Goal: Task Accomplishment & Management: Complete application form

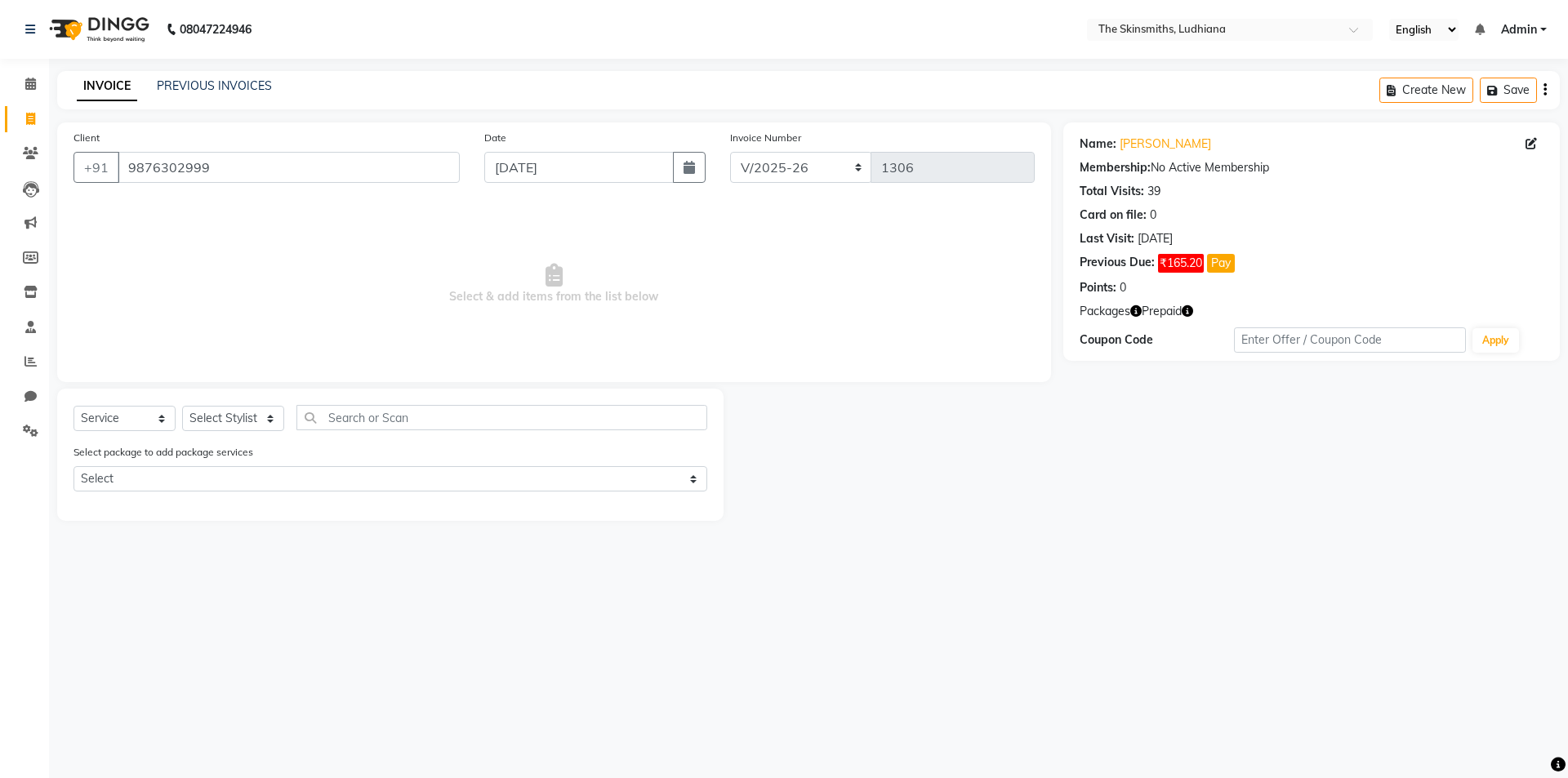
select select "8115"
select select "service"
select select "76551"
click at [182, 406] on select "Select Stylist Admin [PERSON_NAME] [PERSON_NAME] [PERSON_NAME] [PERSON_NAME] [P…" at bounding box center [232, 418] width 102 height 26
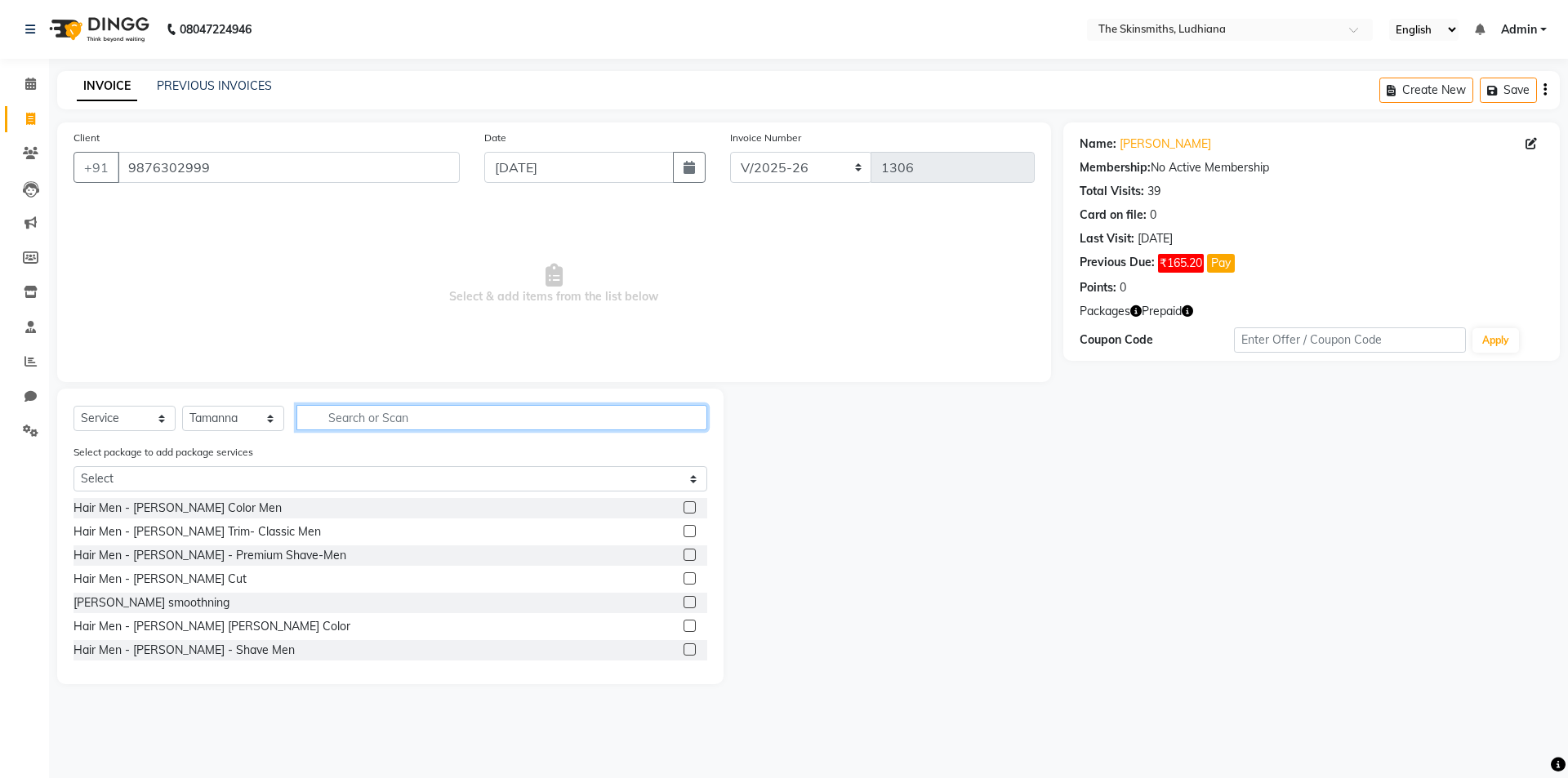
click at [370, 420] on input "text" at bounding box center [502, 418] width 411 height 26
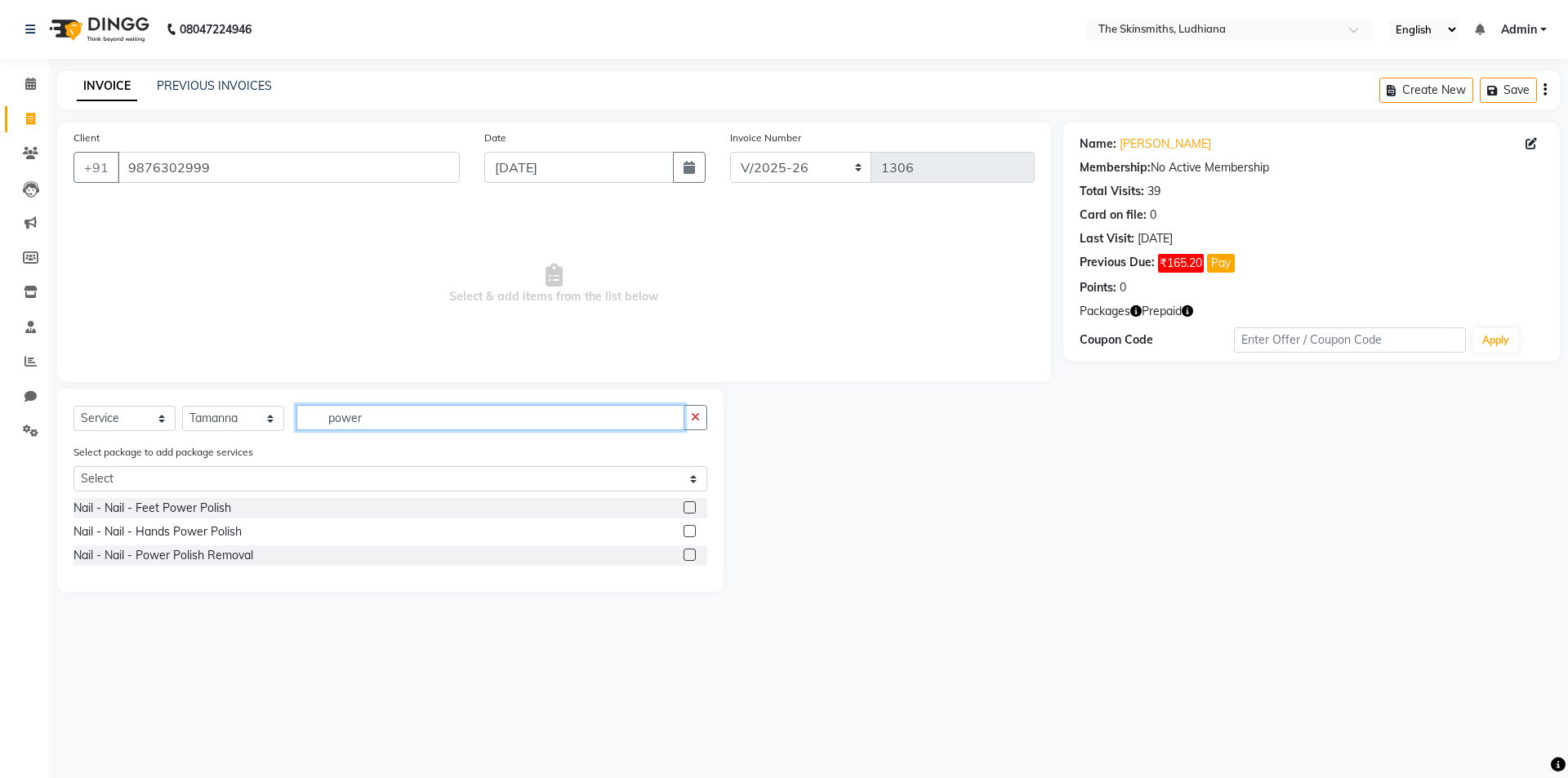
type input "power"
click at [691, 508] on label at bounding box center [690, 507] width 12 height 12
click at [691, 508] on input "checkbox" at bounding box center [689, 508] width 11 height 11
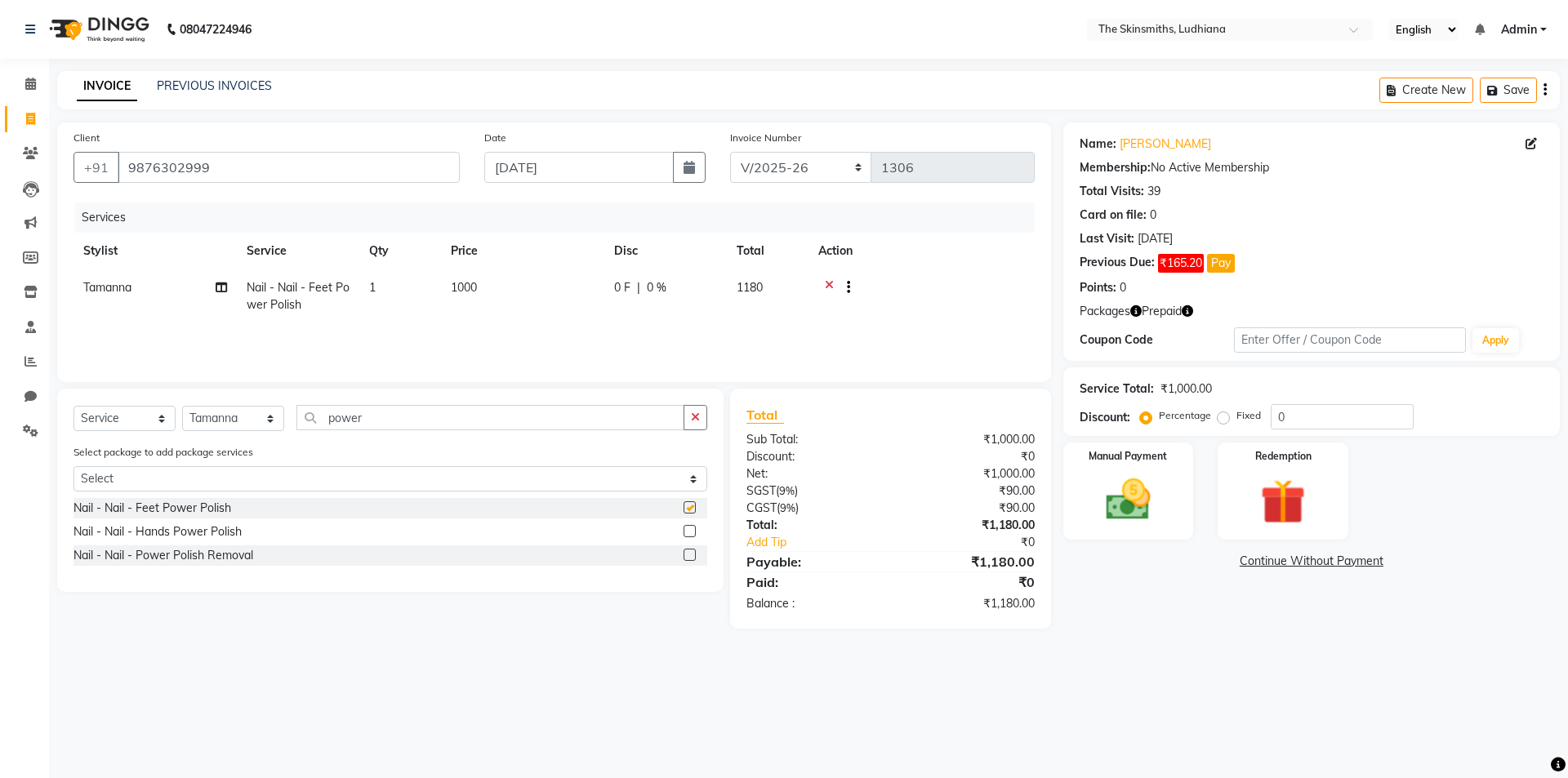
checkbox input "false"
click at [227, 417] on select "Select Stylist Admin [PERSON_NAME] [PERSON_NAME] [PERSON_NAME] [PERSON_NAME] [P…" at bounding box center [232, 418] width 102 height 26
select select "76547"
click at [182, 406] on select "Select Stylist Admin [PERSON_NAME] [PERSON_NAME] [PERSON_NAME] [PERSON_NAME] [P…" at bounding box center [232, 418] width 102 height 26
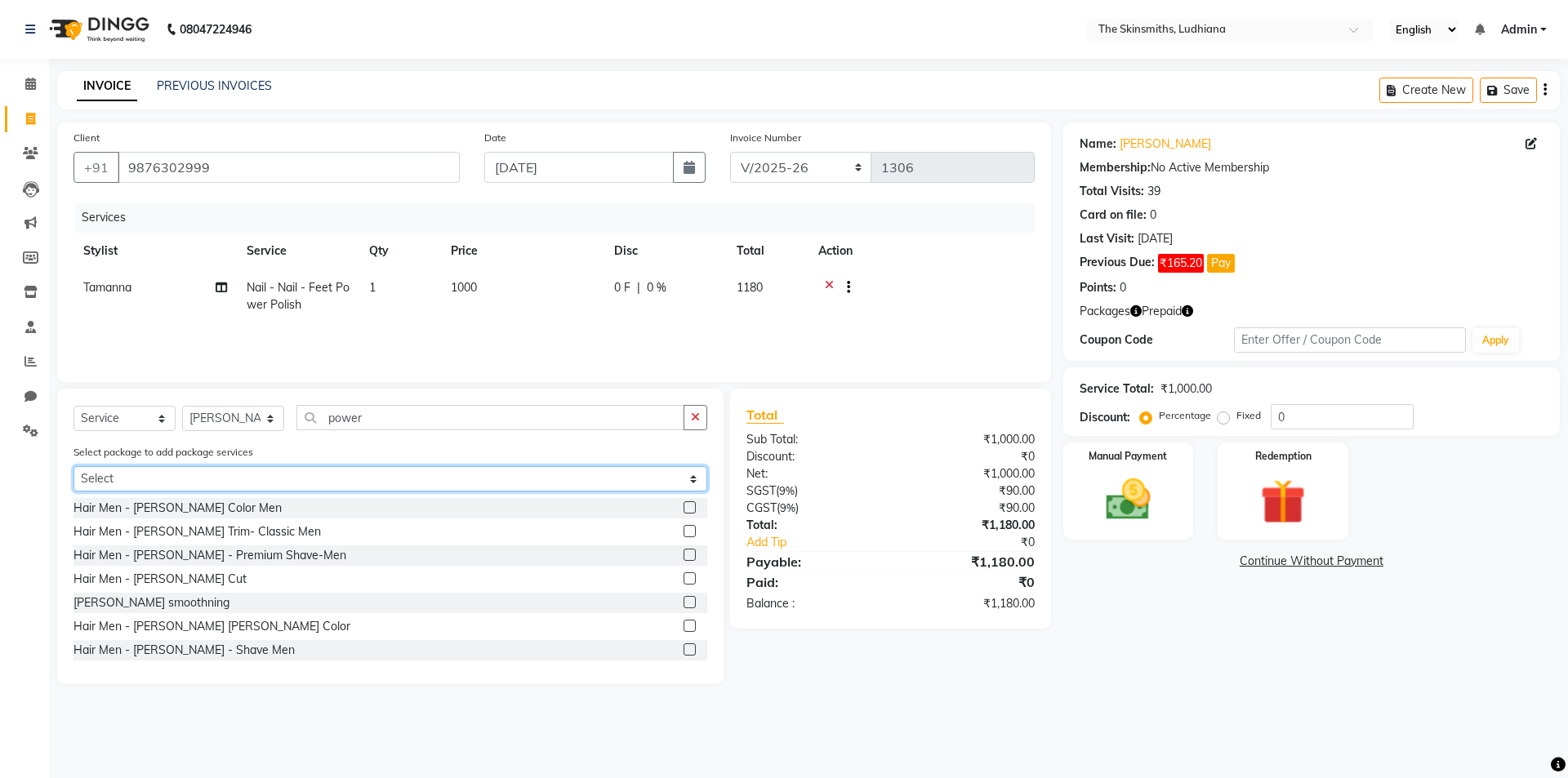
click at [147, 477] on select "Select wash (10)" at bounding box center [390, 479] width 633 height 26
select select "1: Object"
click at [74, 466] on select "Select wash (10)" at bounding box center [390, 479] width 633 height 26
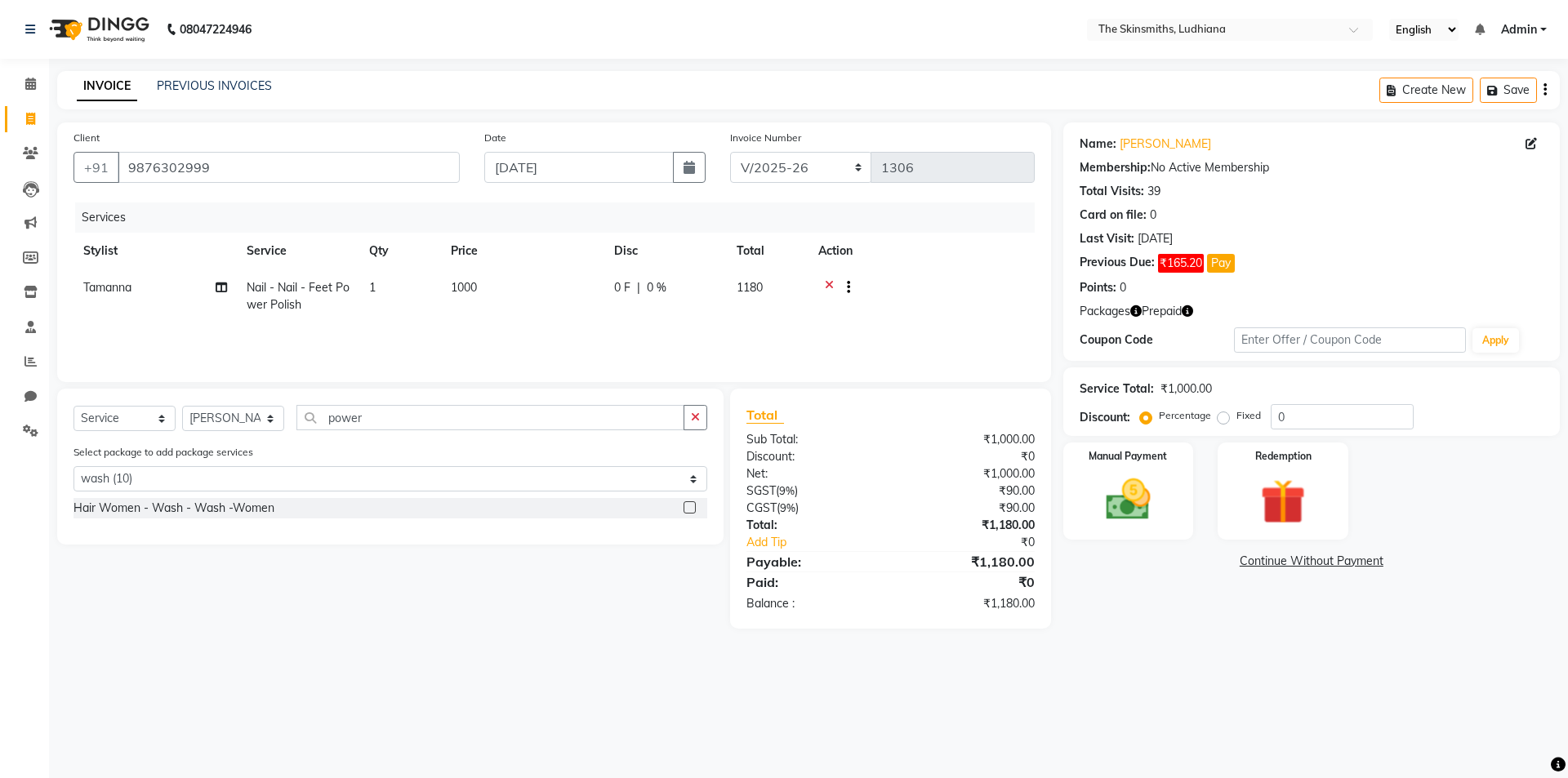
click at [691, 508] on label at bounding box center [690, 507] width 12 height 12
click at [691, 508] on input "checkbox" at bounding box center [689, 508] width 11 height 11
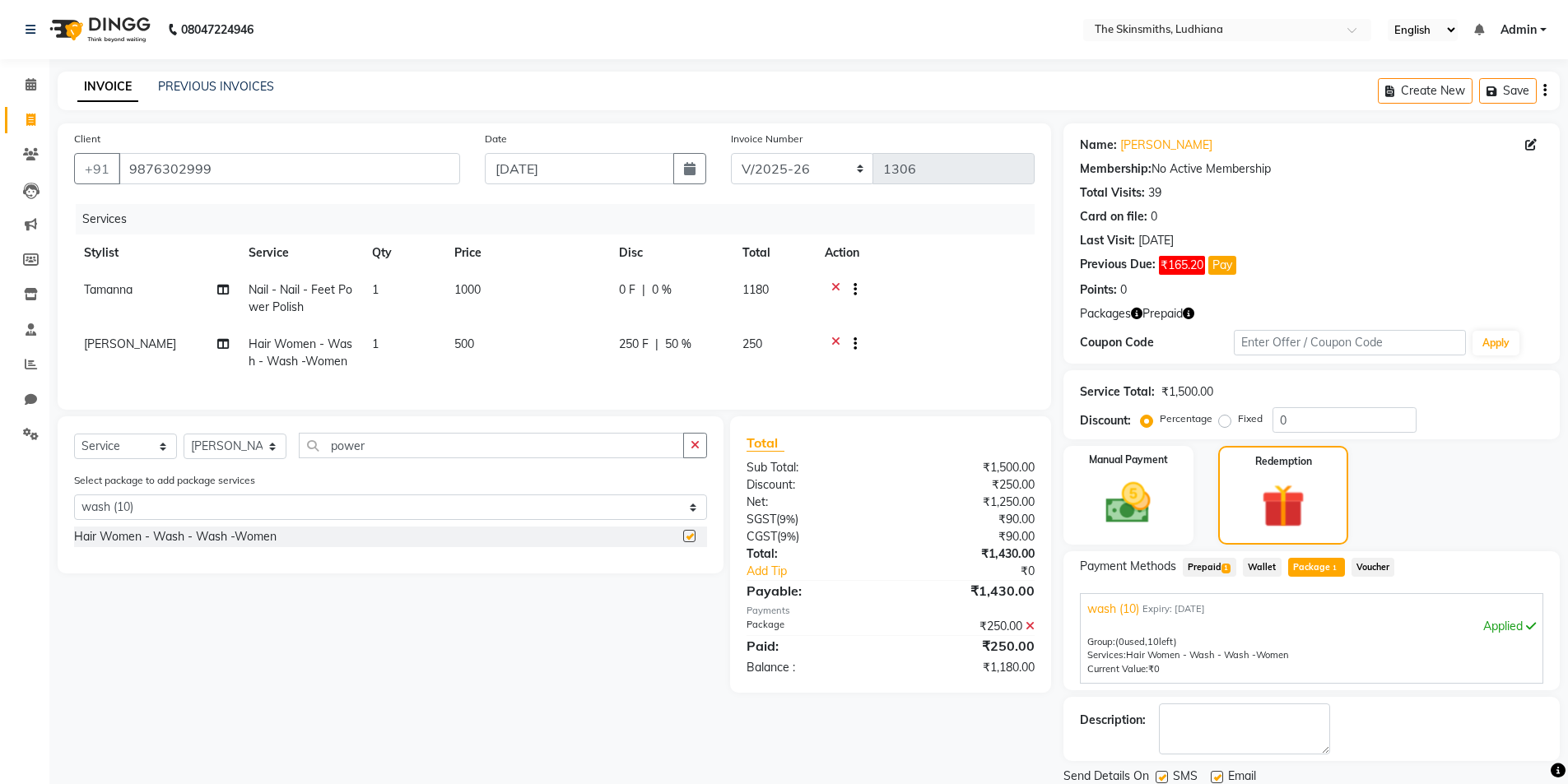
checkbox input "false"
click at [1226, 567] on span "1" at bounding box center [1226, 569] width 9 height 10
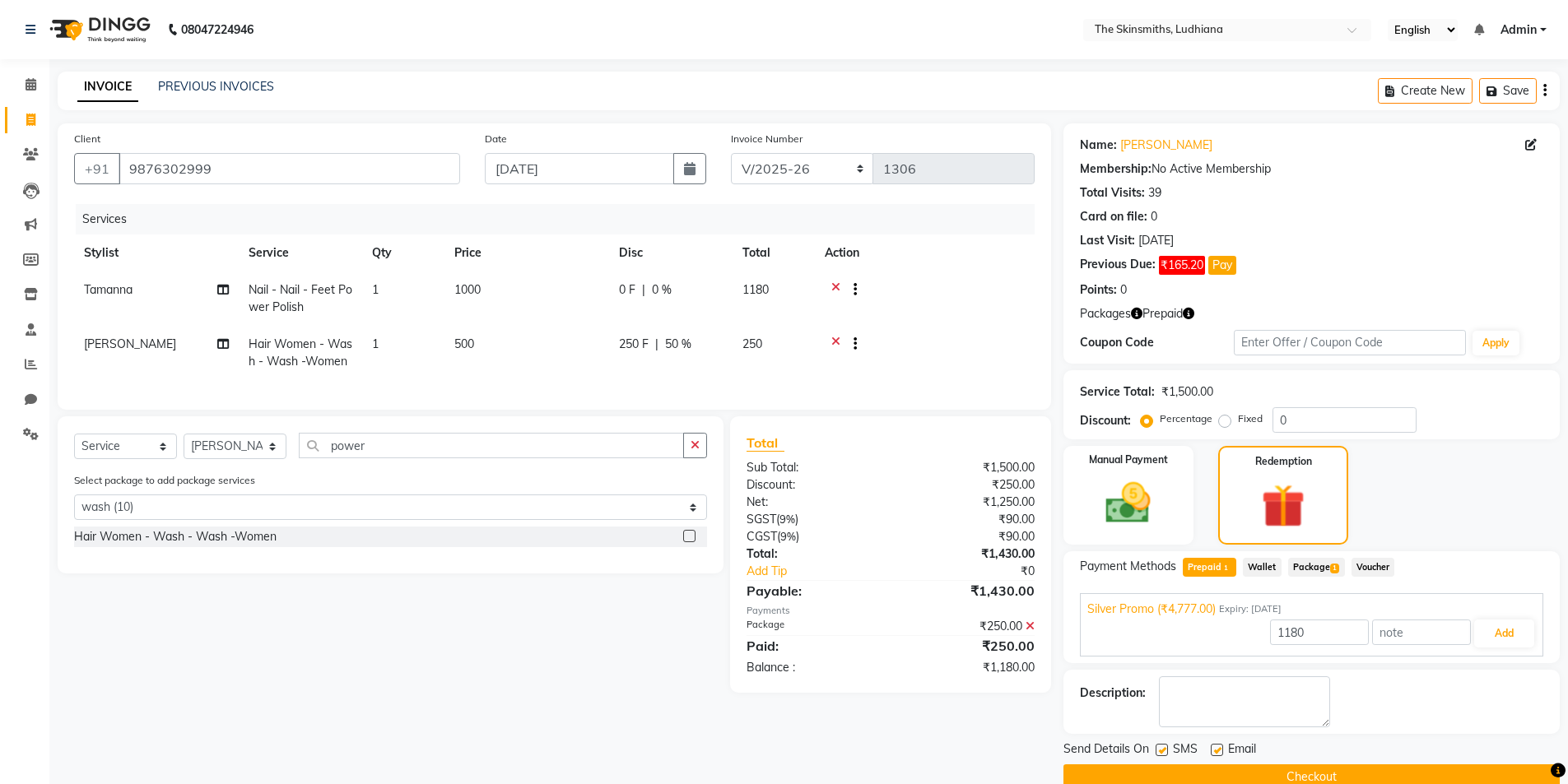
scroll to position [31, 0]
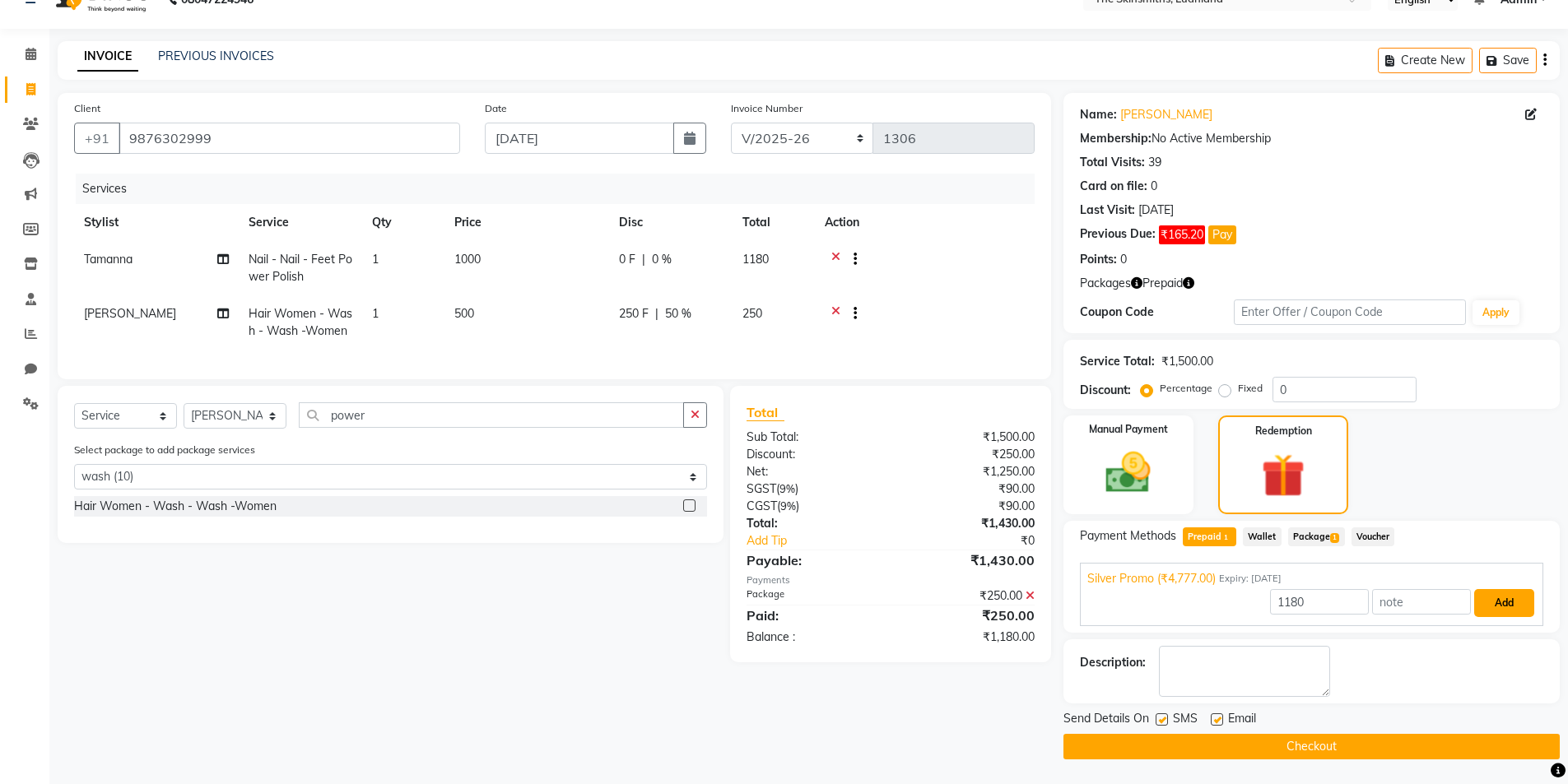
click at [1504, 602] on button "Add" at bounding box center [1504, 603] width 60 height 28
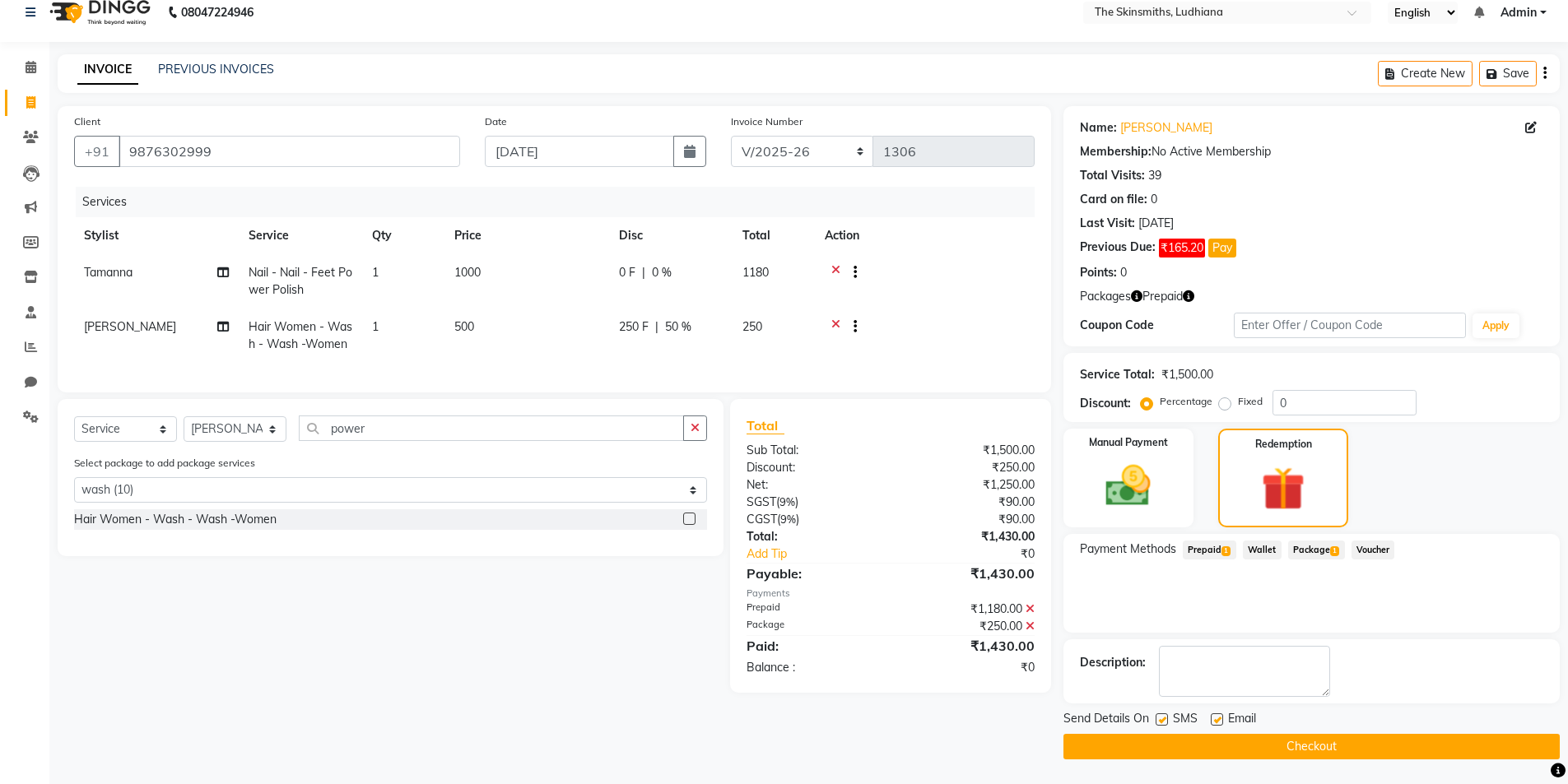
scroll to position [17, 0]
click at [1382, 740] on button "Checkout" at bounding box center [1311, 747] width 497 height 26
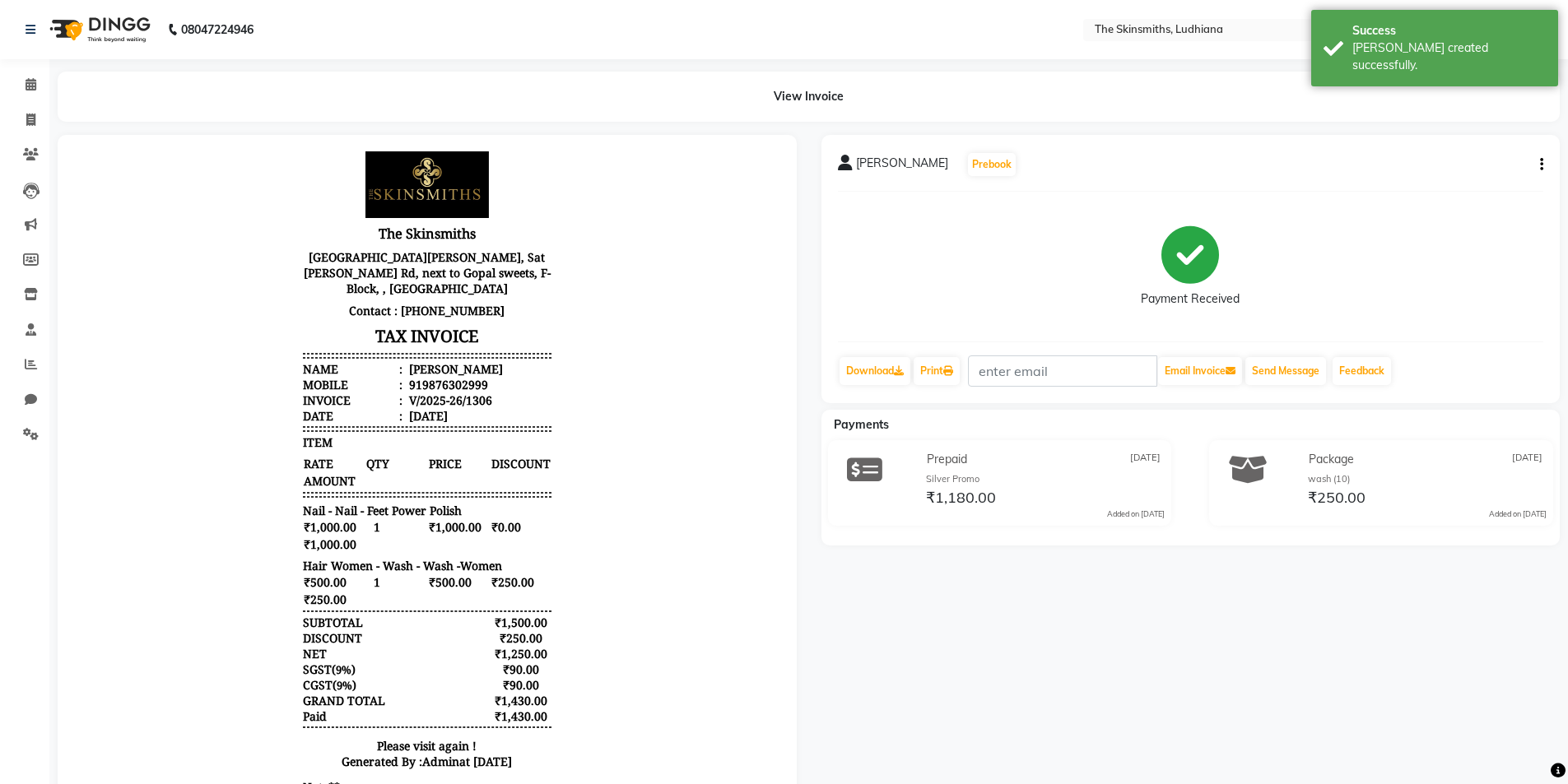
scroll to position [158, 0]
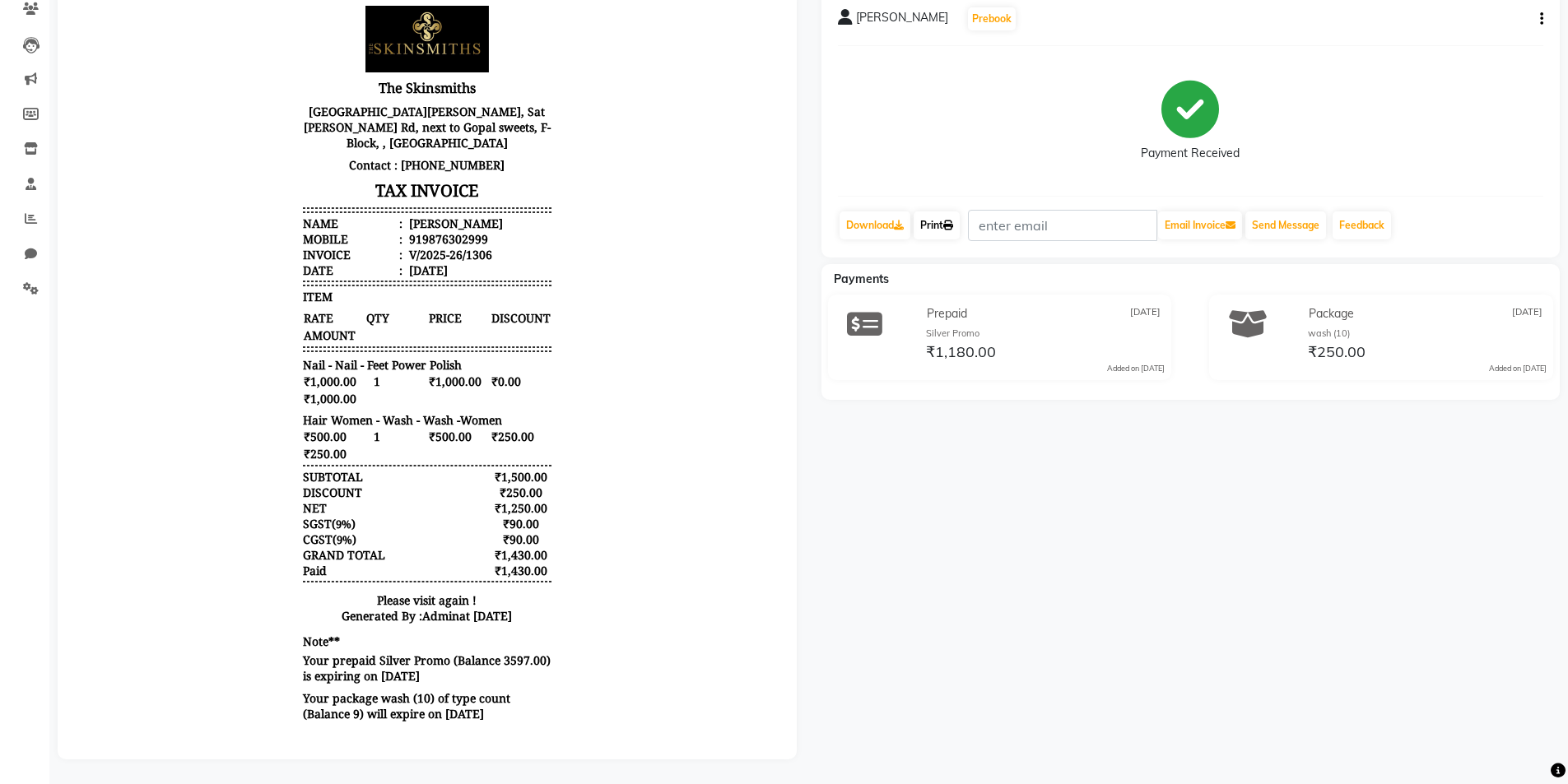
click at [932, 224] on link "Print" at bounding box center [936, 226] width 46 height 28
click at [22, 211] on span at bounding box center [31, 219] width 29 height 19
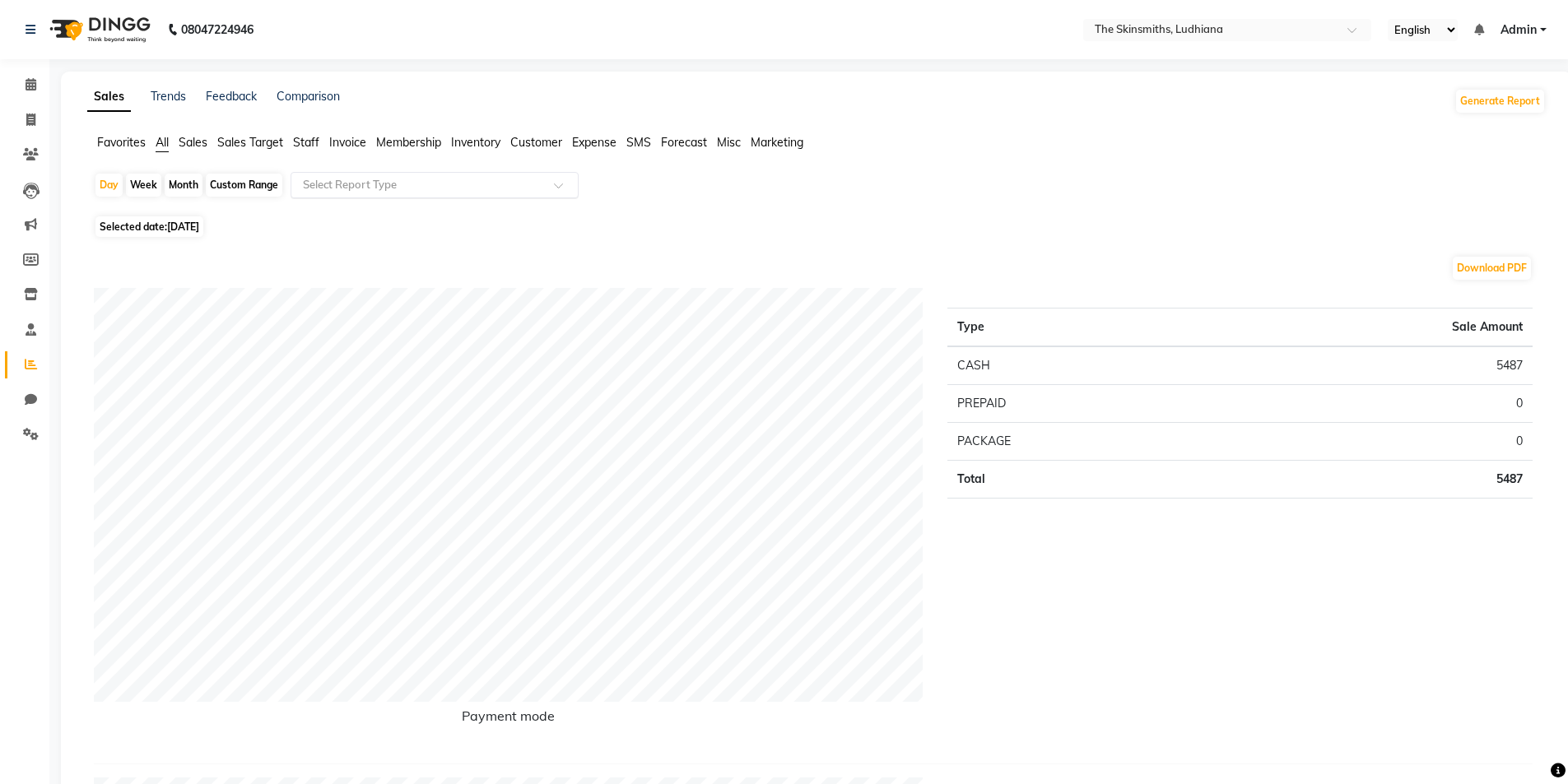
click at [370, 187] on input "text" at bounding box center [418, 185] width 237 height 17
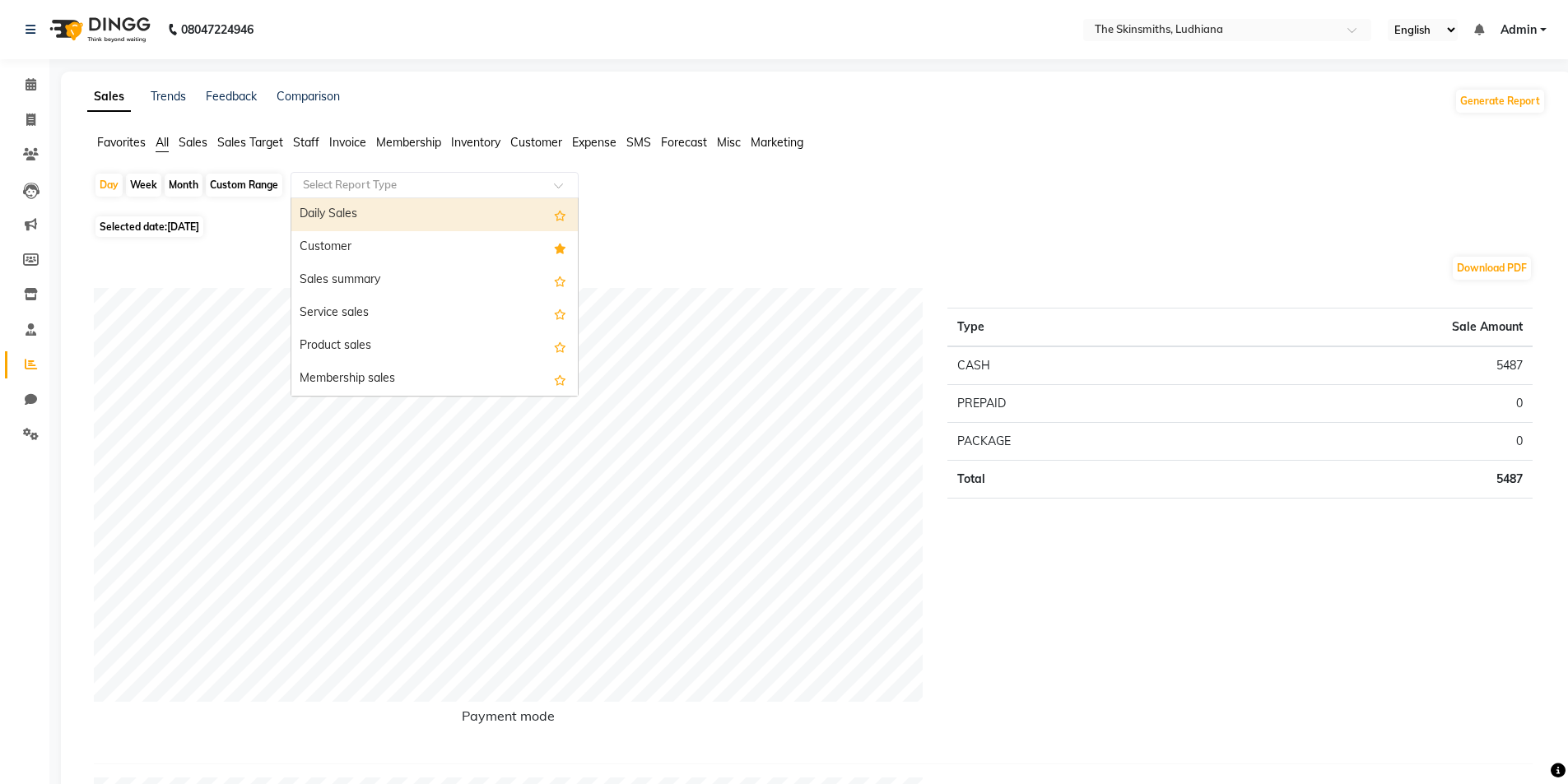
click at [354, 250] on div "Customer" at bounding box center [435, 248] width 287 height 33
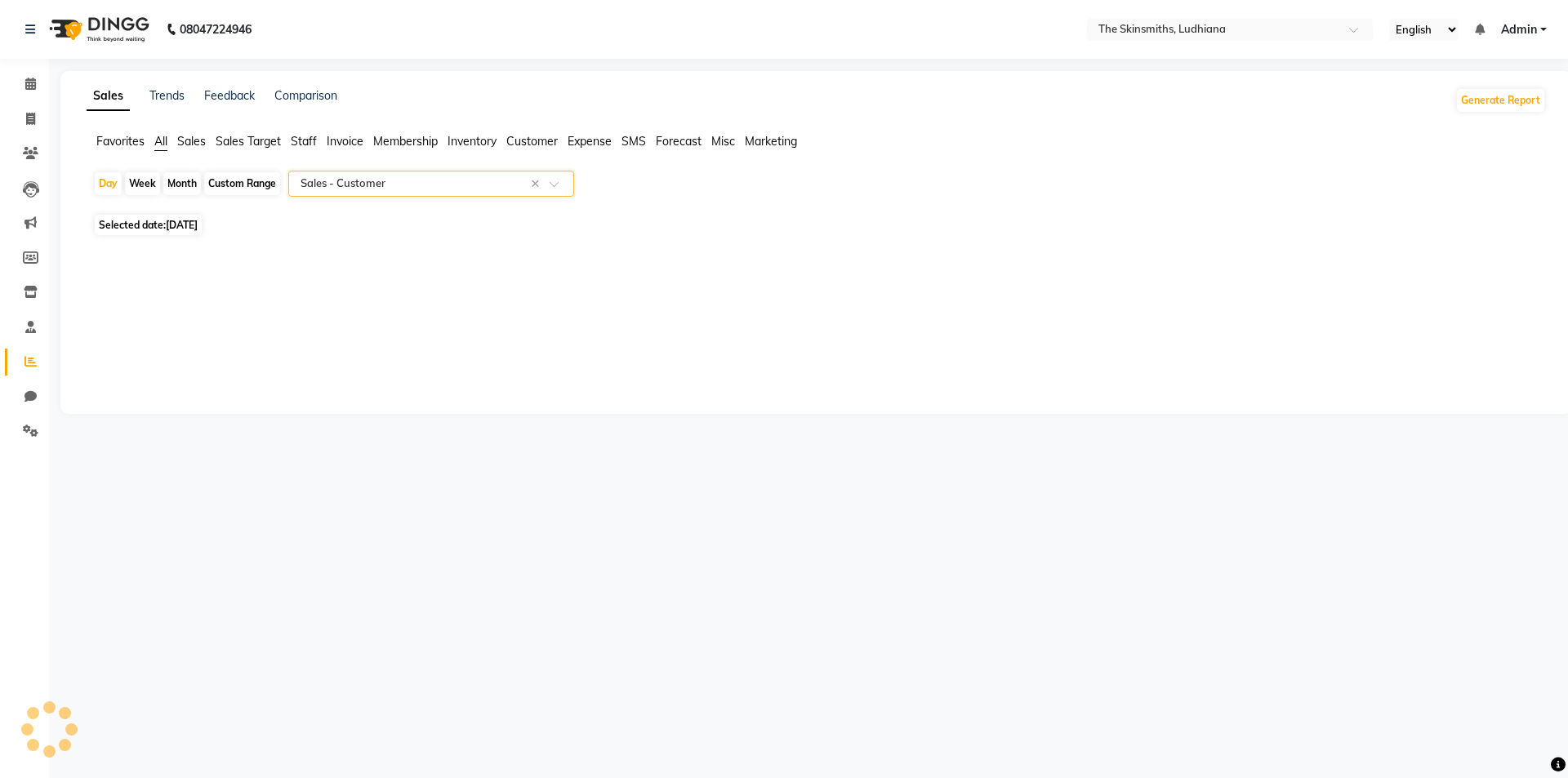
select select "full_report"
select select "csv"
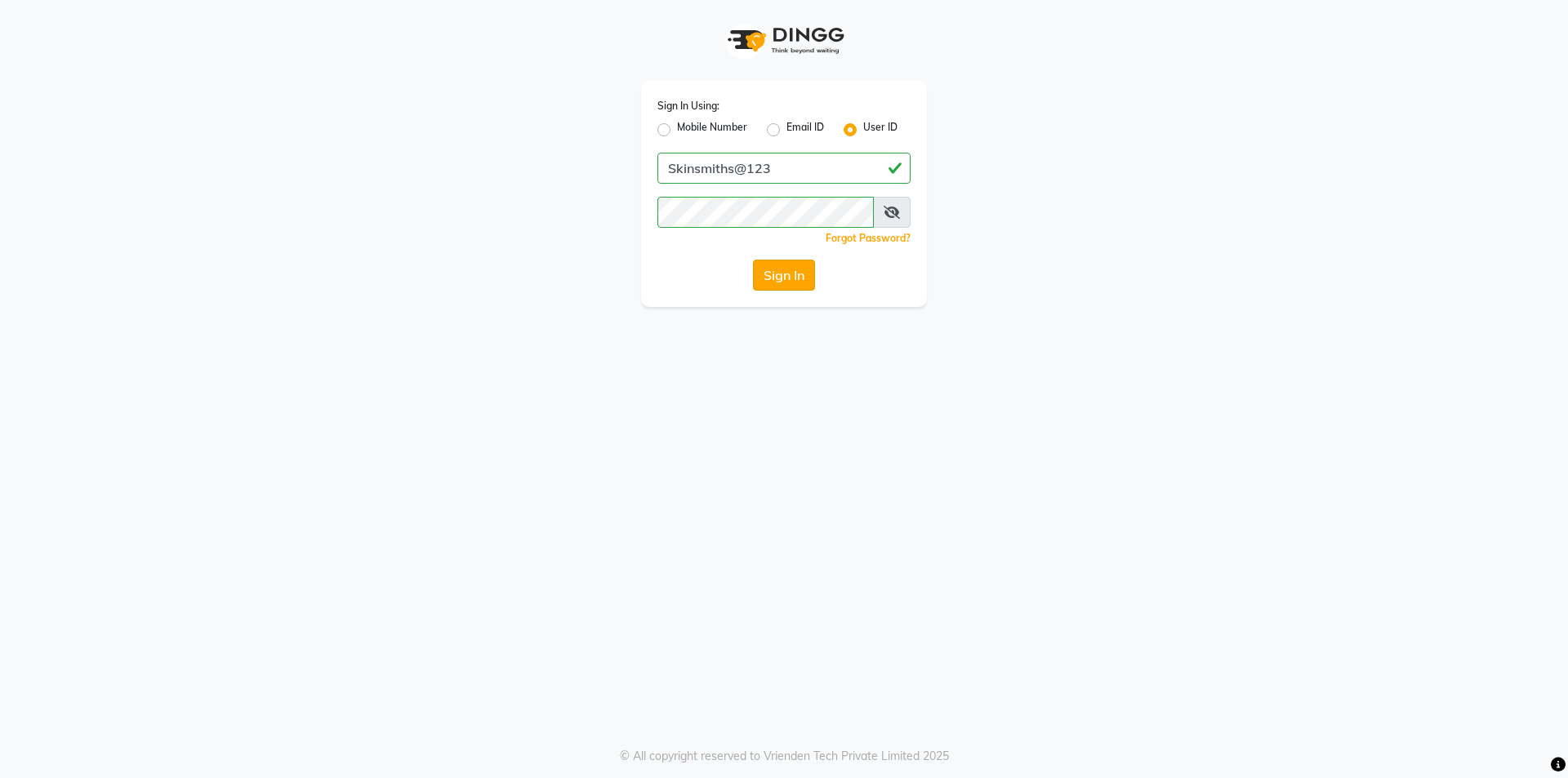
click at [810, 271] on button "Sign In" at bounding box center [784, 275] width 62 height 31
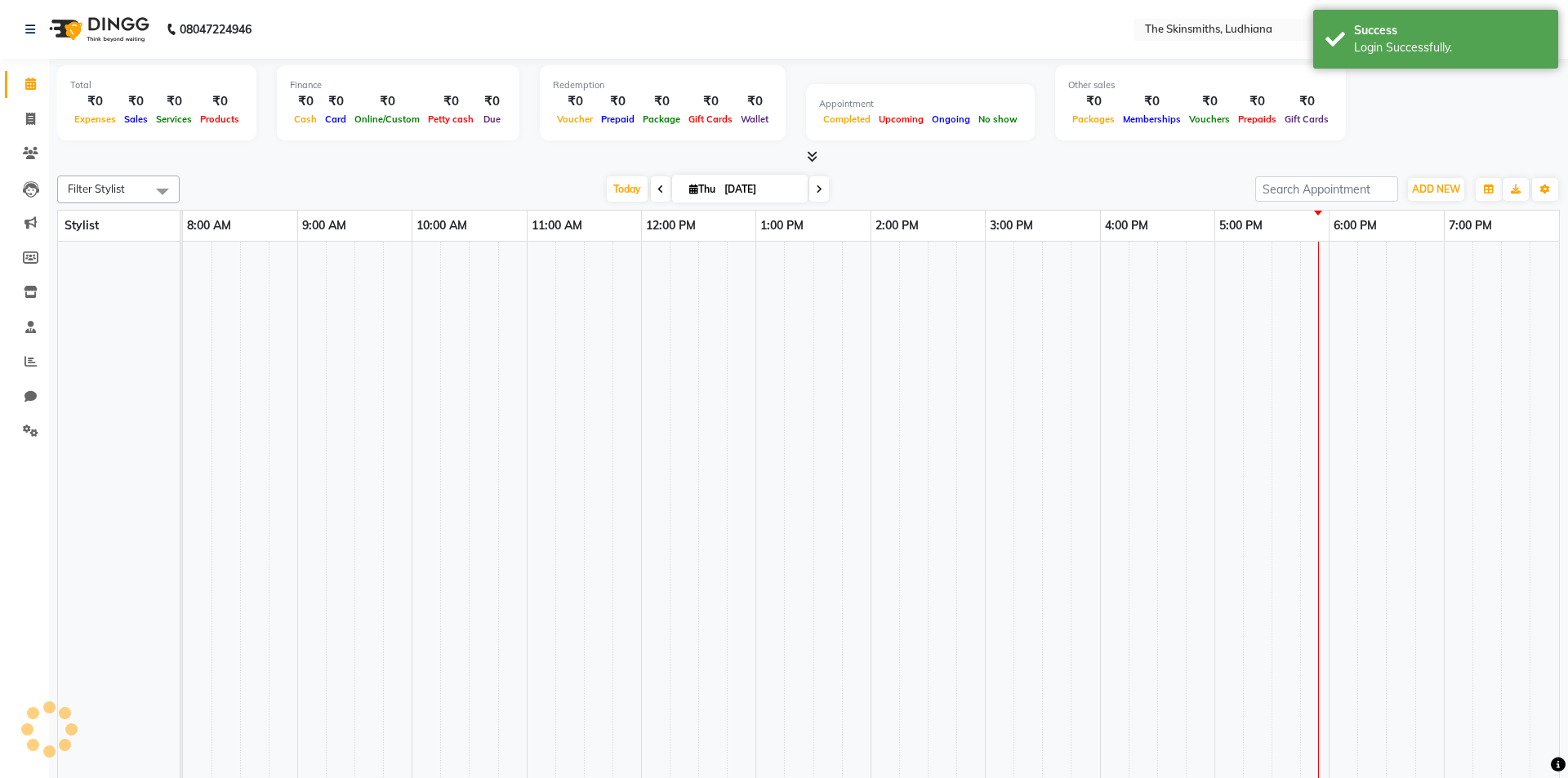
select select "en"
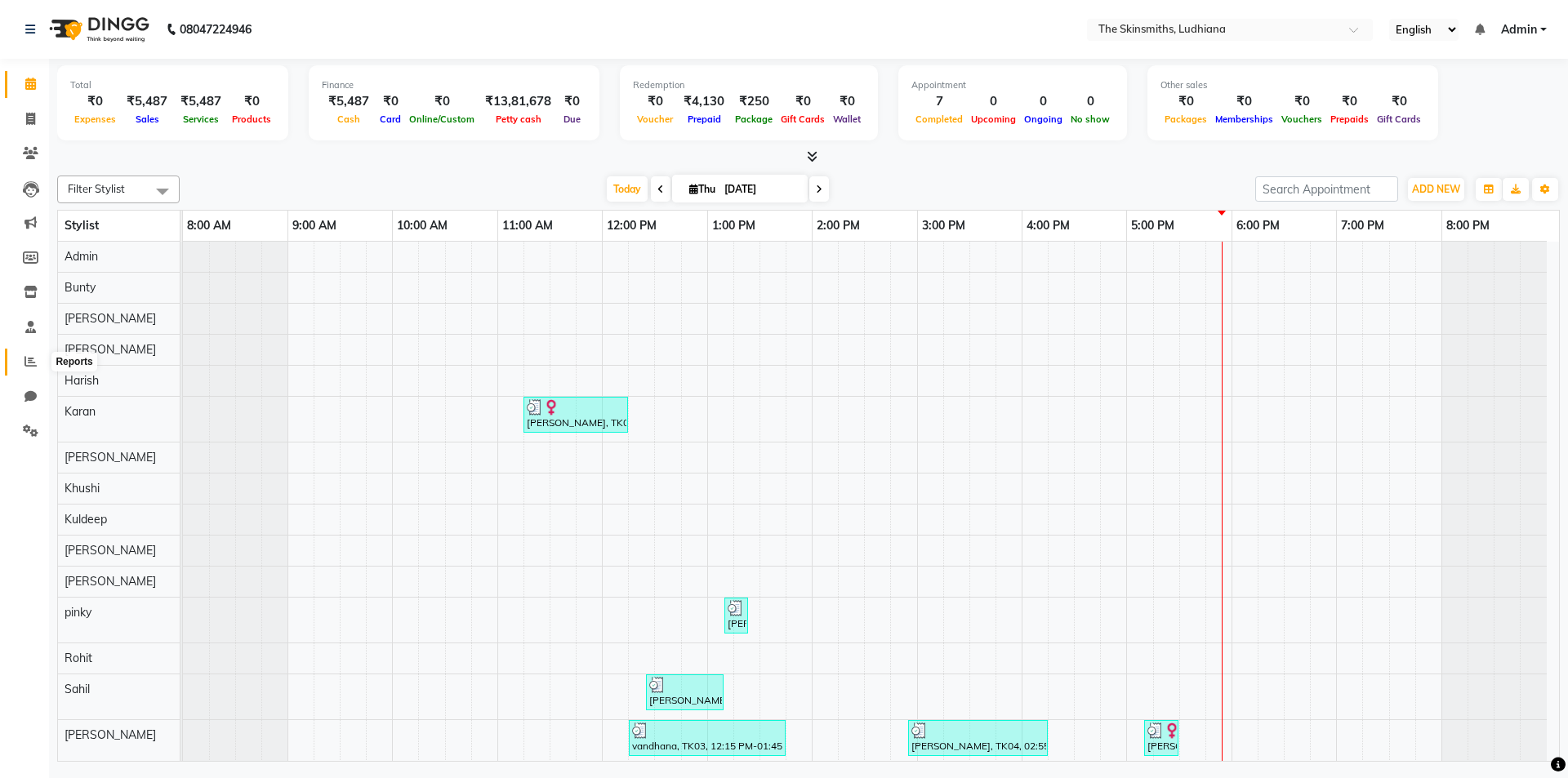
click at [33, 365] on icon at bounding box center [31, 361] width 12 height 12
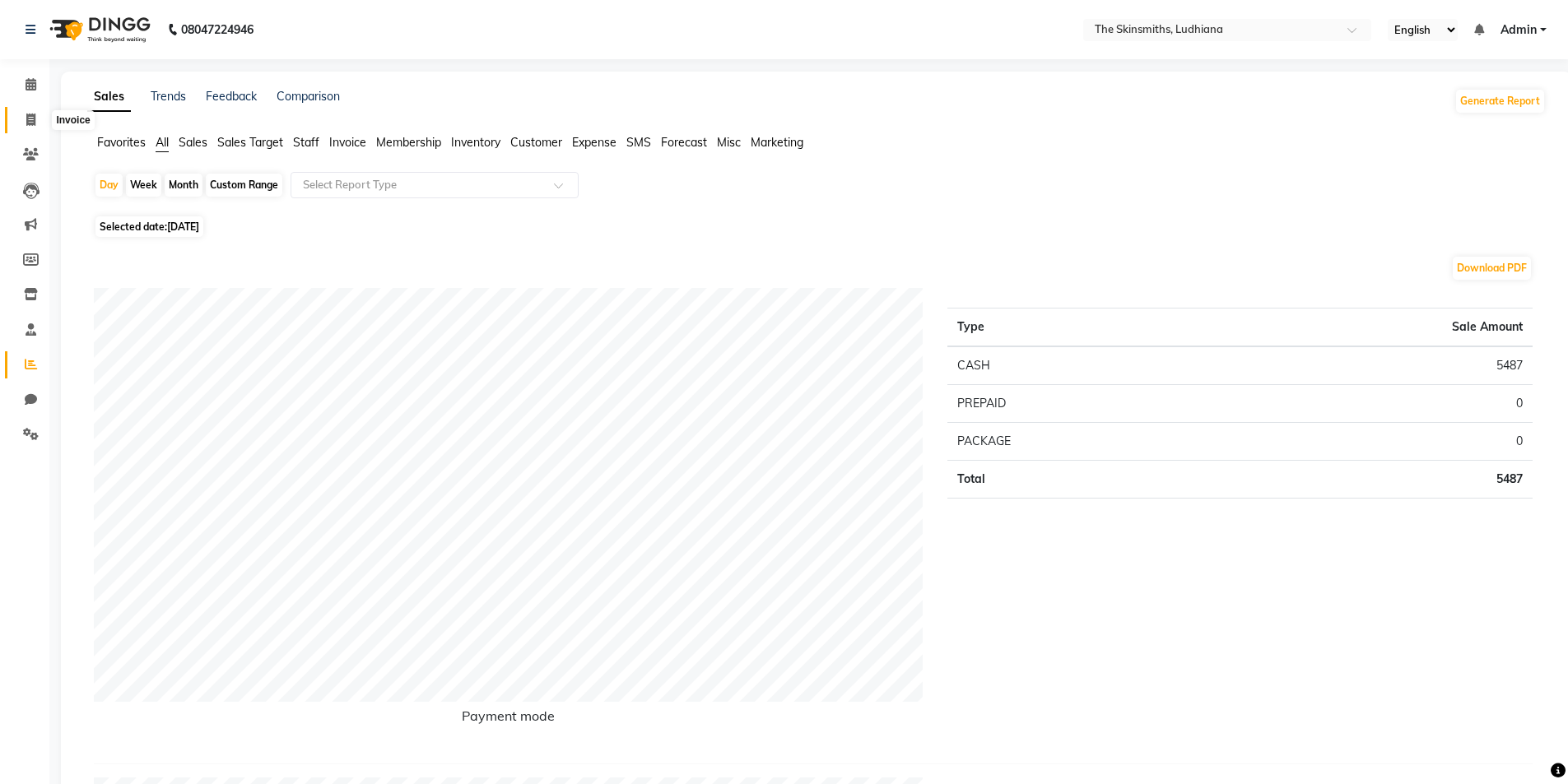
click at [28, 117] on icon at bounding box center [31, 119] width 9 height 12
select select "service"
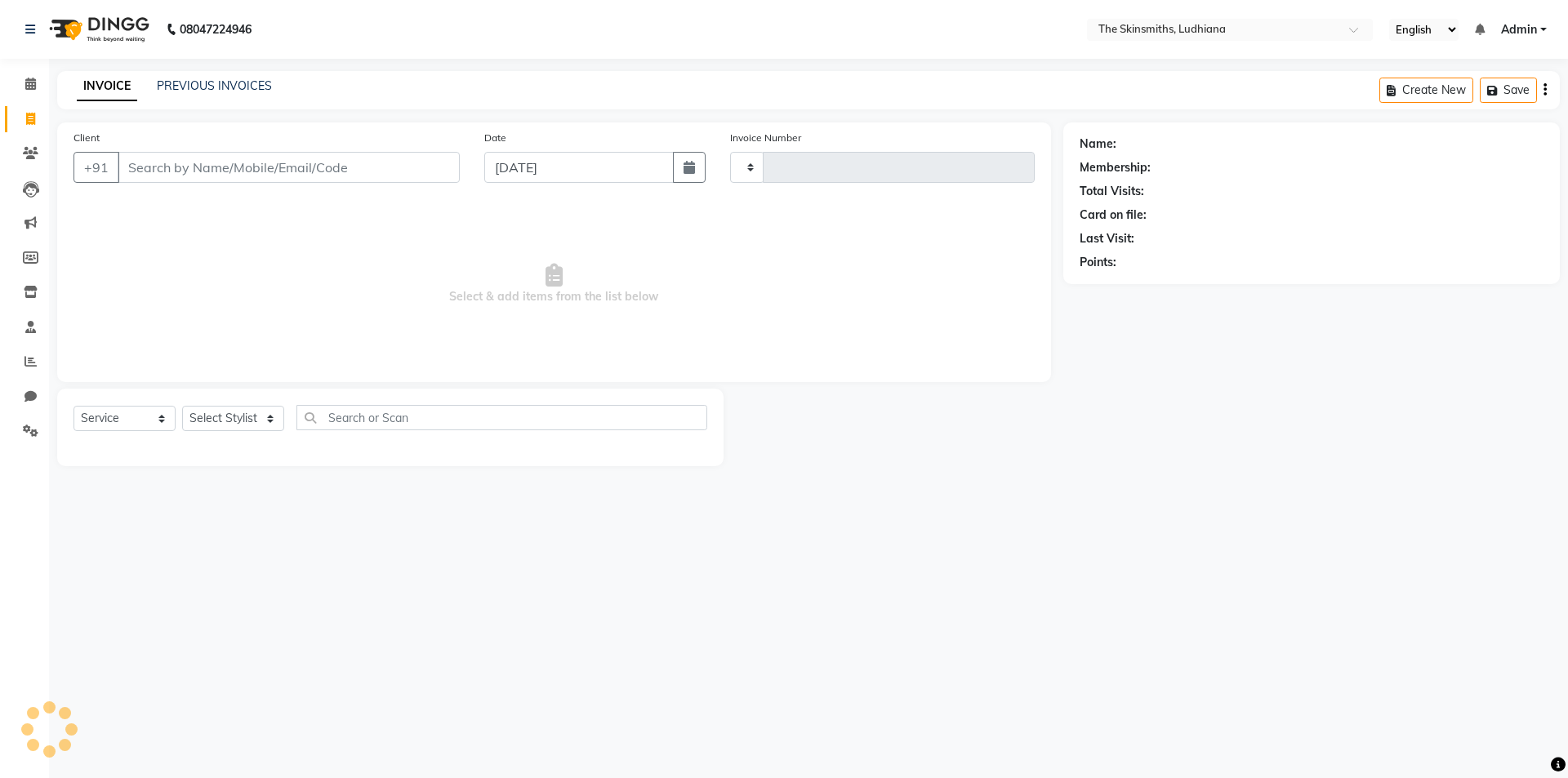
type input "1307"
select select "8115"
click at [208, 167] on input "Client" at bounding box center [289, 168] width 342 height 31
click at [251, 422] on select "Select Stylist Admin [PERSON_NAME] [PERSON_NAME] [PERSON_NAME] [PERSON_NAME] [P…" at bounding box center [232, 418] width 102 height 26
select select "76557"
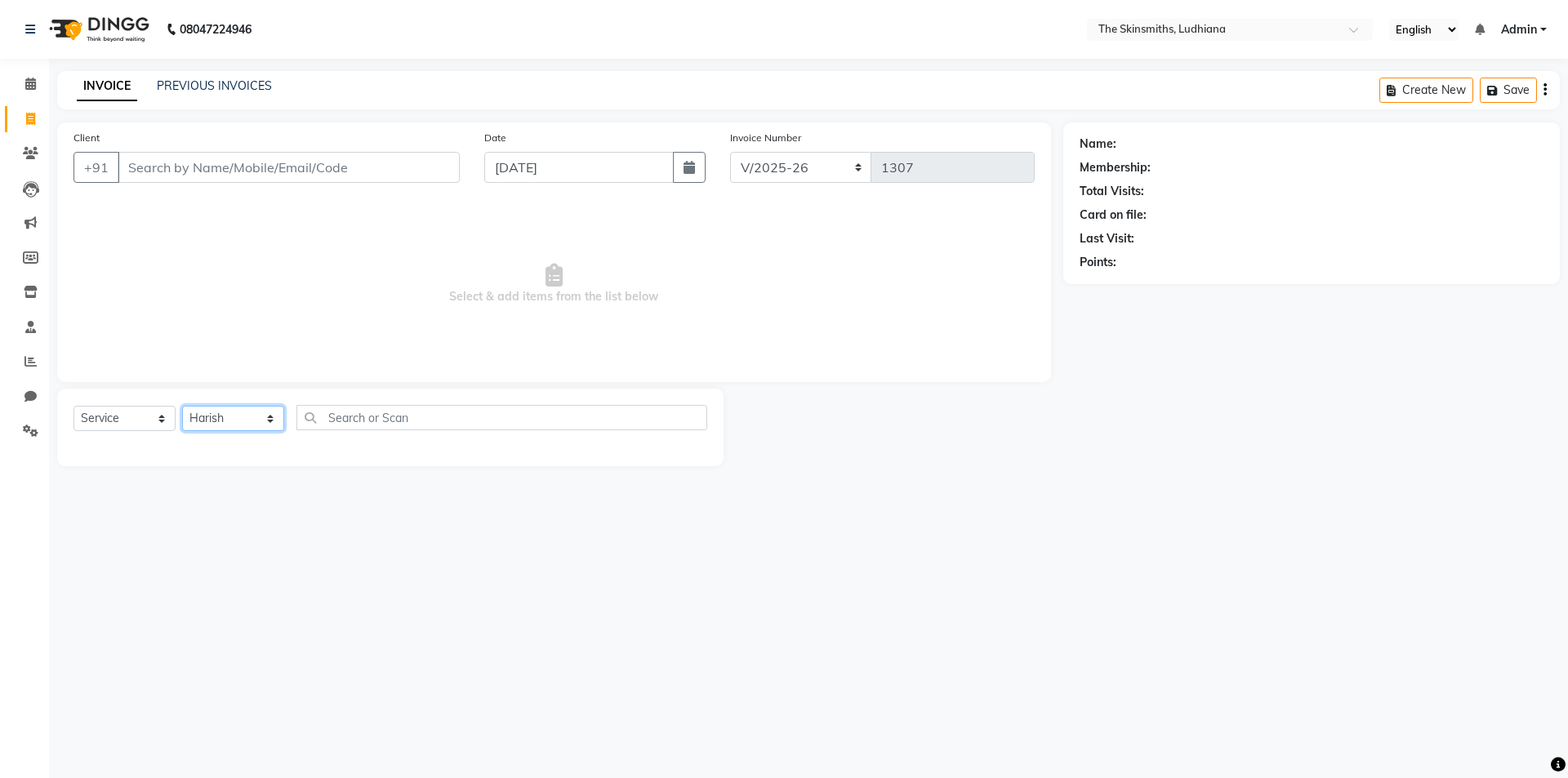
click at [182, 406] on select "Select Stylist Admin [PERSON_NAME] [PERSON_NAME] [PERSON_NAME] [PERSON_NAME] [P…" at bounding box center [232, 418] width 102 height 26
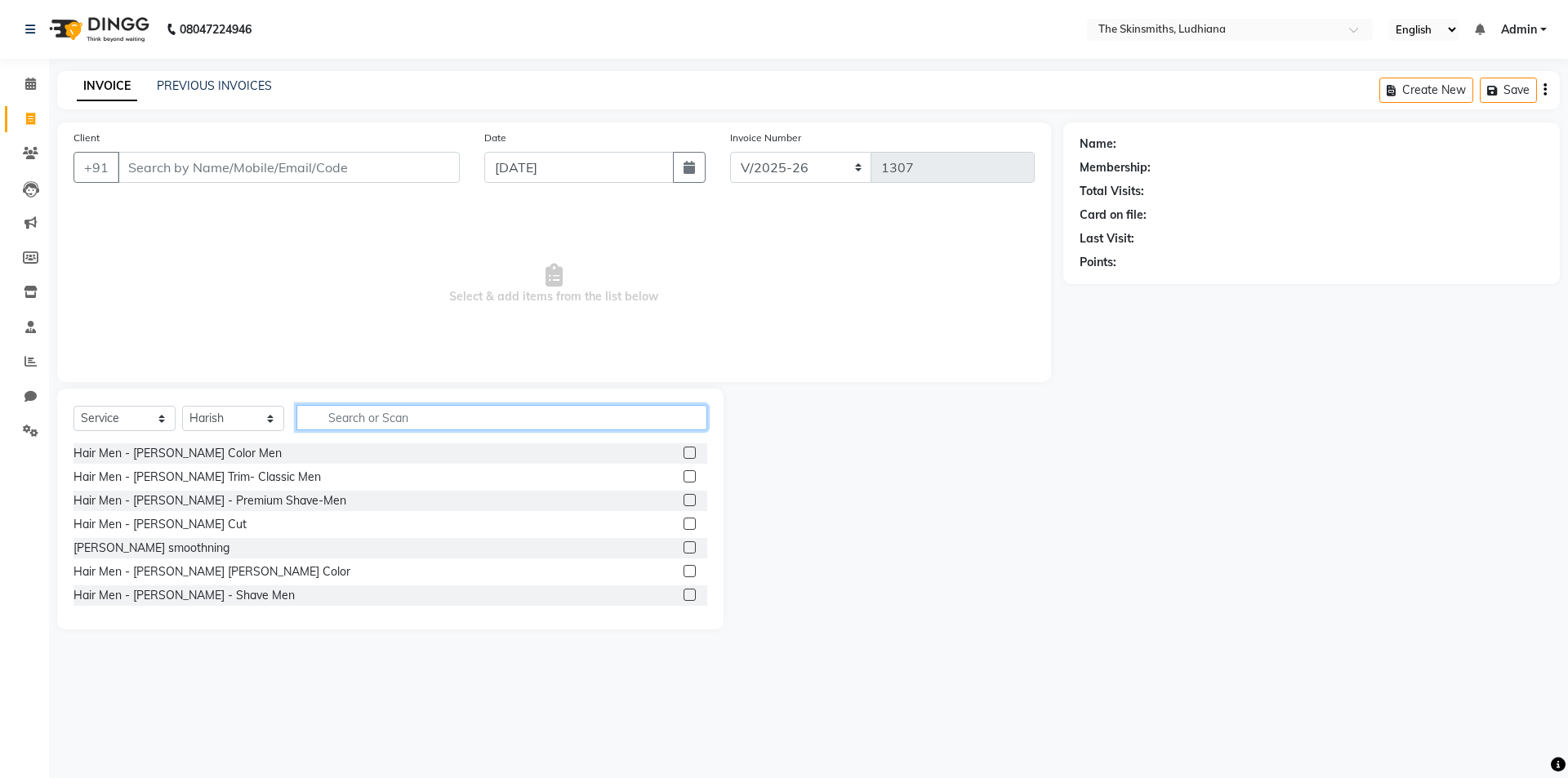
click at [360, 418] on input "text" at bounding box center [502, 418] width 411 height 26
type input "bea"
click at [684, 481] on label at bounding box center [690, 476] width 12 height 12
click at [684, 481] on input "checkbox" at bounding box center [689, 477] width 11 height 11
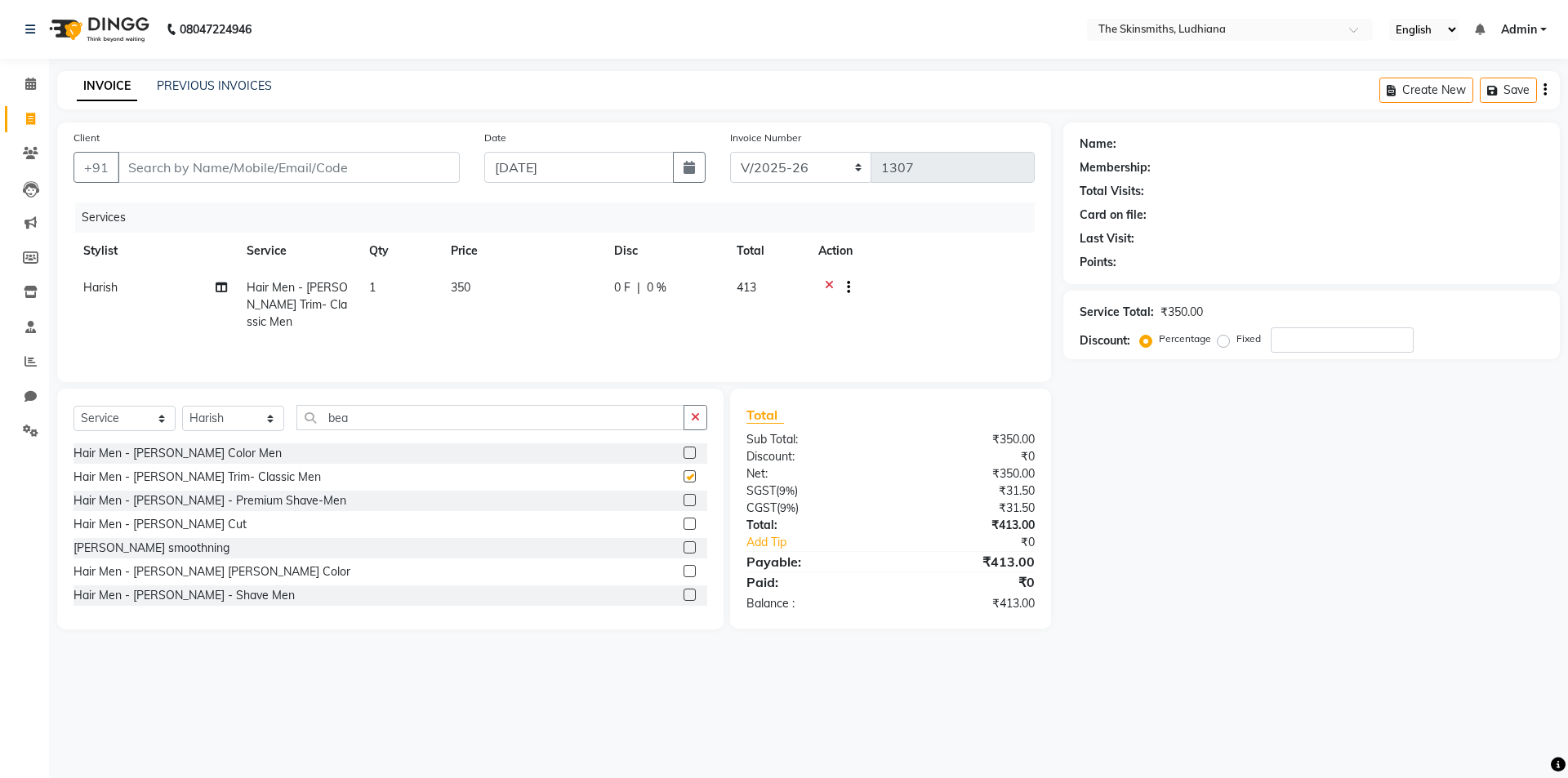
checkbox input "false"
click at [698, 414] on icon "button" at bounding box center [696, 418] width 9 height 12
type input "bea"
click at [684, 453] on label at bounding box center [690, 452] width 12 height 12
click at [684, 453] on input "checkbox" at bounding box center [689, 453] width 11 height 11
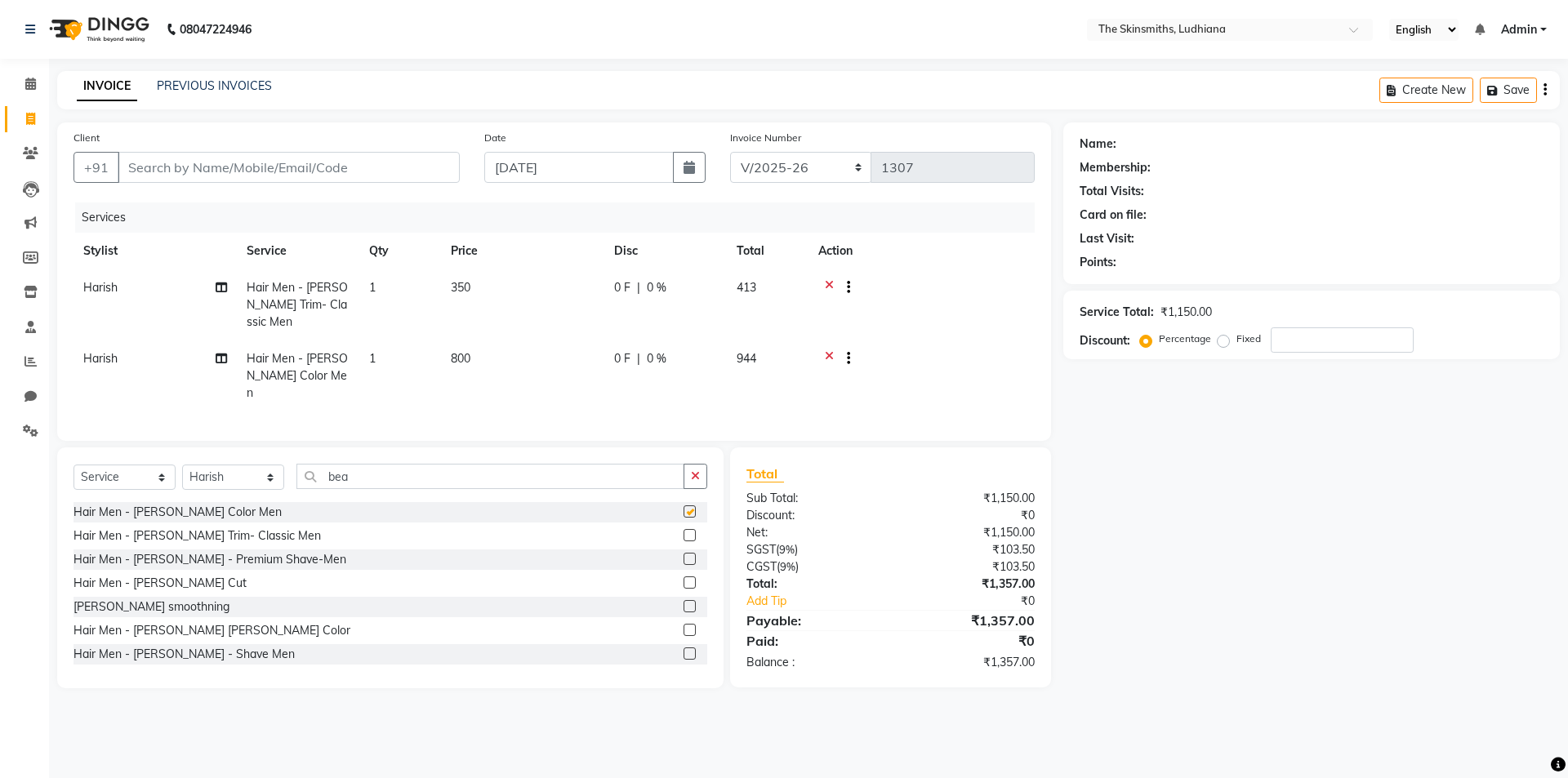
checkbox input "false"
click at [695, 473] on icon "button" at bounding box center [696, 476] width 9 height 12
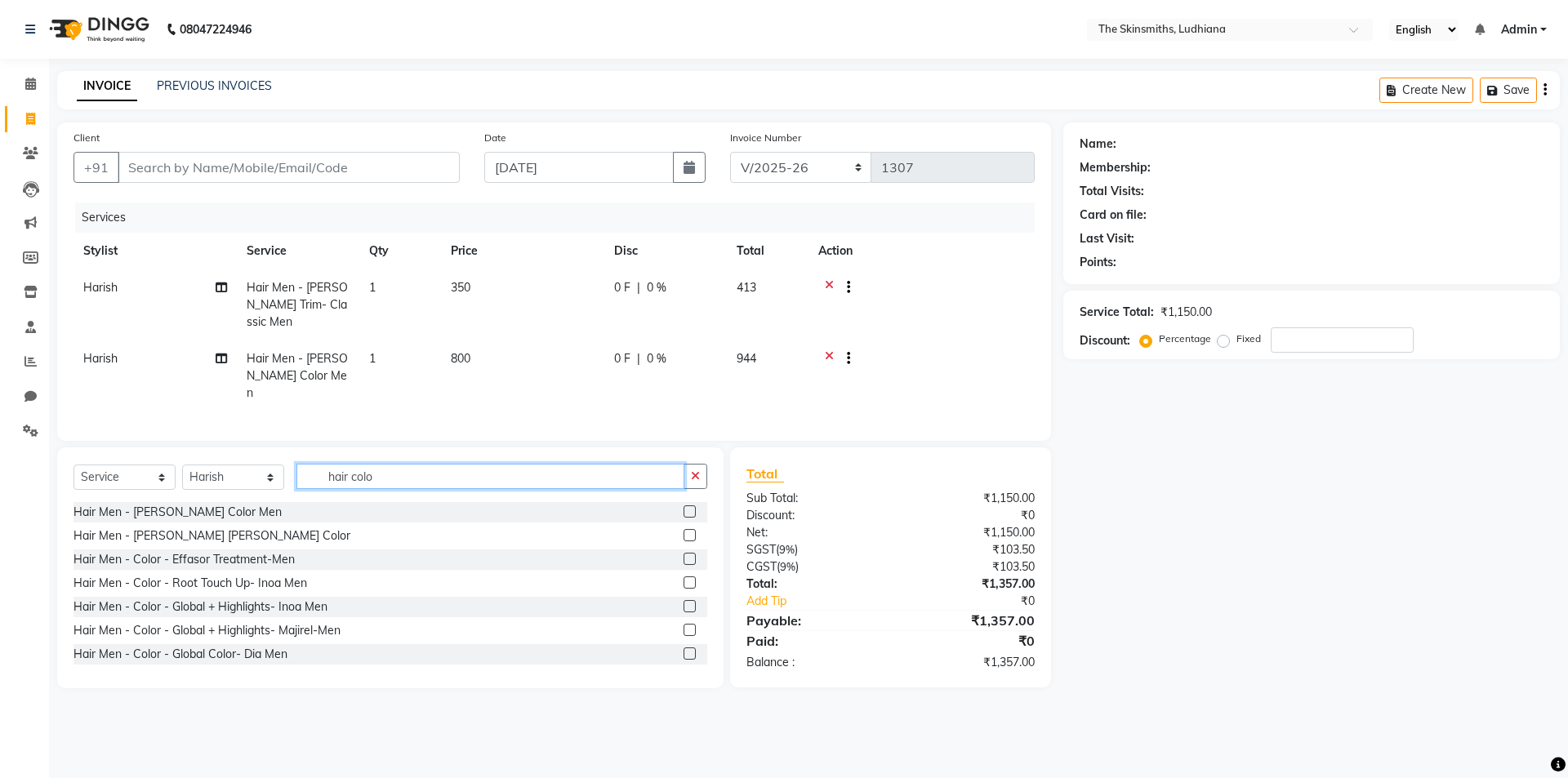
type input "hair colo"
click at [684, 578] on label at bounding box center [690, 582] width 12 height 12
click at [684, 578] on input "checkbox" at bounding box center [689, 583] width 11 height 11
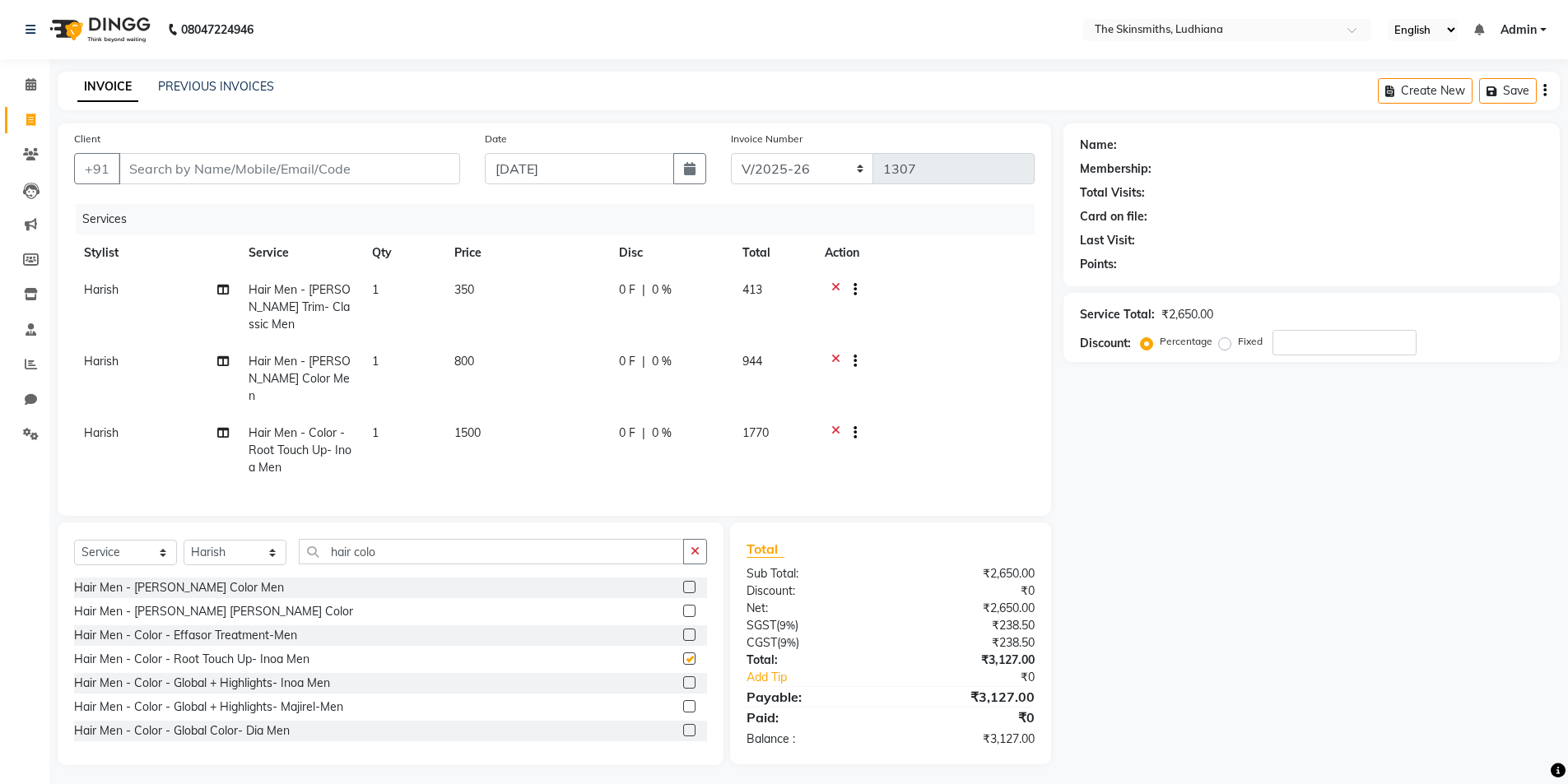
checkbox input "false"
click at [279, 165] on input "Client" at bounding box center [289, 168] width 342 height 32
type input "8"
type input "0"
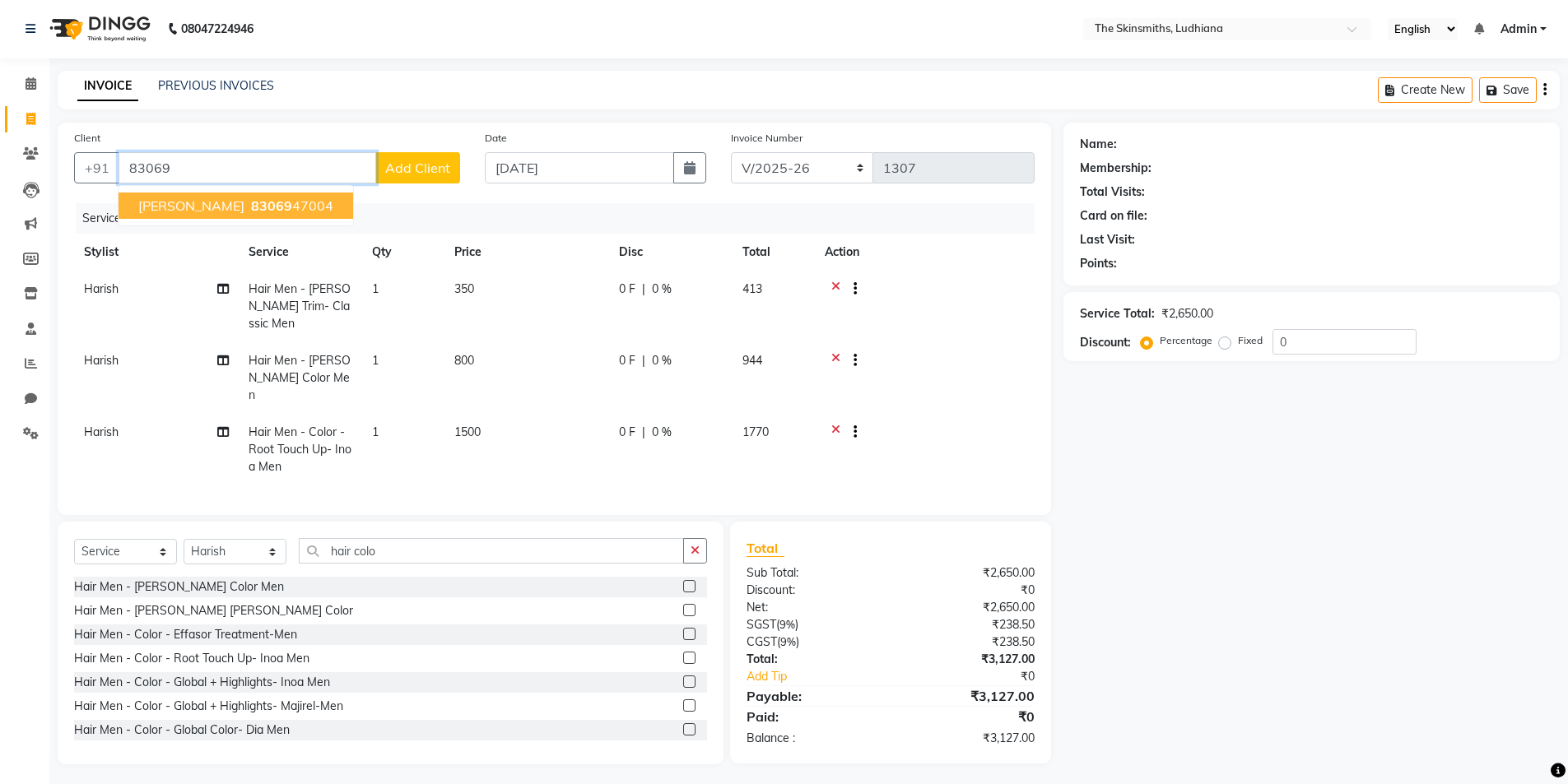
click at [251, 209] on span "83069" at bounding box center [271, 206] width 41 height 17
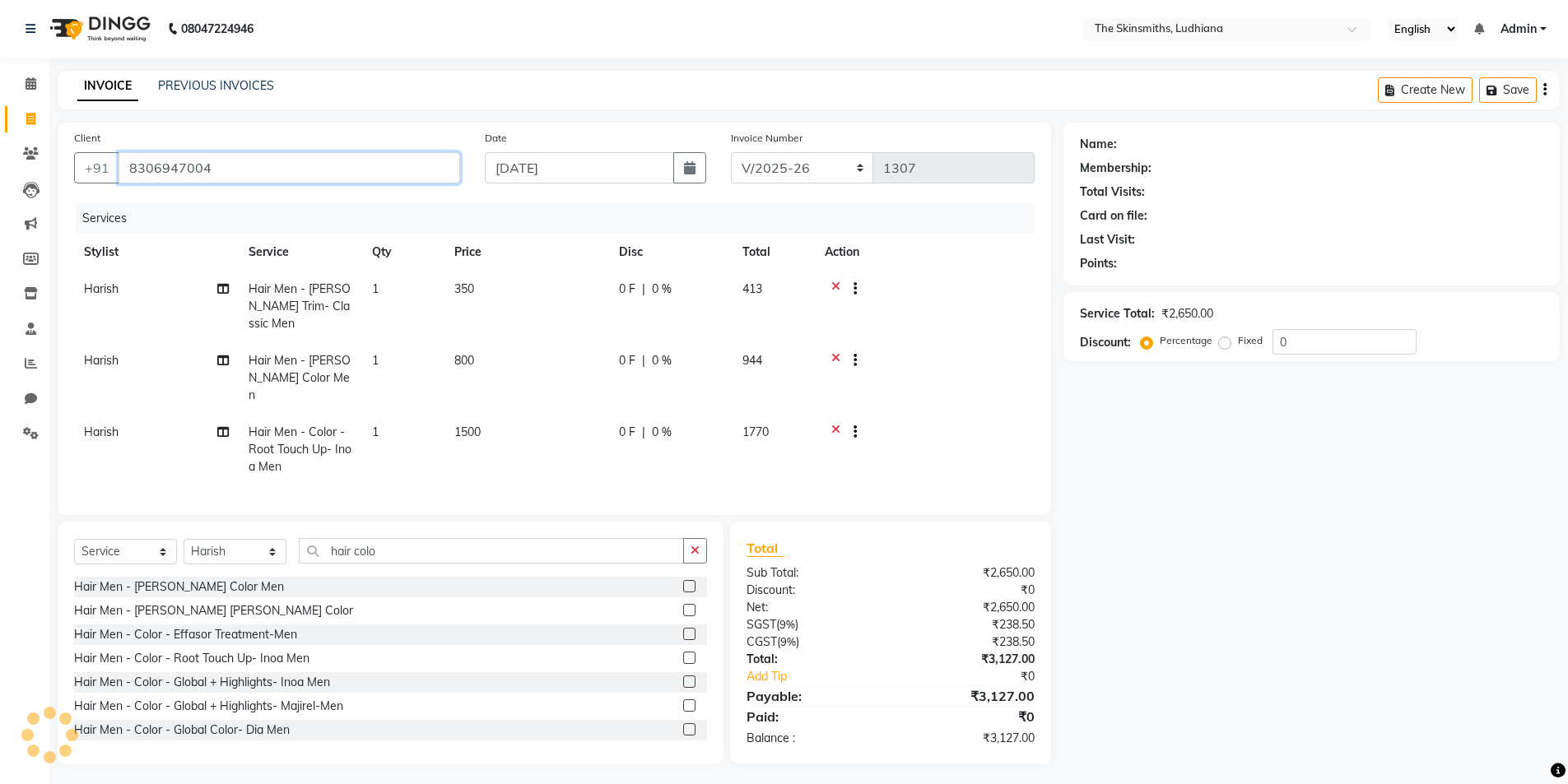
type input "8306947004"
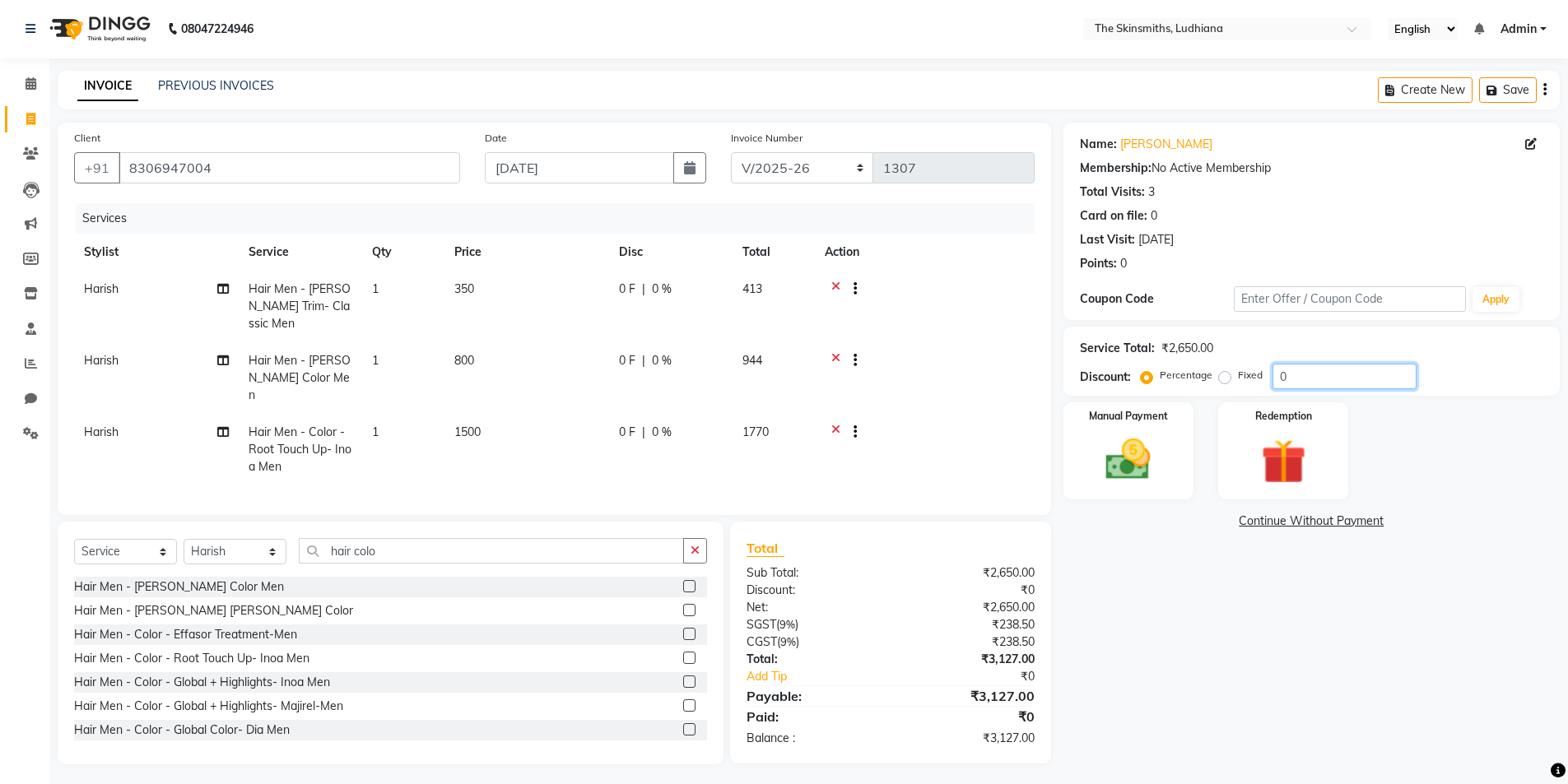
click at [1294, 372] on input "0" at bounding box center [1344, 377] width 144 height 26
type input "15"
click at [1122, 467] on img at bounding box center [1128, 460] width 76 height 53
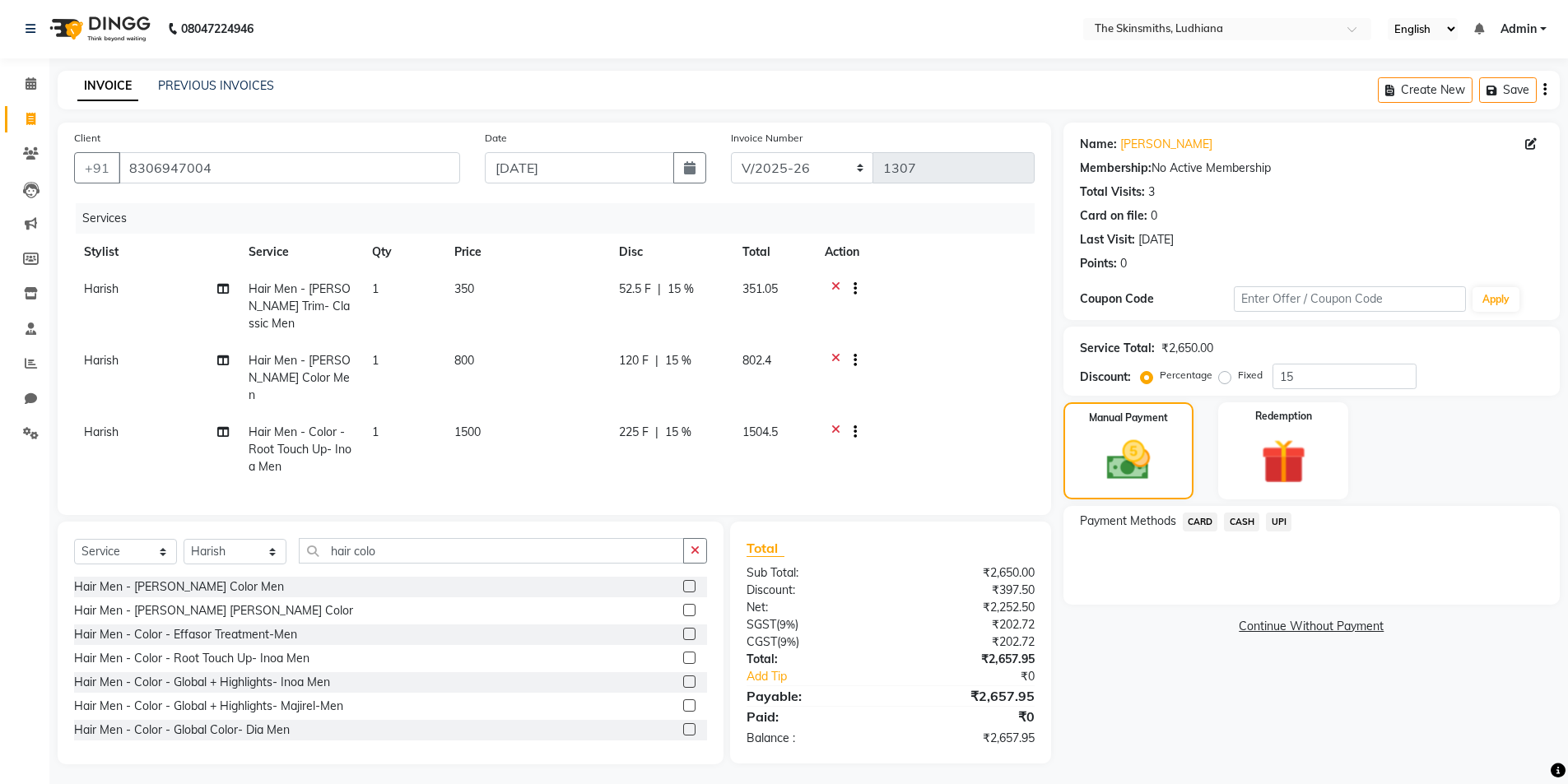
click at [1278, 524] on span "UPI" at bounding box center [1278, 522] width 26 height 19
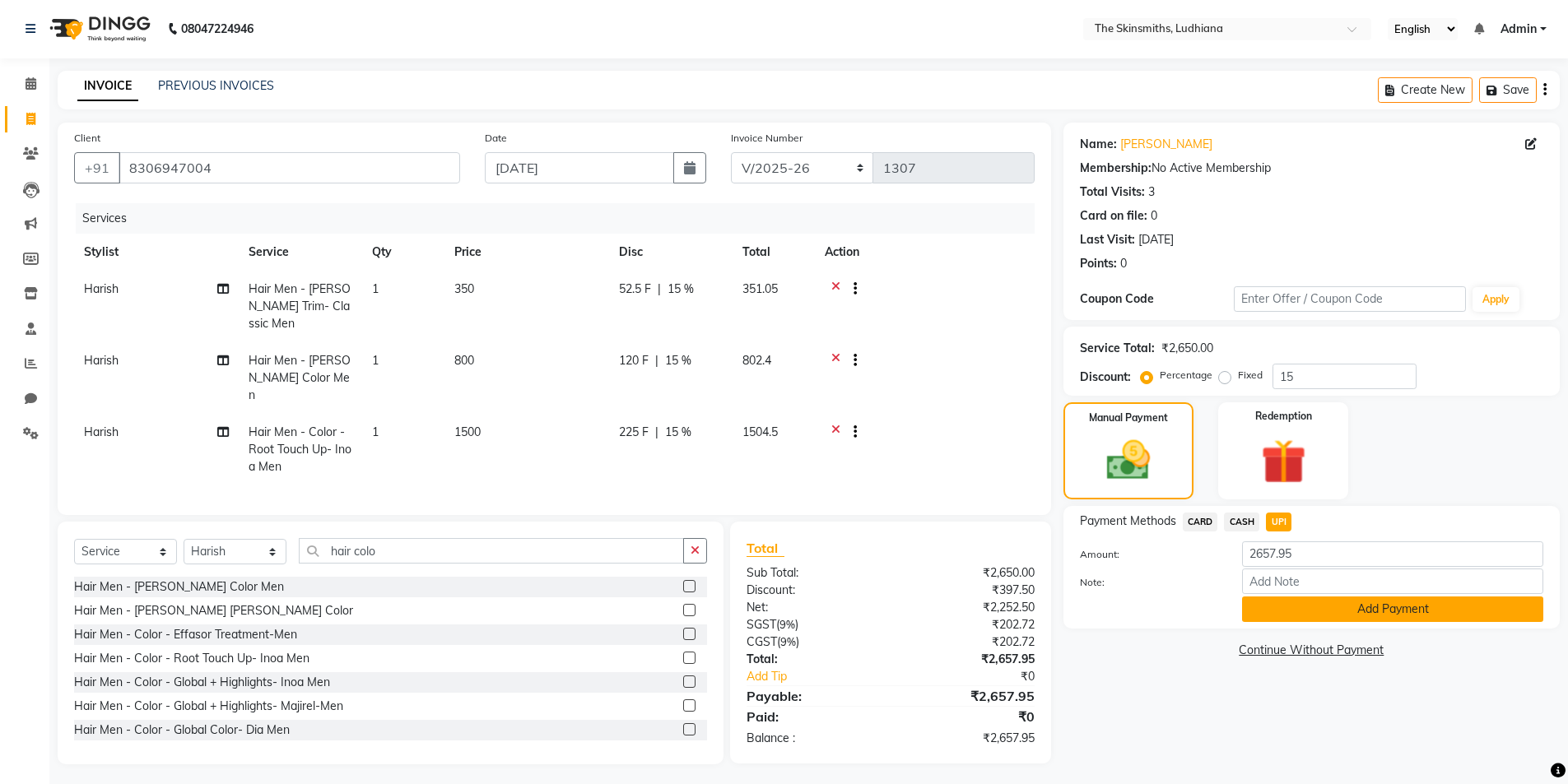
click at [1407, 610] on button "Add Payment" at bounding box center [1391, 609] width 301 height 26
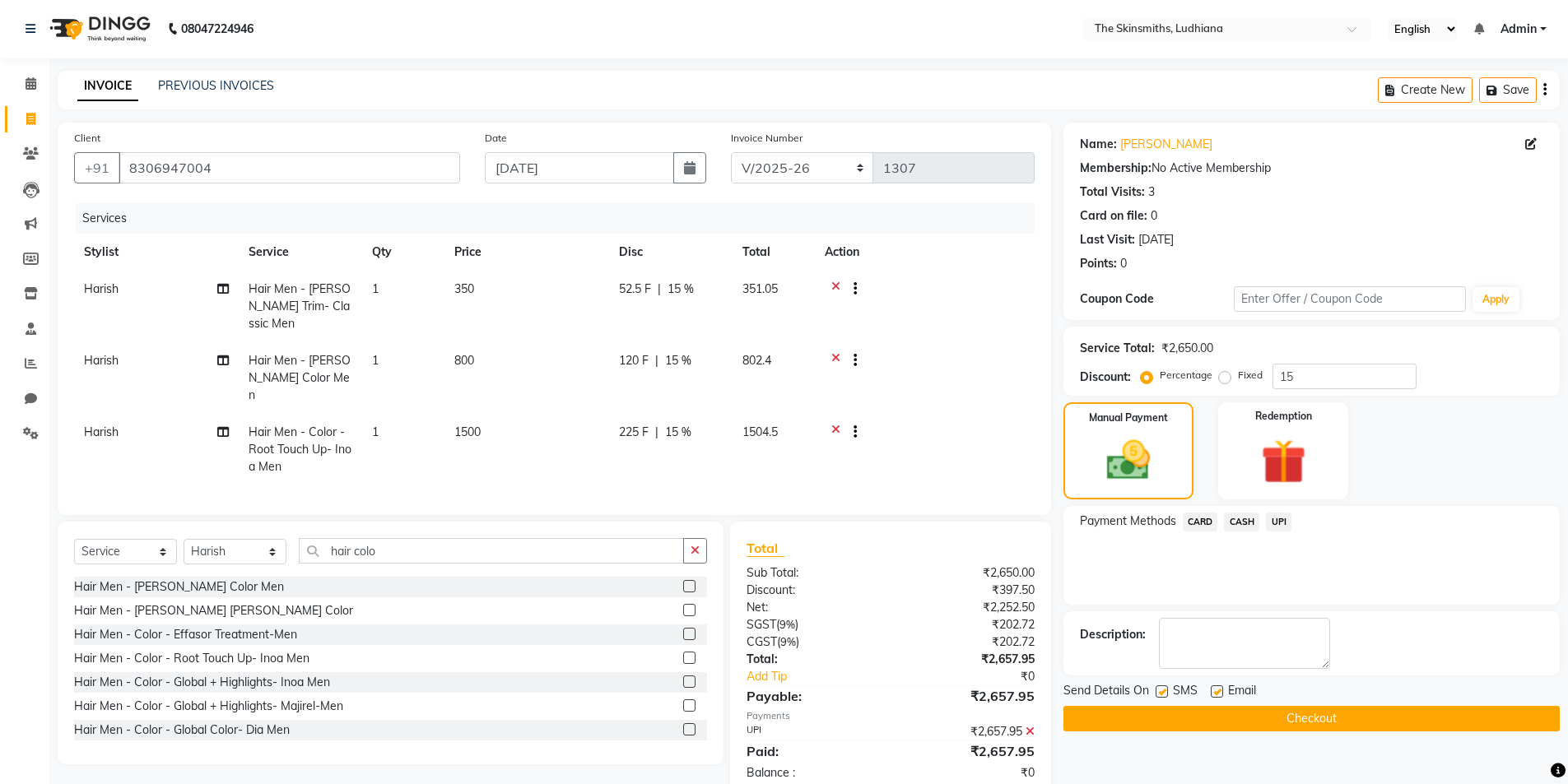
click at [1278, 720] on button "Checkout" at bounding box center [1311, 718] width 497 height 26
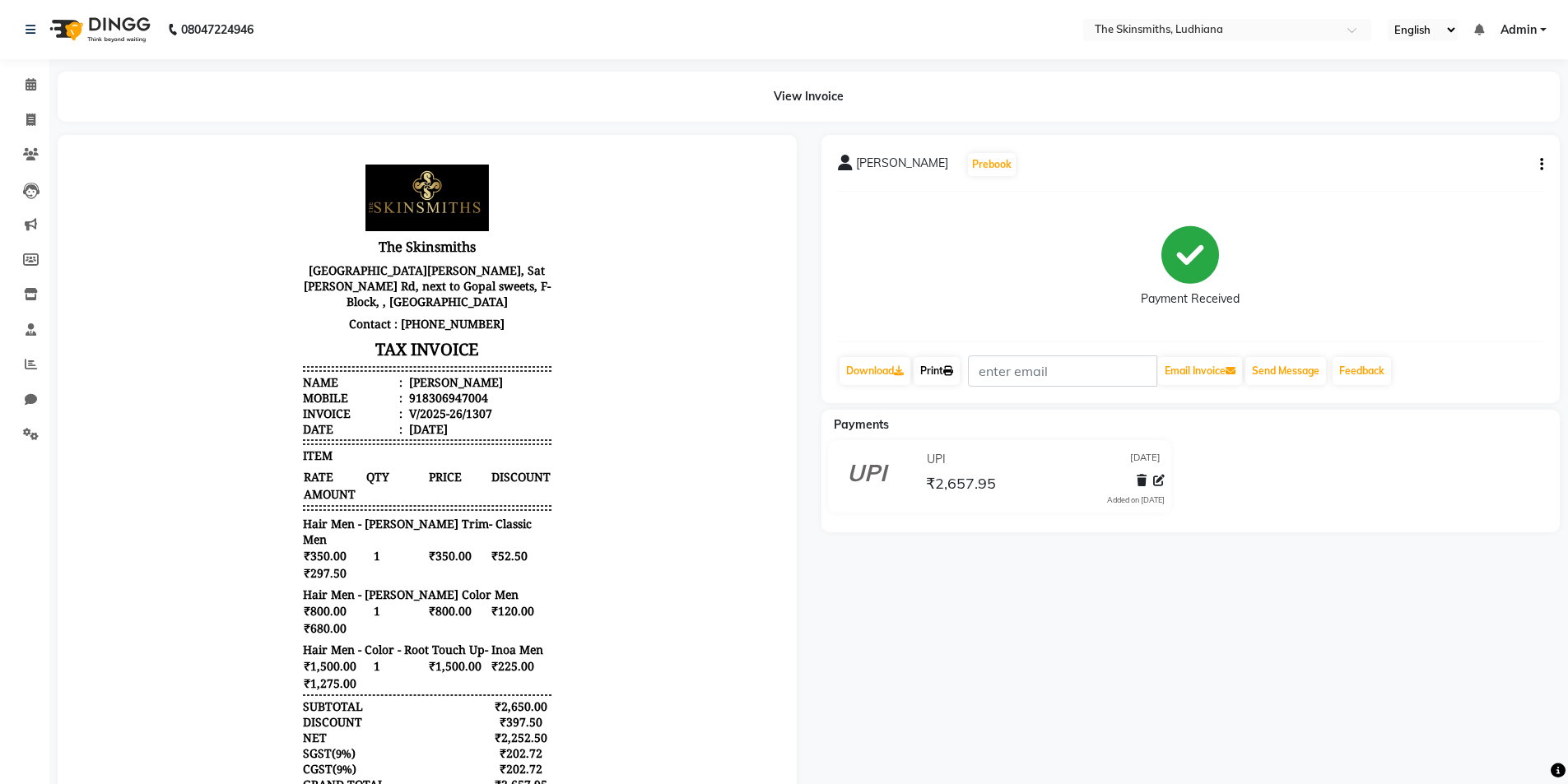
click at [951, 375] on icon at bounding box center [948, 372] width 10 height 10
click at [26, 373] on span at bounding box center [31, 365] width 29 height 19
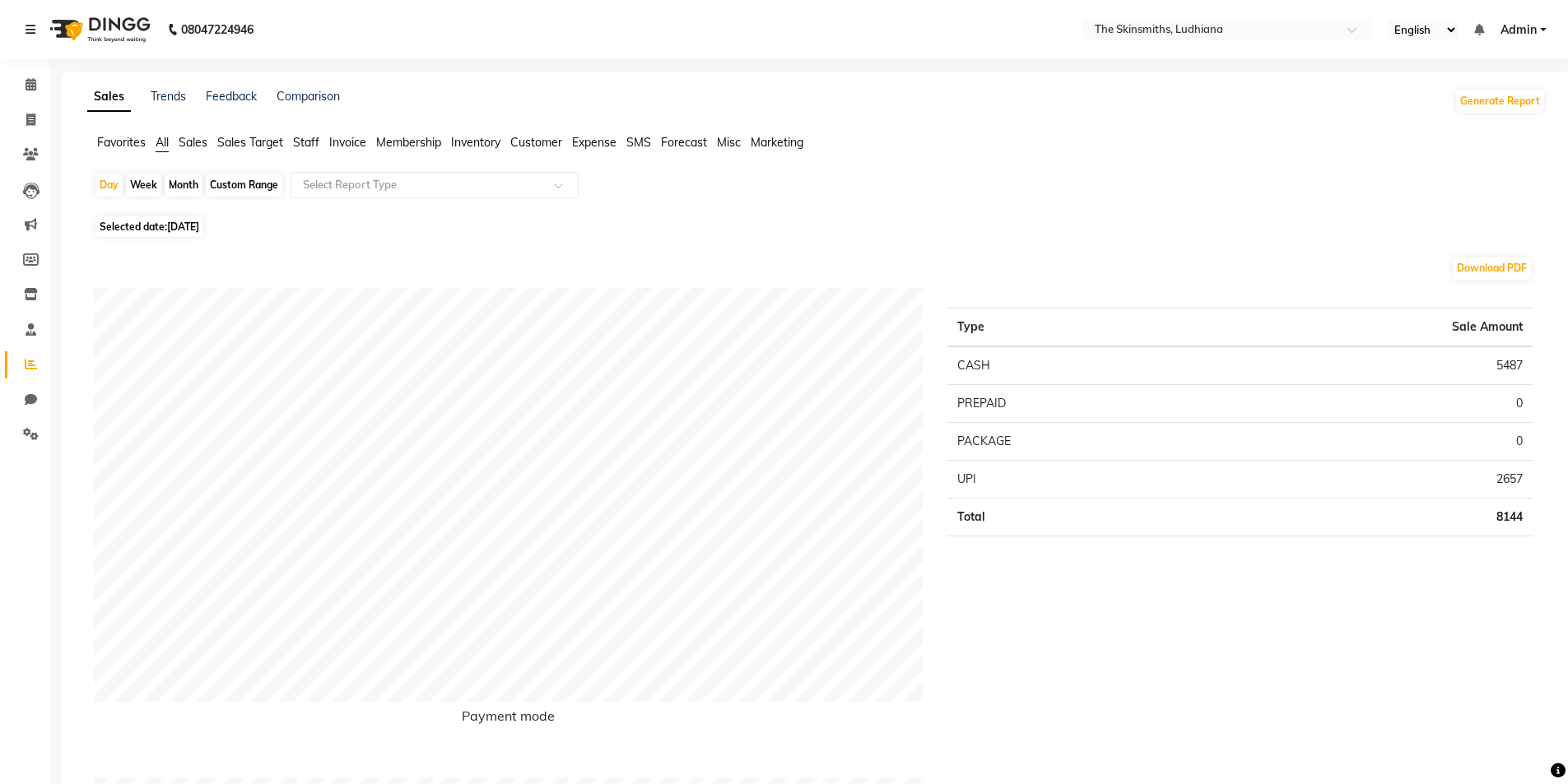
click at [191, 228] on span "[DATE]" at bounding box center [183, 227] width 32 height 12
select select "9"
select select "2025"
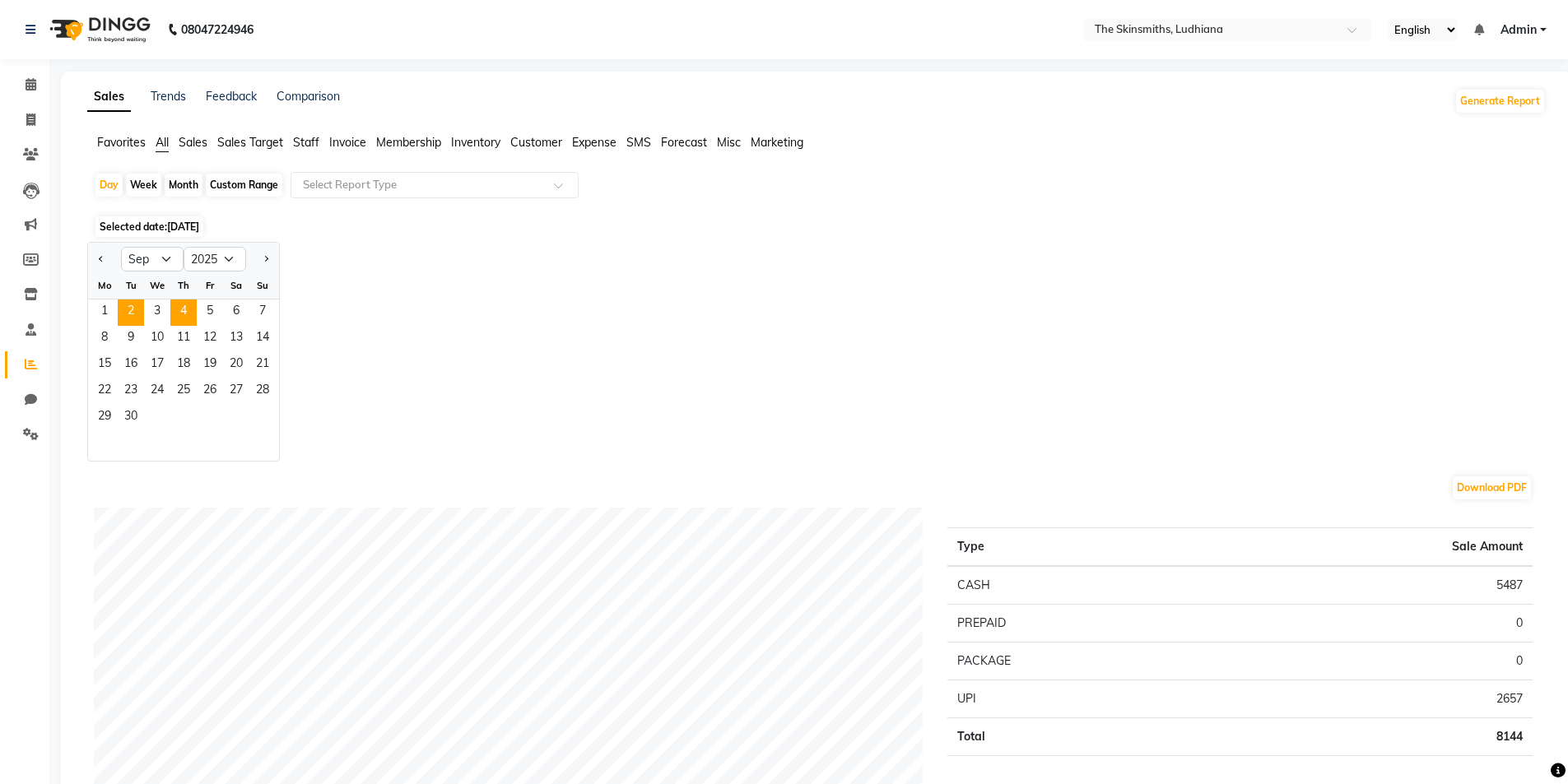
click at [131, 309] on span "2" at bounding box center [131, 313] width 27 height 27
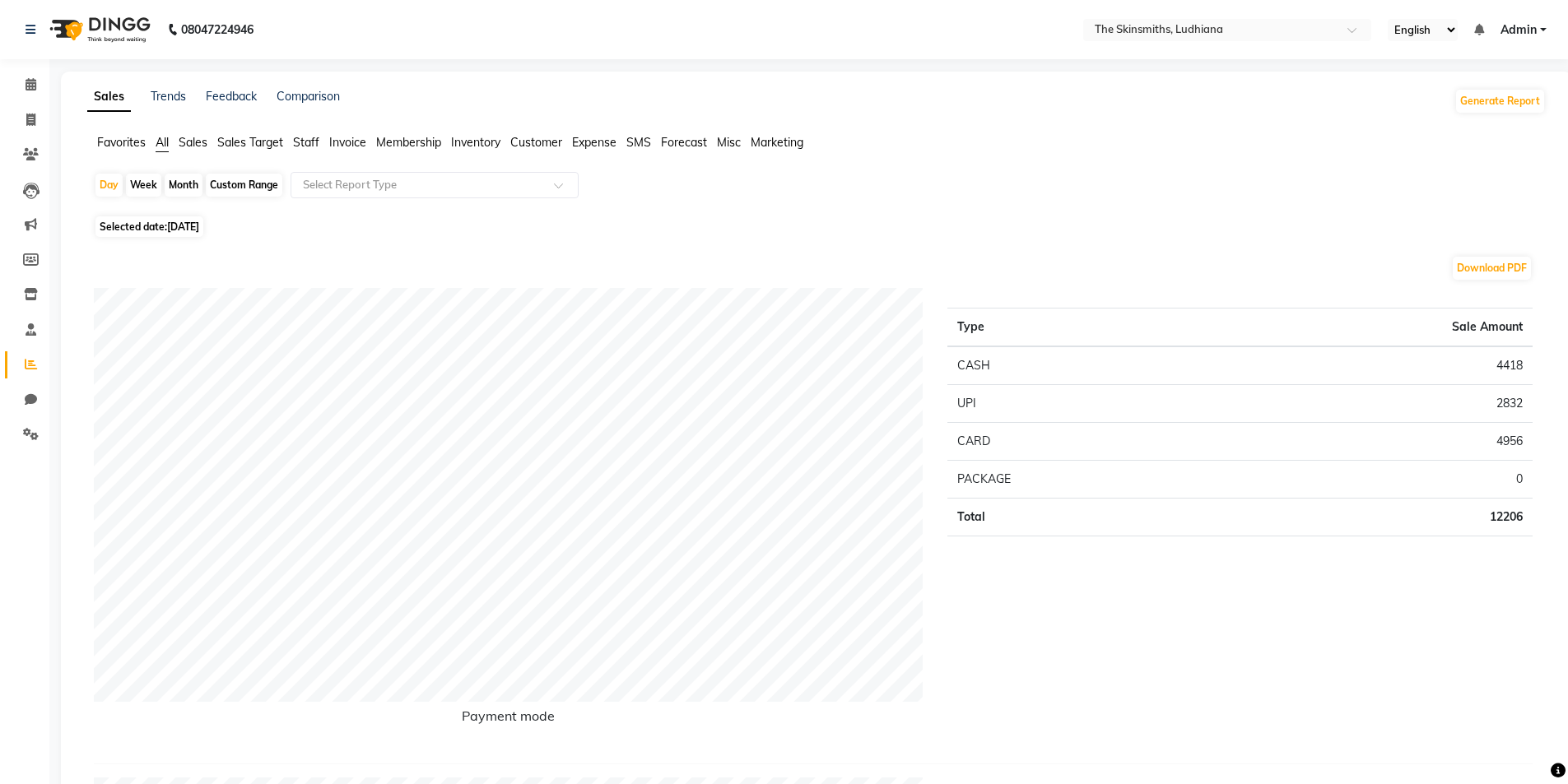
click at [301, 143] on span "Staff" at bounding box center [307, 142] width 27 height 15
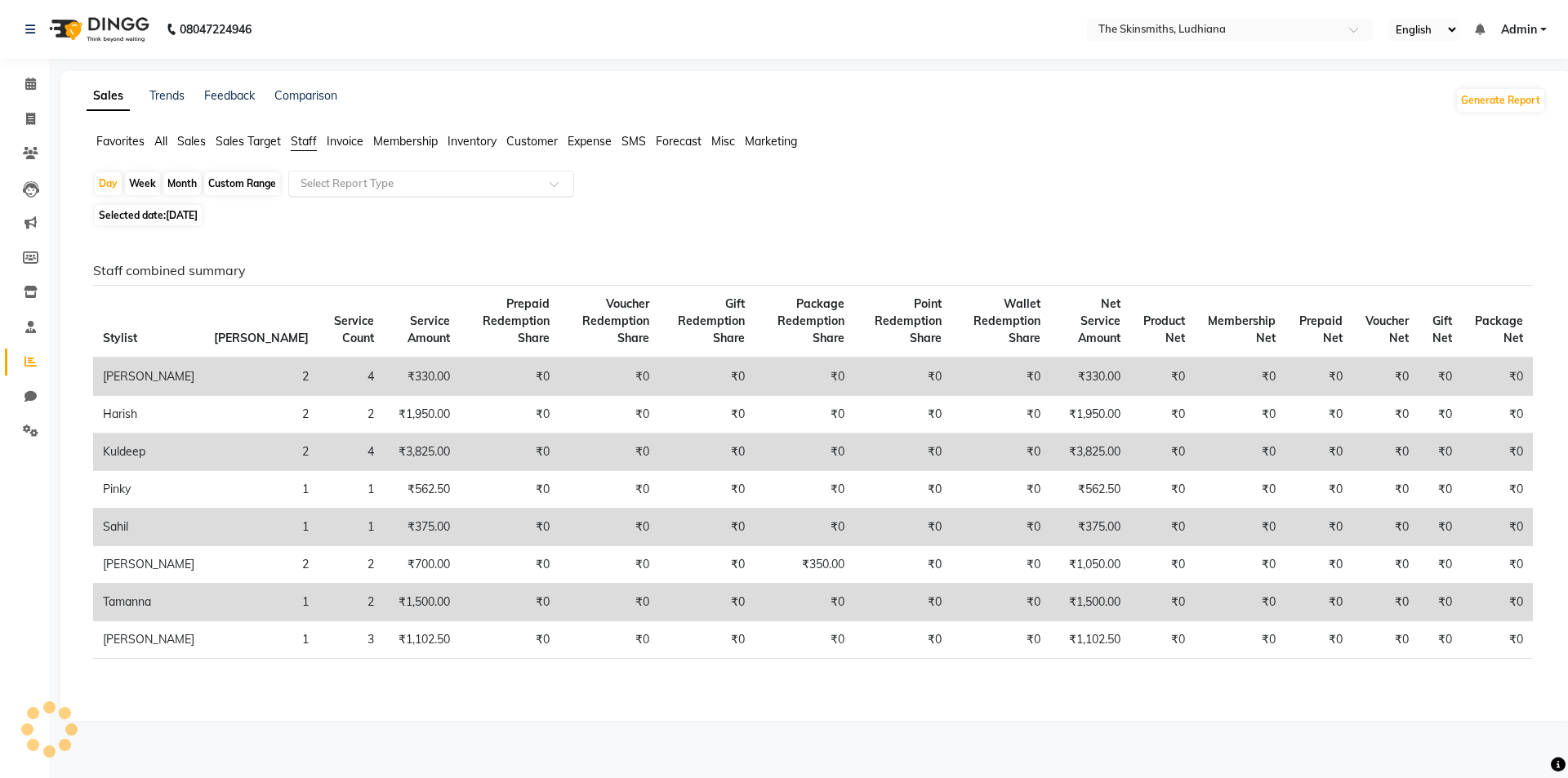
click at [390, 188] on input "text" at bounding box center [415, 184] width 235 height 17
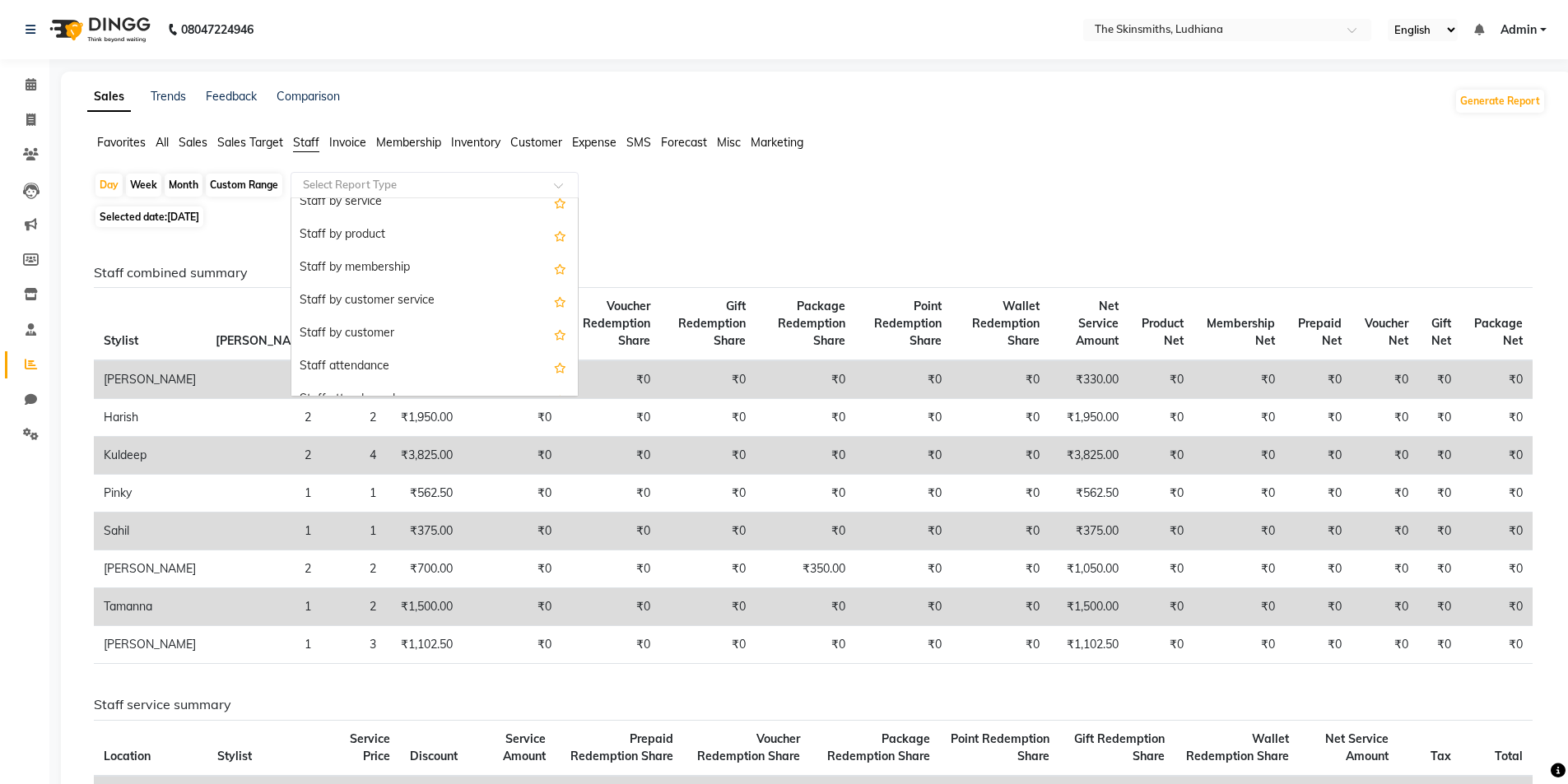
scroll to position [39, 0]
click at [384, 334] on div "Staff by customer" at bounding box center [435, 340] width 287 height 33
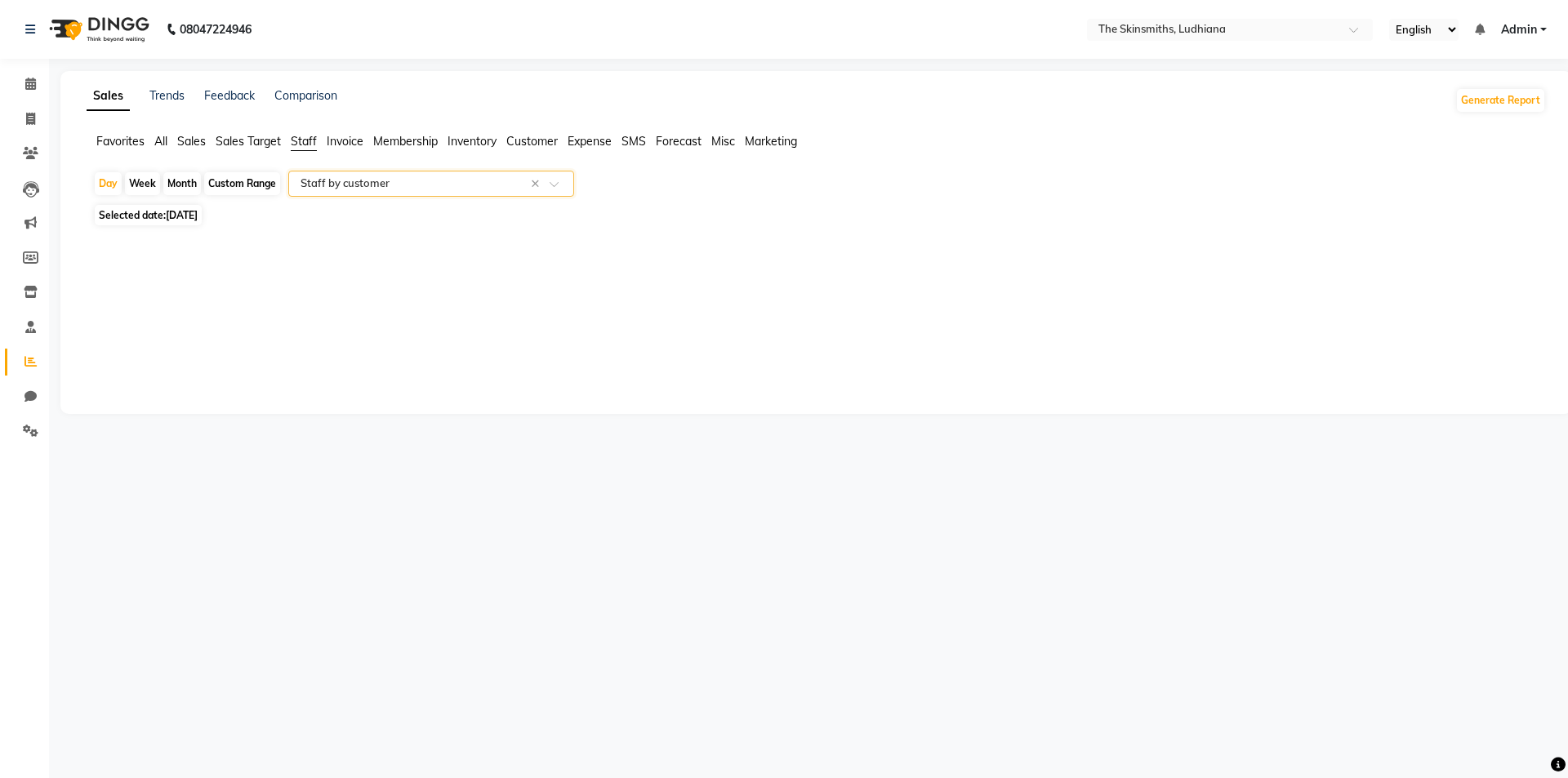
select select "full_report"
select select "csv"
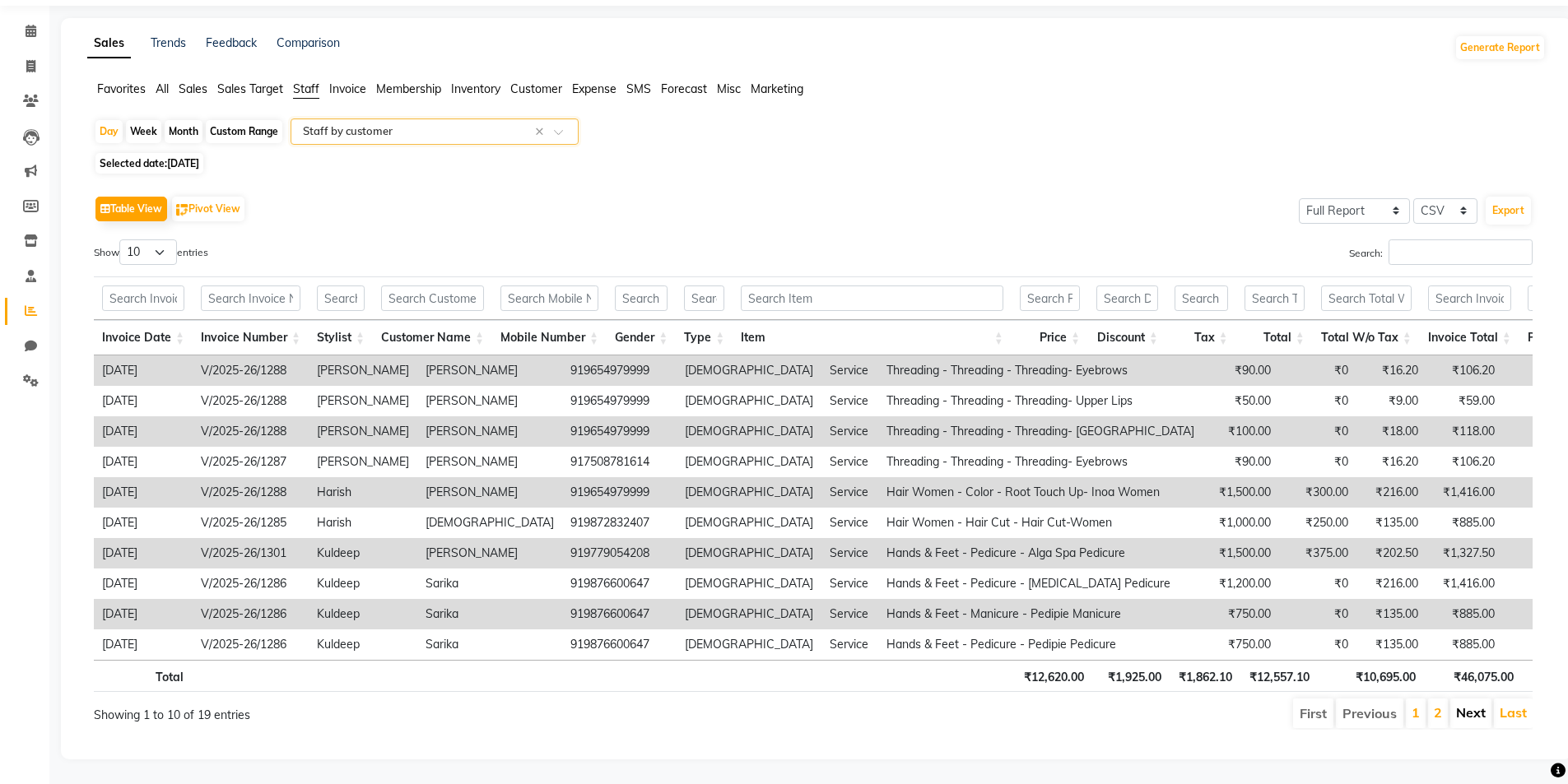
click at [1465, 704] on link "Next" at bounding box center [1471, 712] width 30 height 17
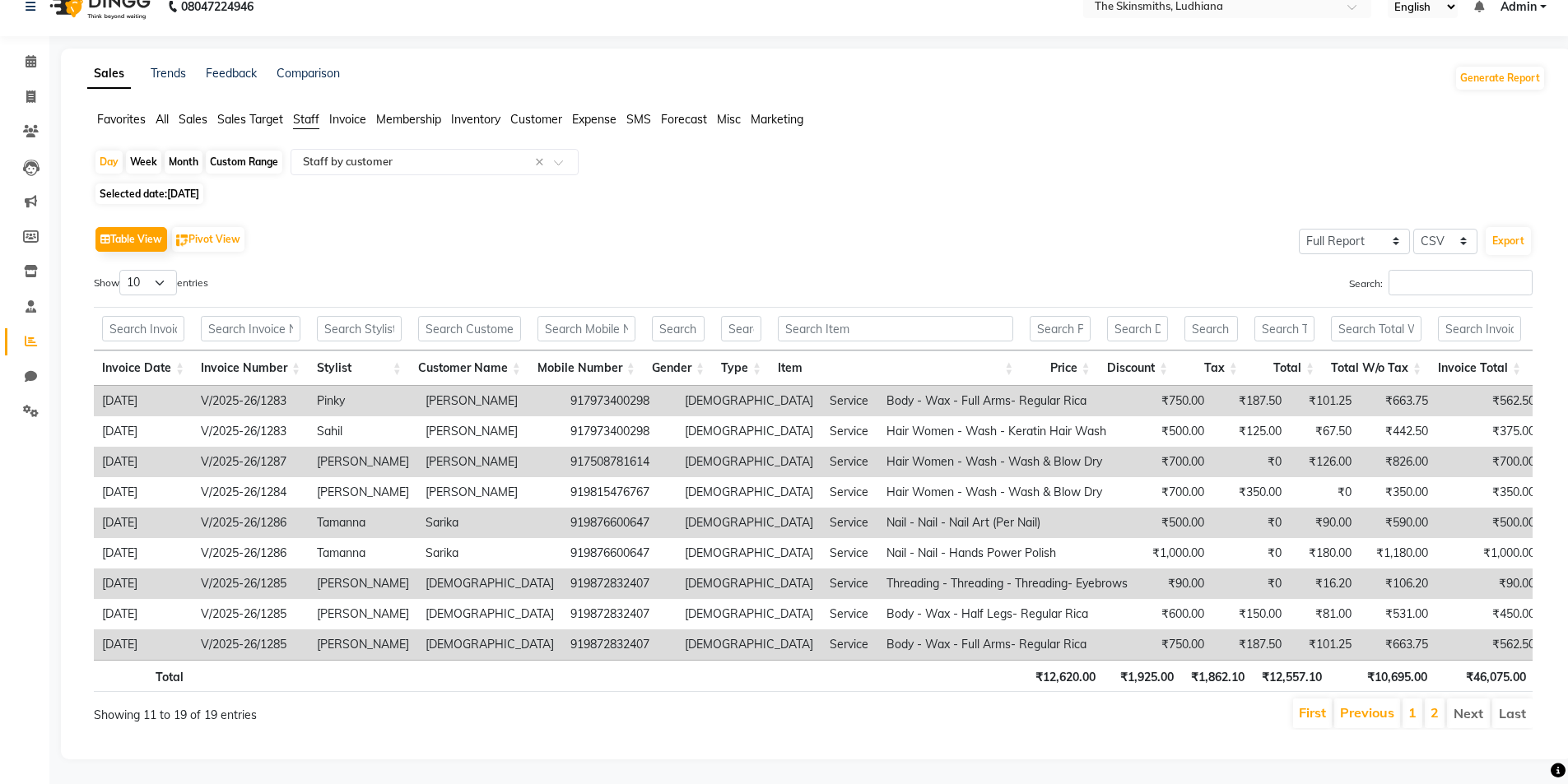
scroll to position [47, 0]
click at [175, 187] on span "[DATE]" at bounding box center [183, 193] width 32 height 12
select select "9"
select select "2025"
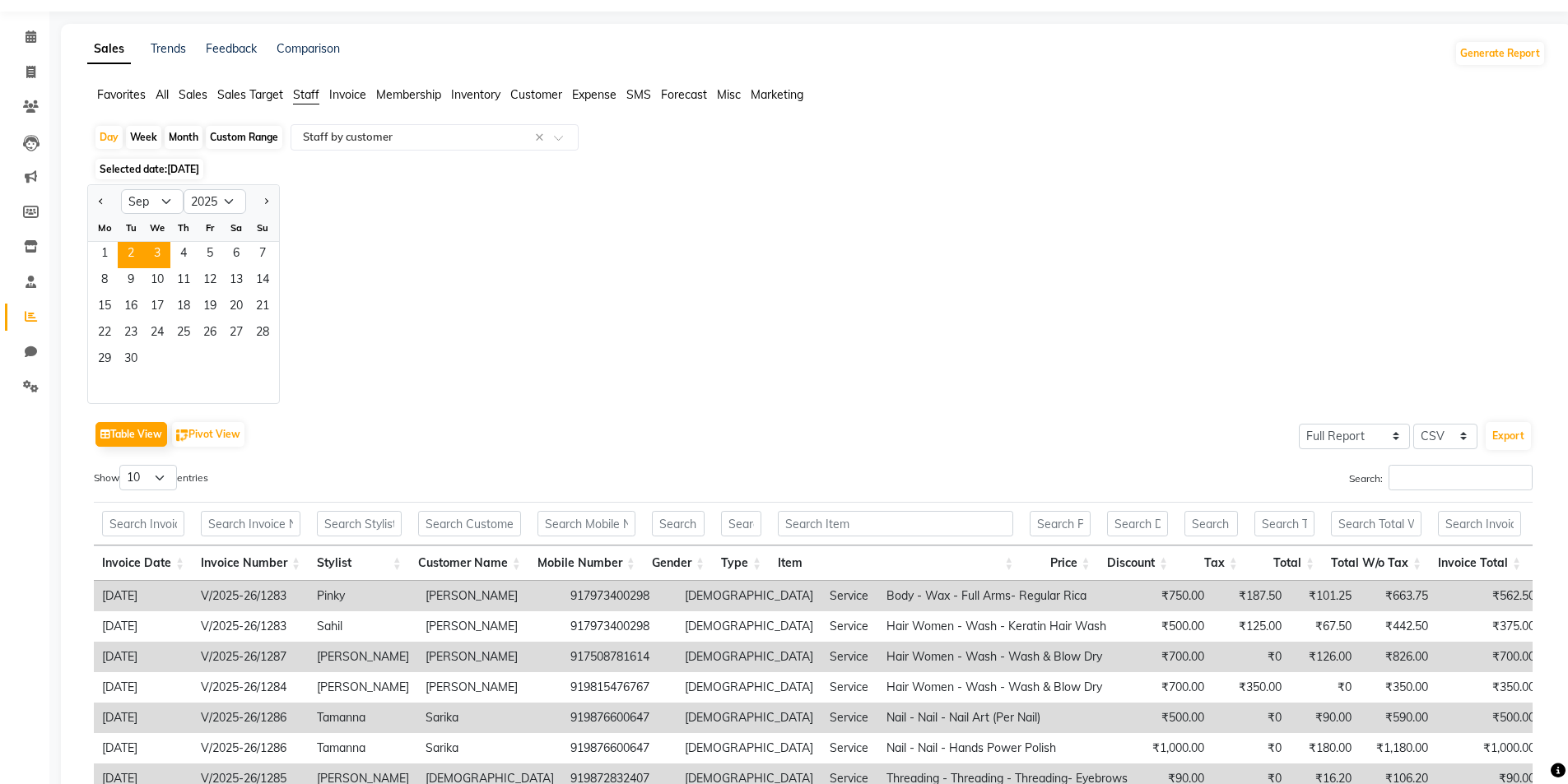
click at [157, 254] on span "3" at bounding box center [157, 255] width 27 height 27
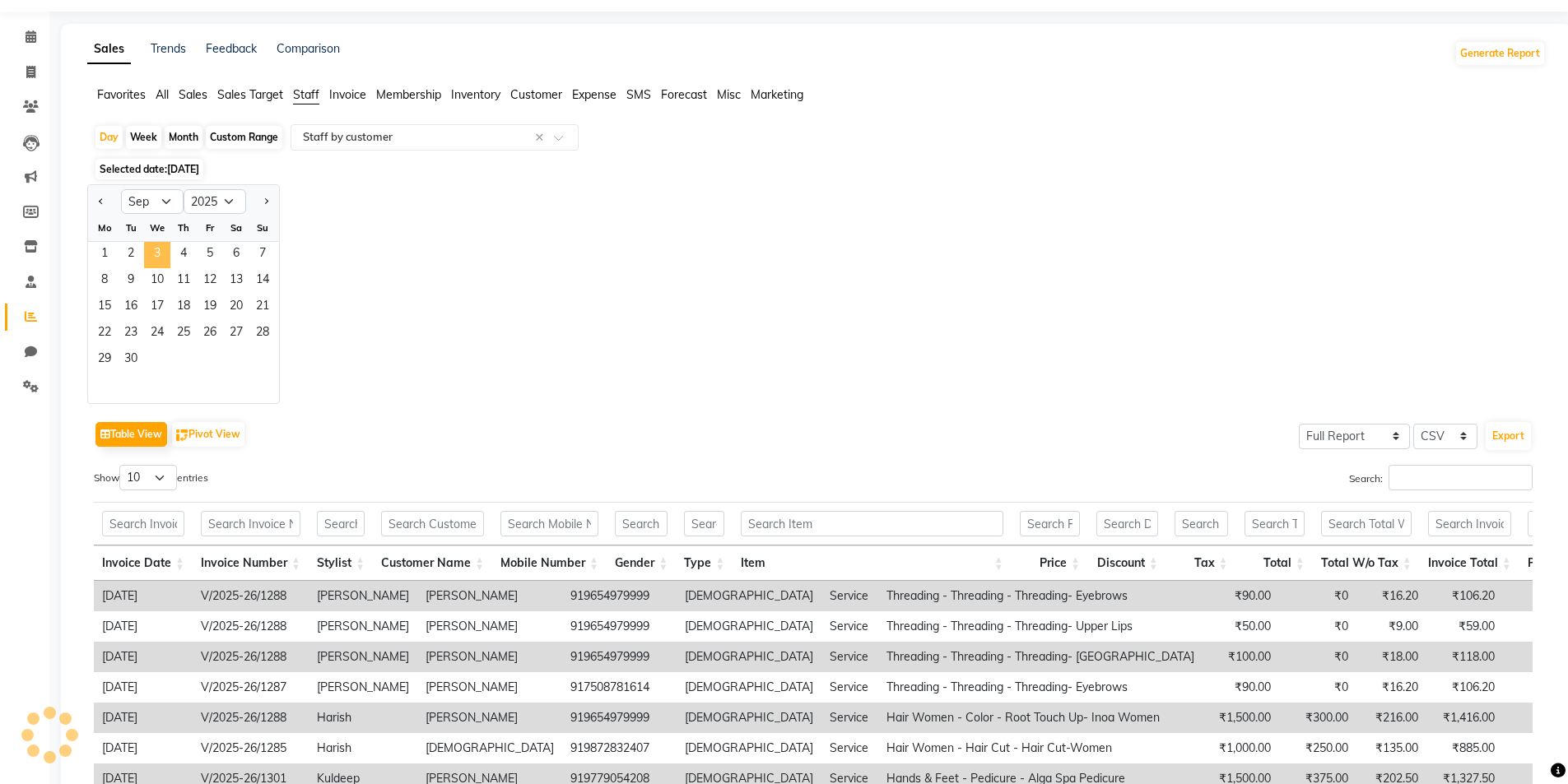
scroll to position [0, 0]
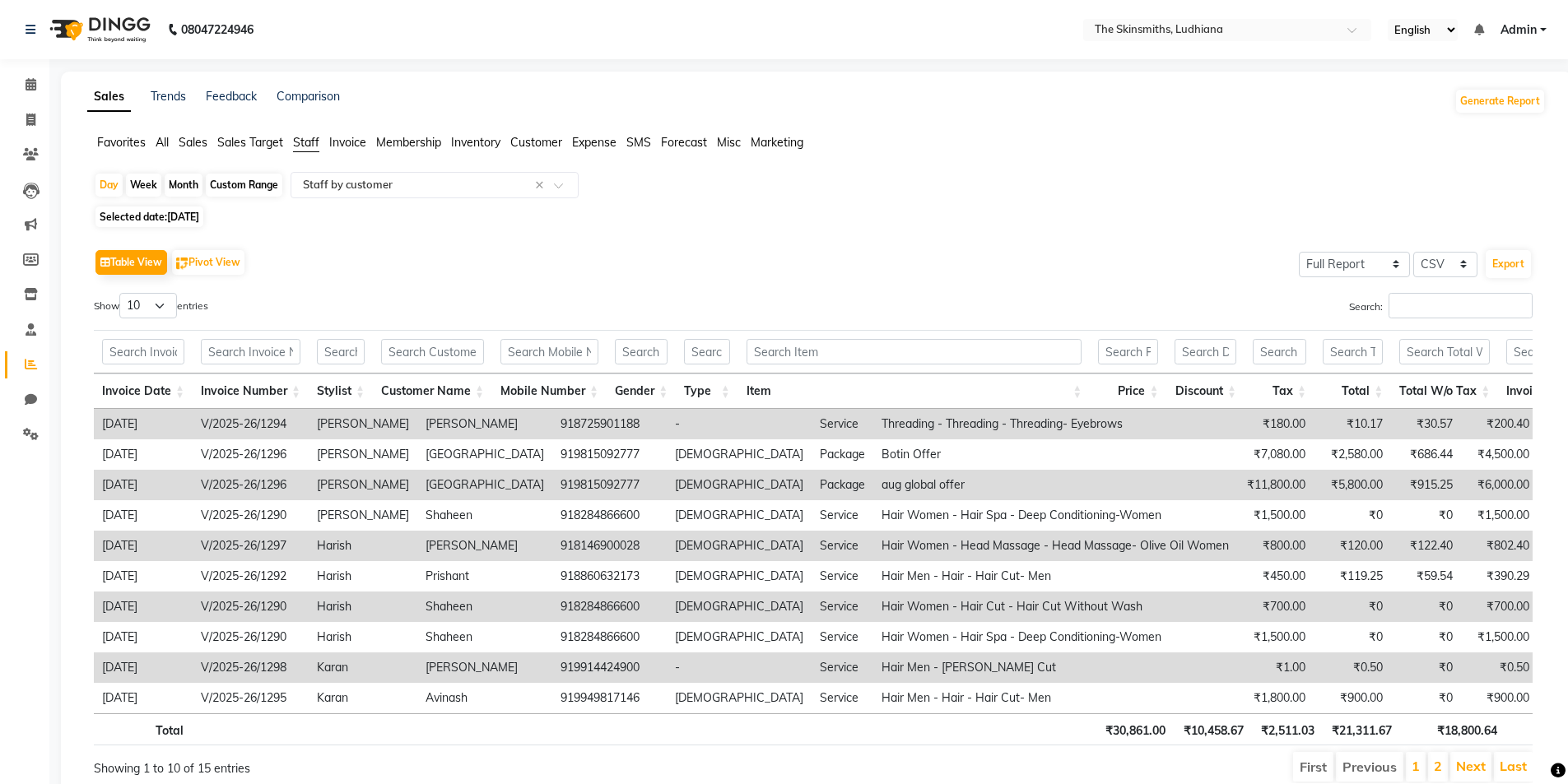
click at [189, 218] on span "[DATE]" at bounding box center [183, 217] width 32 height 12
select select "9"
select select "2025"
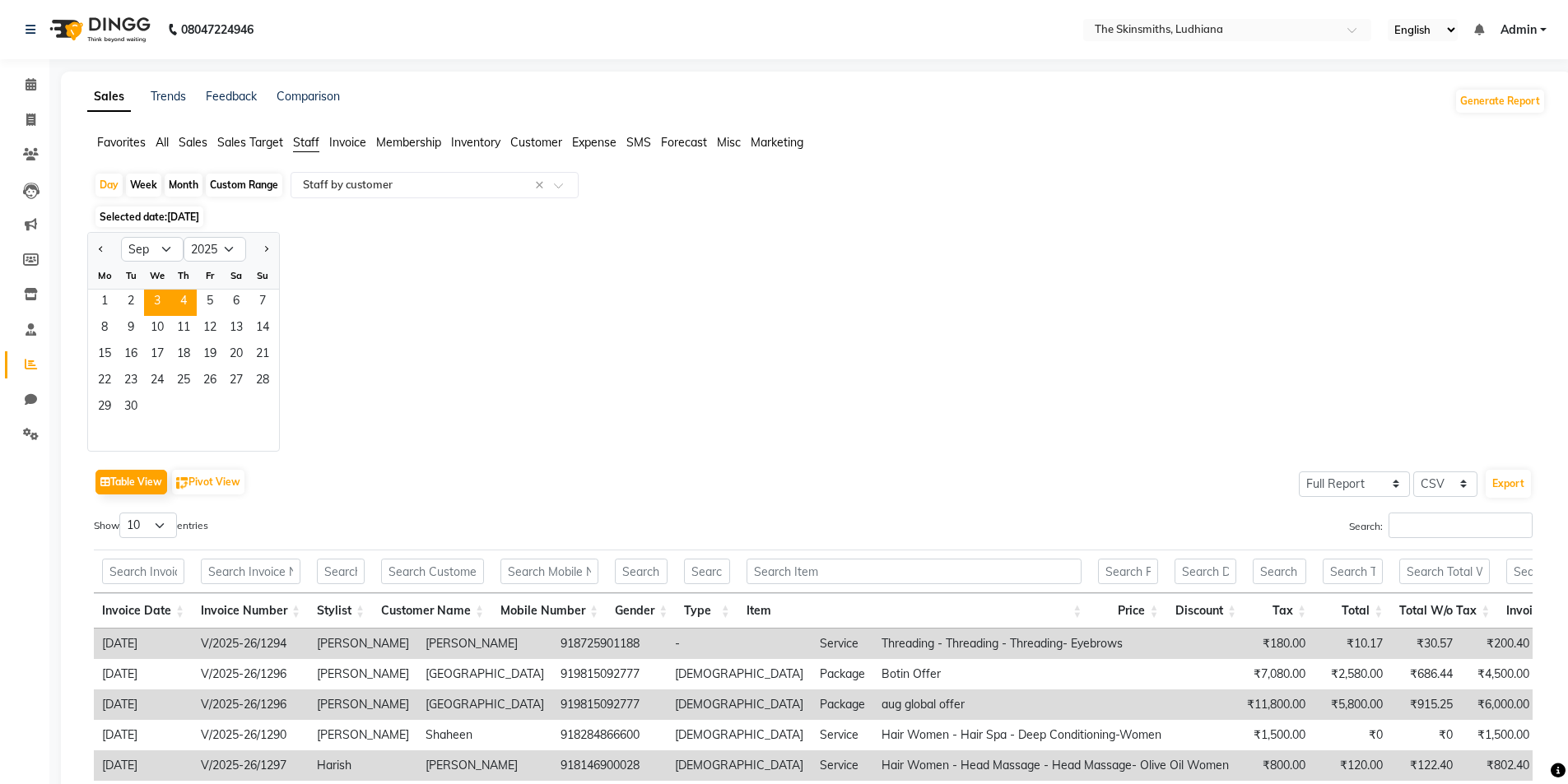
click at [185, 307] on span "4" at bounding box center [183, 303] width 27 height 27
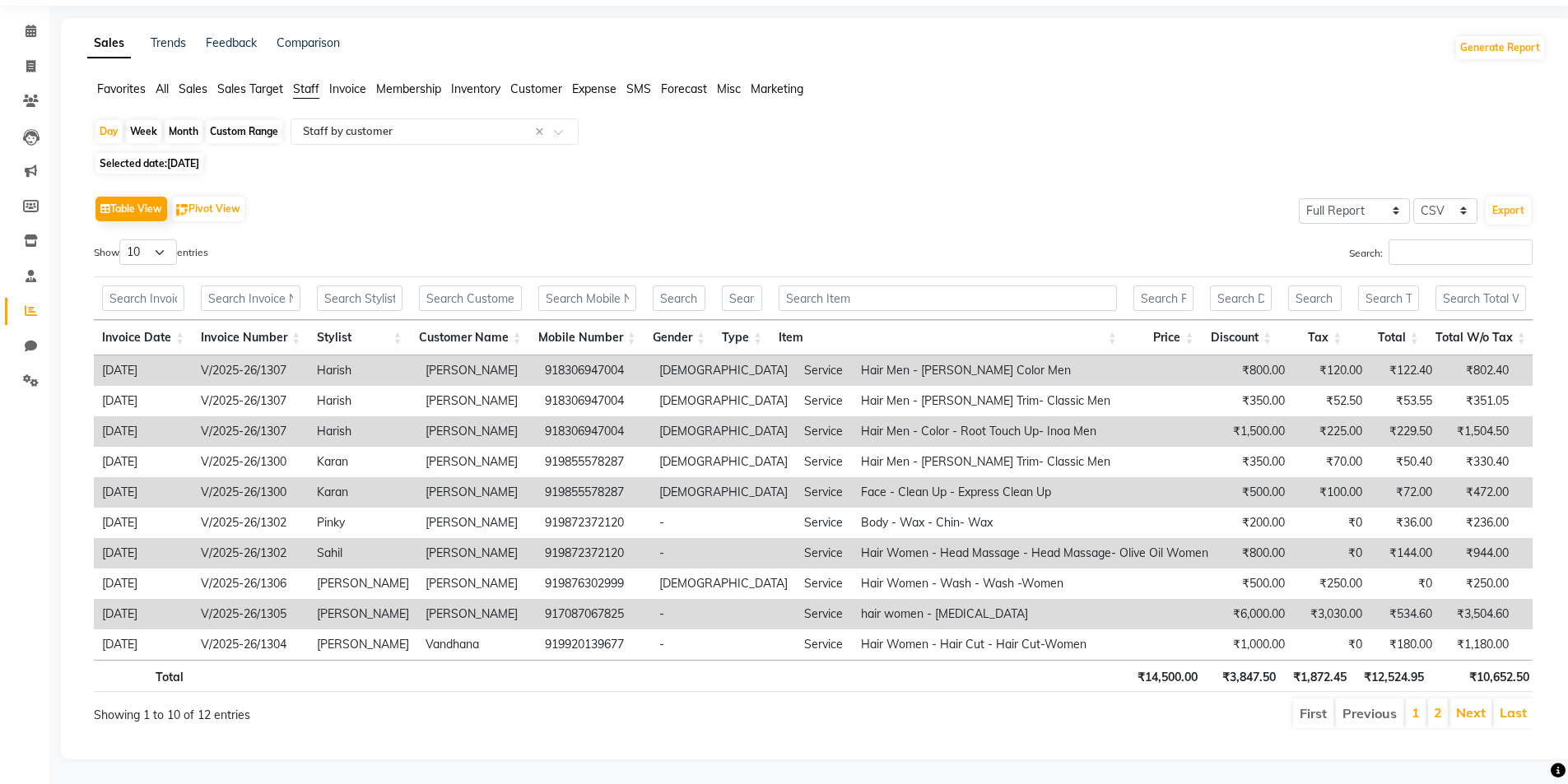
scroll to position [78, 0]
click at [1459, 704] on link "Next" at bounding box center [1471, 712] width 30 height 17
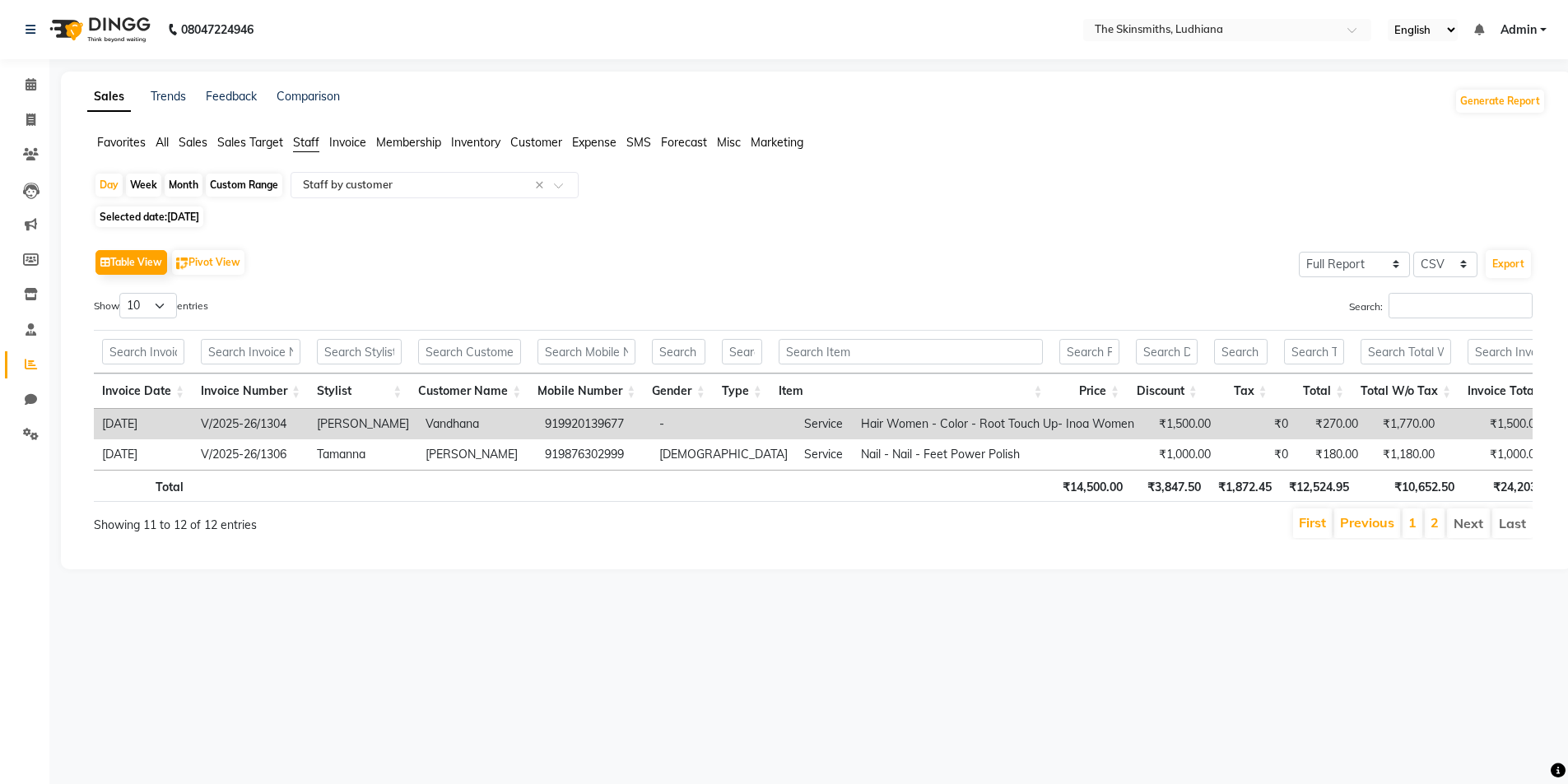
scroll to position [0, 0]
click at [253, 224] on div "Selected date: [DATE]" at bounding box center [826, 217] width 1464 height 17
click at [253, 185] on div "Custom Range" at bounding box center [244, 185] width 77 height 23
select select "9"
select select "2025"
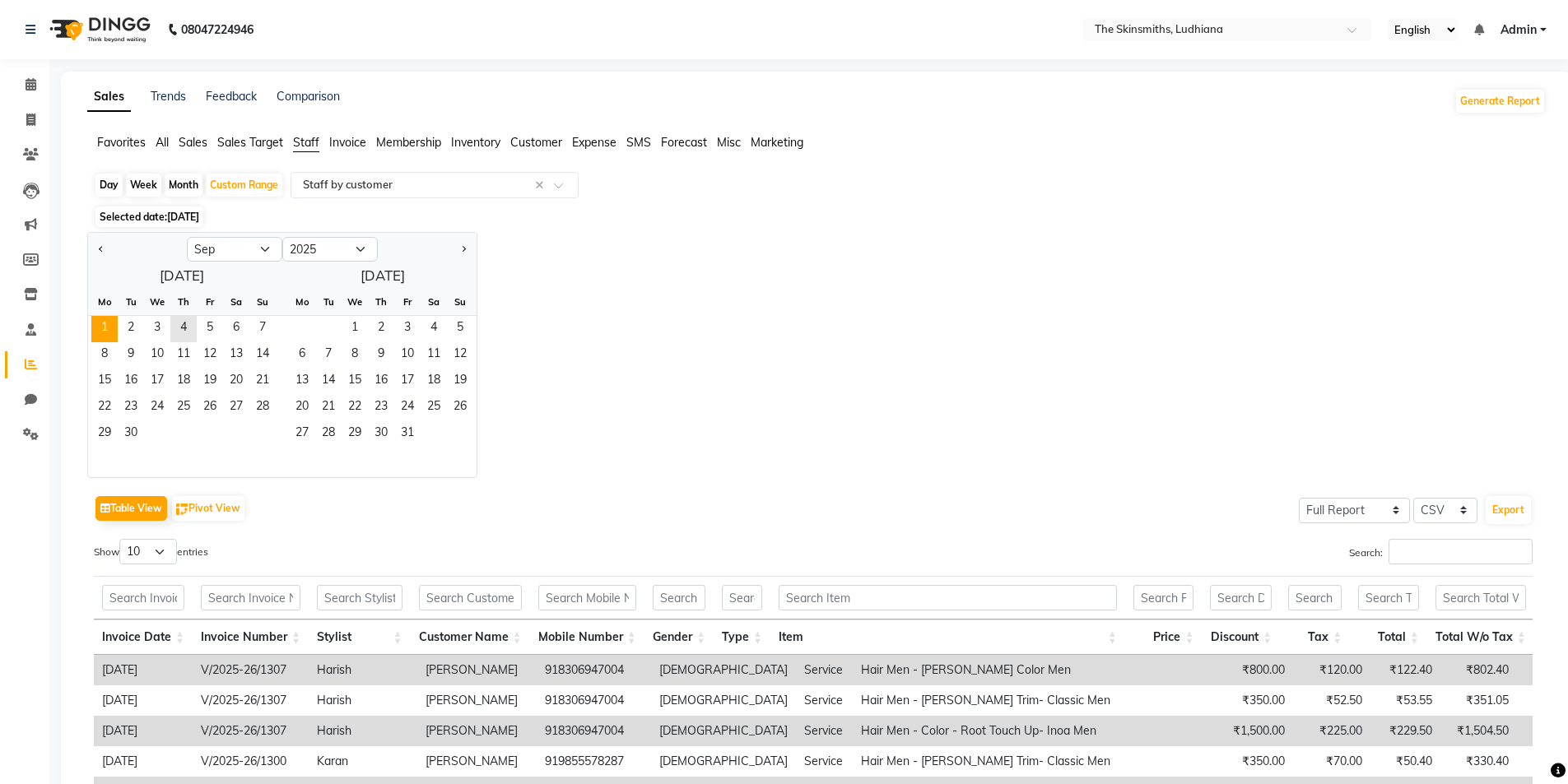
click at [117, 325] on span "1" at bounding box center [105, 329] width 27 height 27
click at [183, 327] on span "4" at bounding box center [183, 329] width 27 height 27
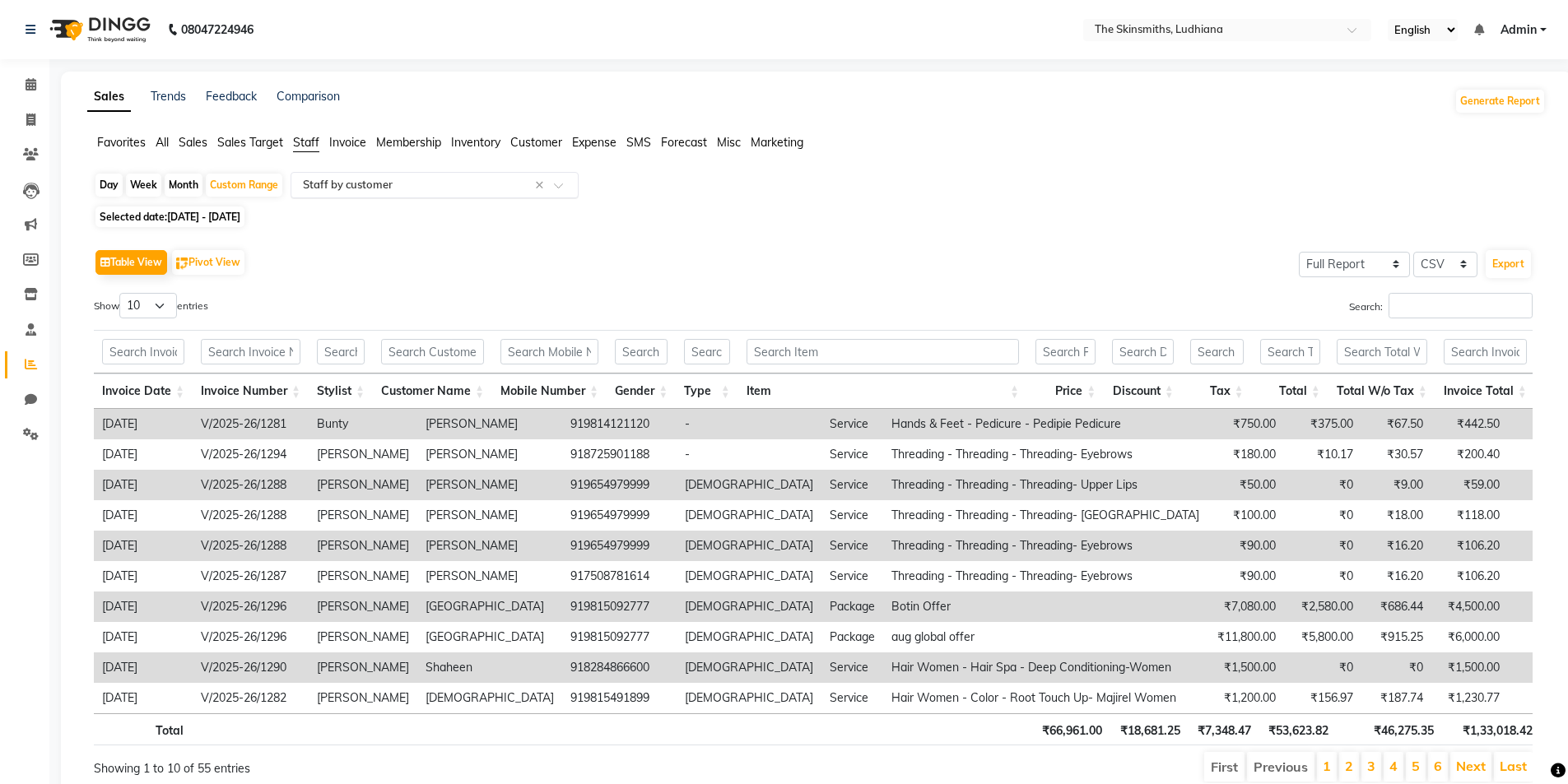
click at [398, 182] on input "text" at bounding box center [418, 185] width 237 height 17
click at [163, 140] on span "All" at bounding box center [162, 142] width 13 height 15
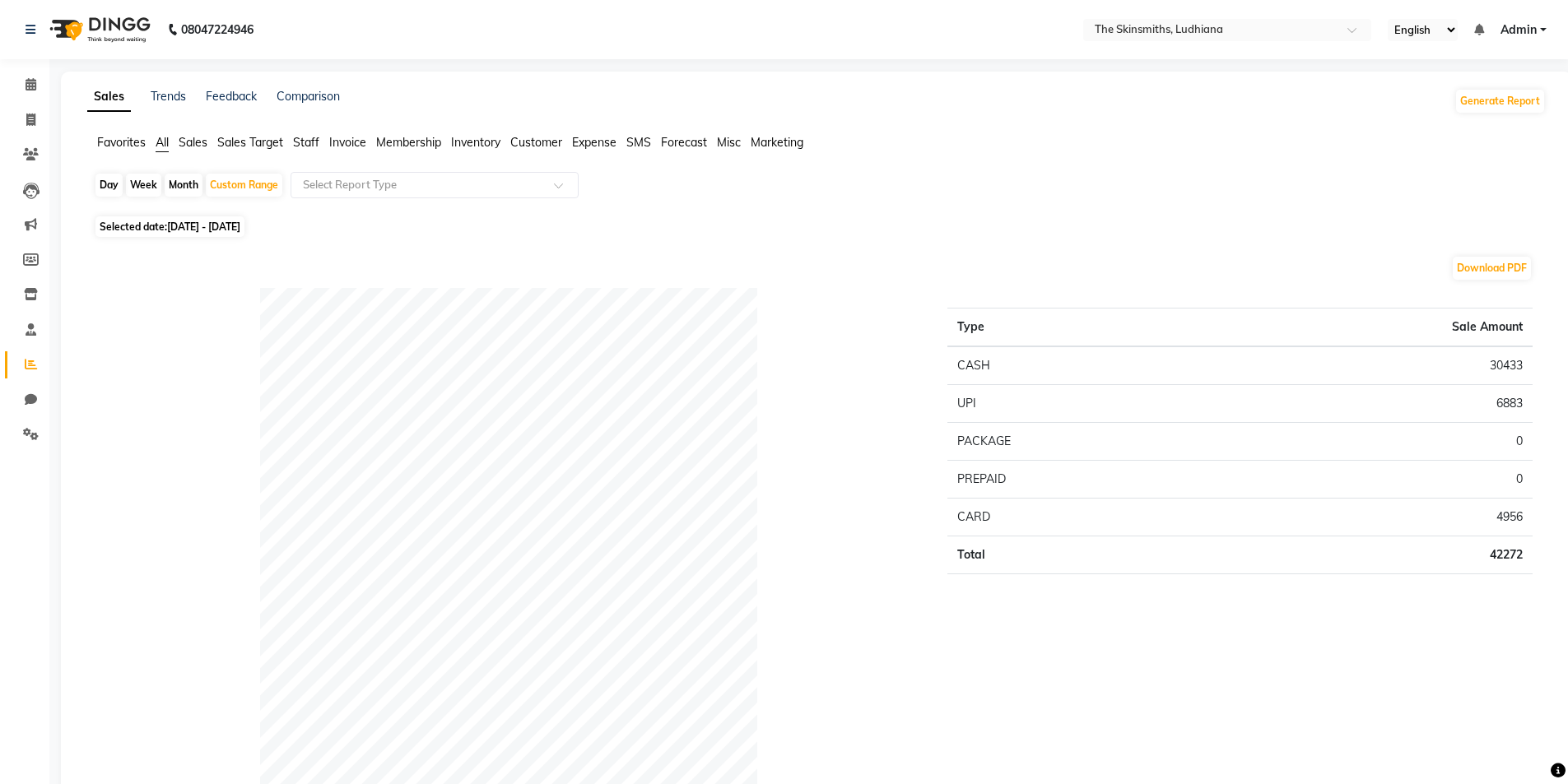
click at [100, 184] on div "Day" at bounding box center [109, 185] width 27 height 23
select select "9"
select select "2025"
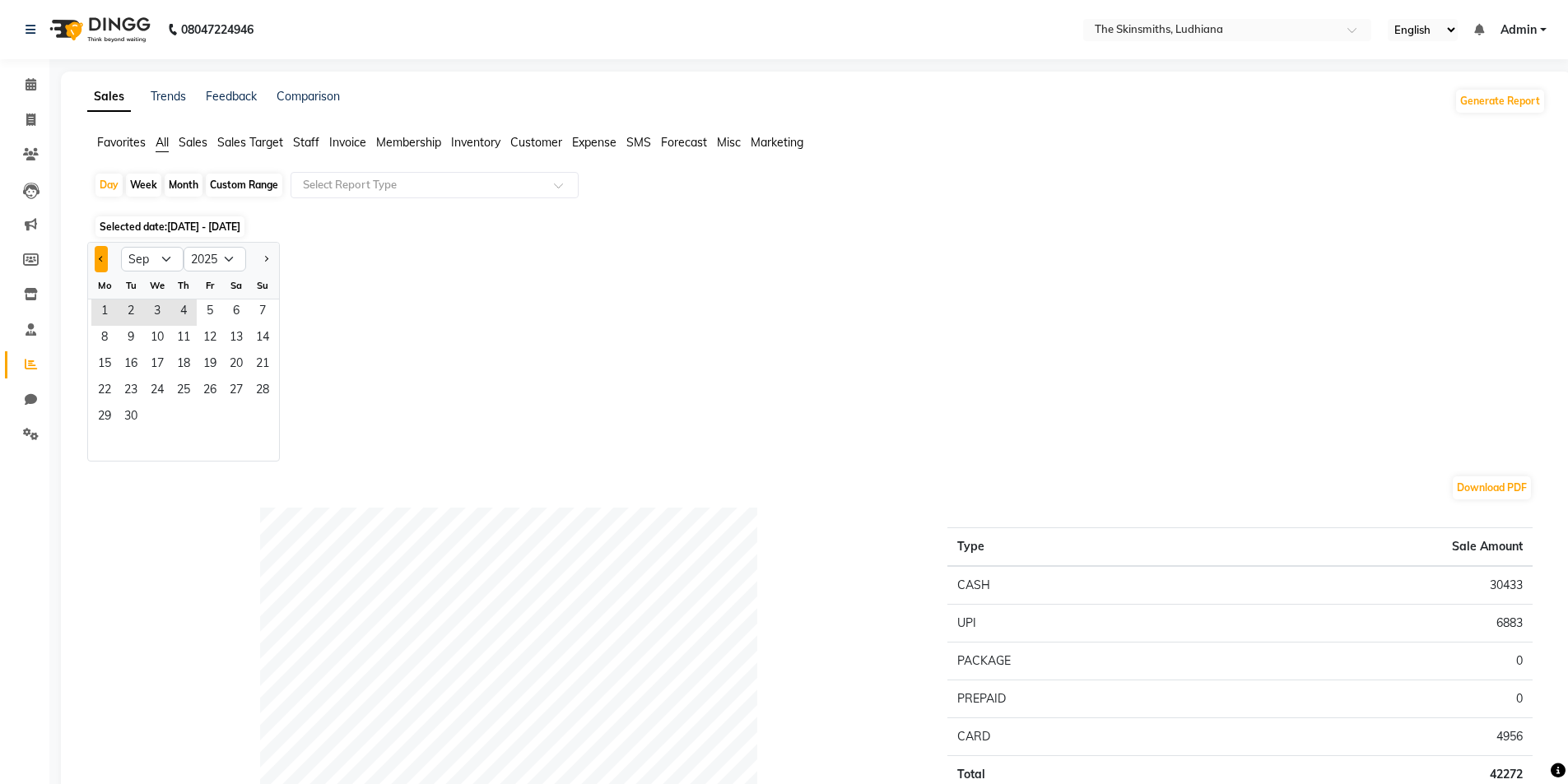
click at [101, 258] on span "Previous month" at bounding box center [102, 257] width 6 height 6
select select "8"
click at [237, 313] on span "2" at bounding box center [237, 313] width 27 height 27
click at [375, 187] on input "text" at bounding box center [418, 185] width 237 height 17
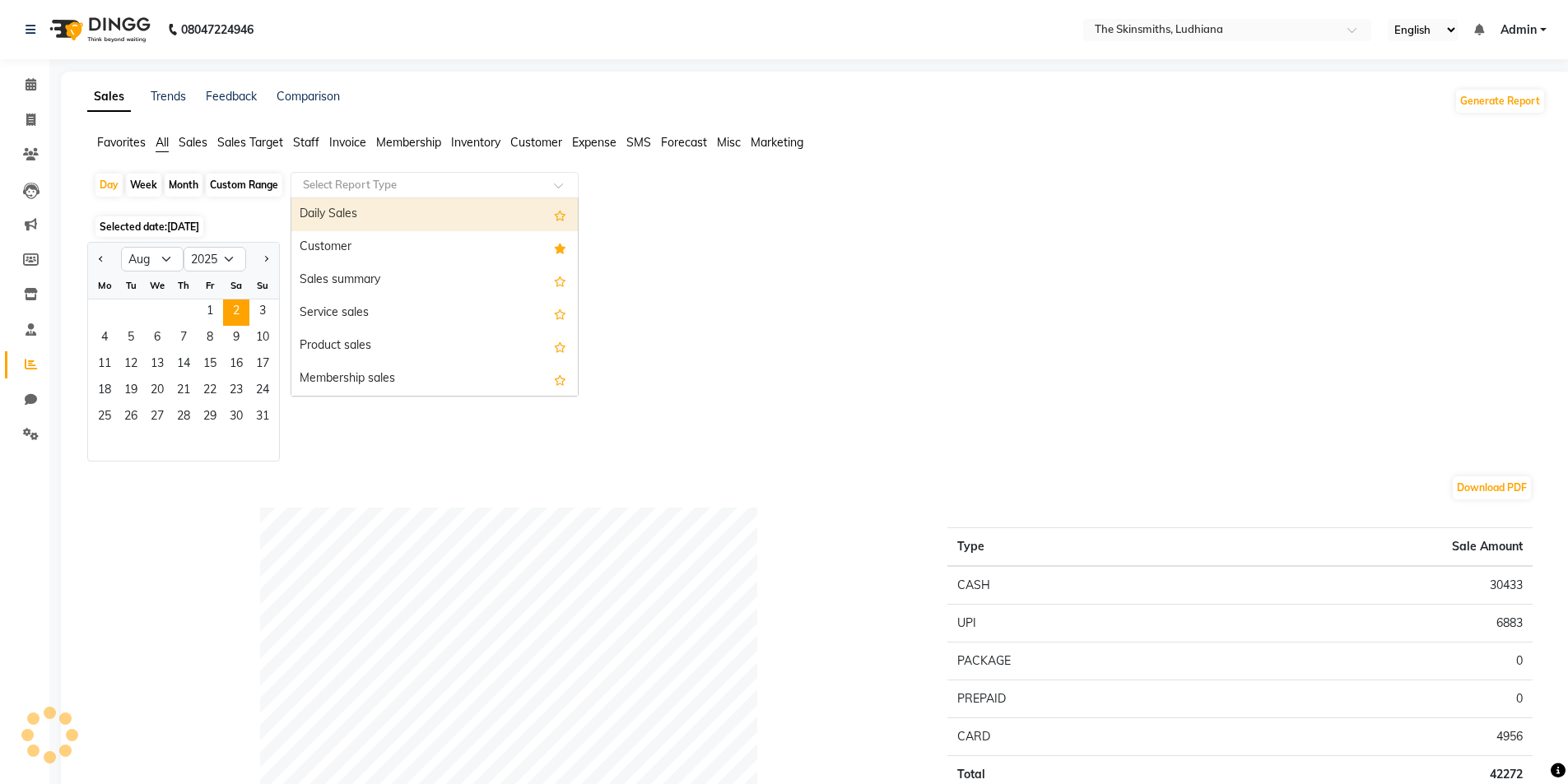
click at [355, 247] on div "Customer" at bounding box center [435, 248] width 287 height 33
select select "full_report"
select select "csv"
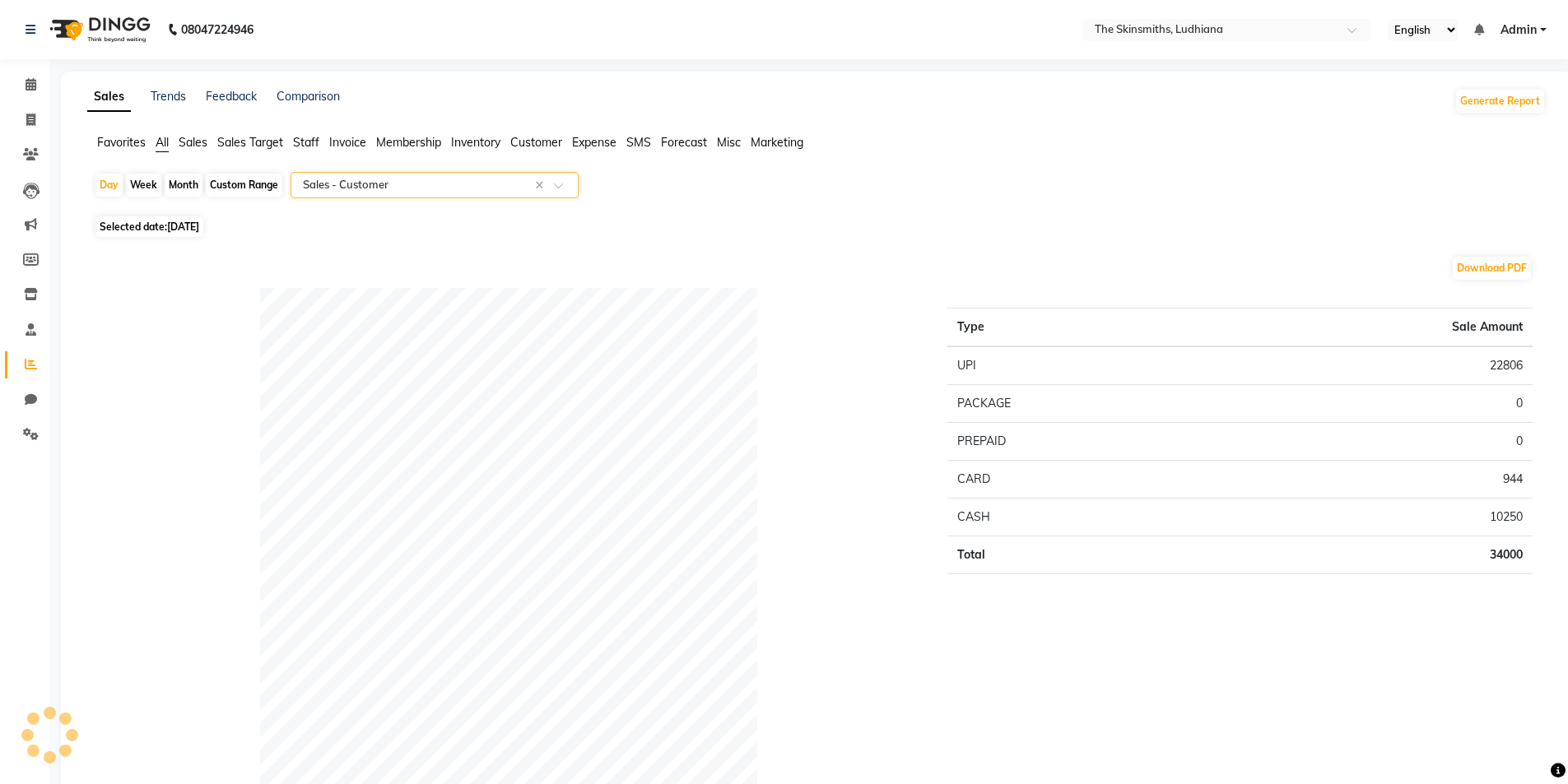
click at [395, 187] on input "text" at bounding box center [418, 185] width 237 height 17
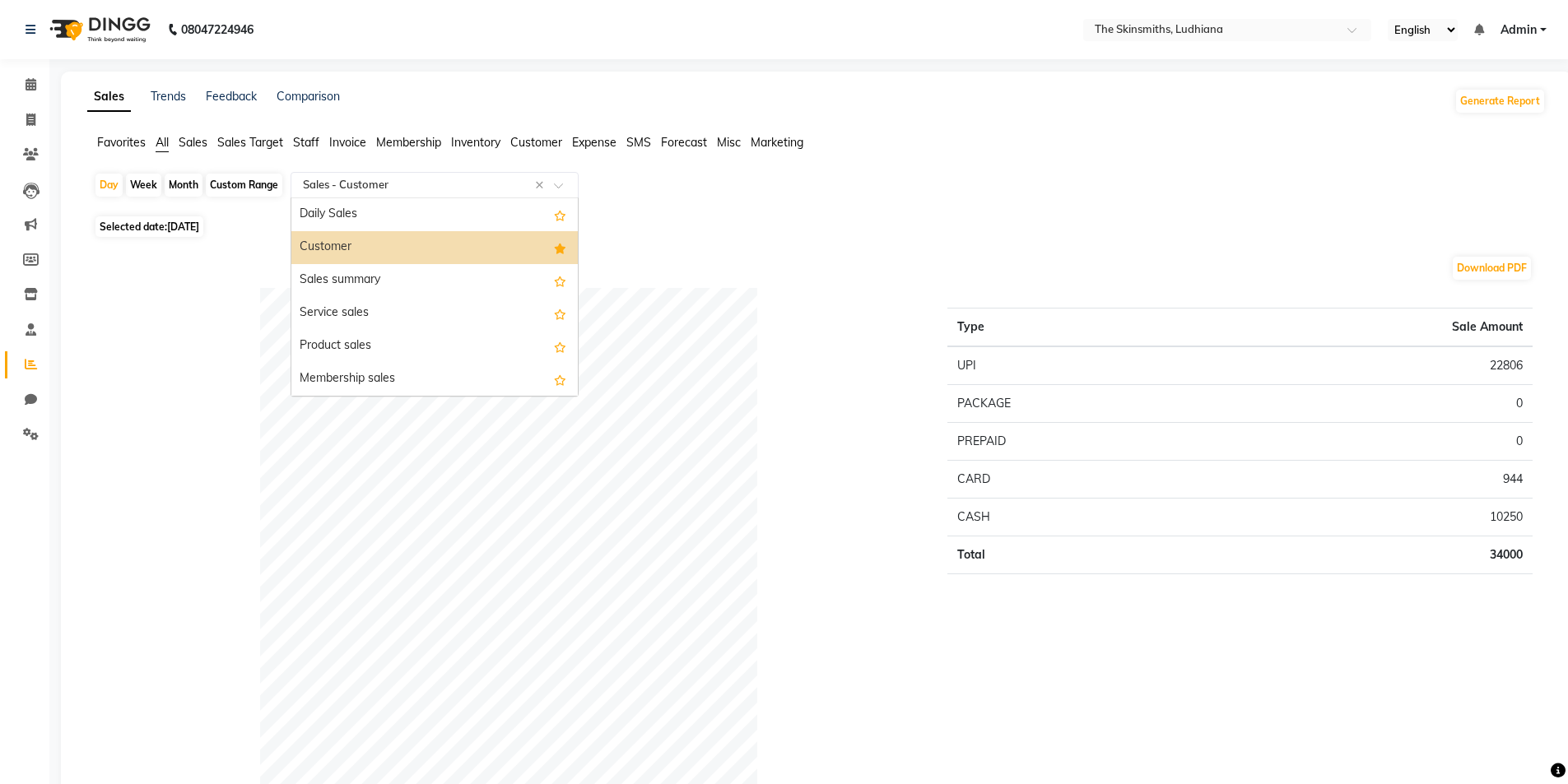
click at [362, 219] on div "Daily Sales" at bounding box center [435, 215] width 287 height 33
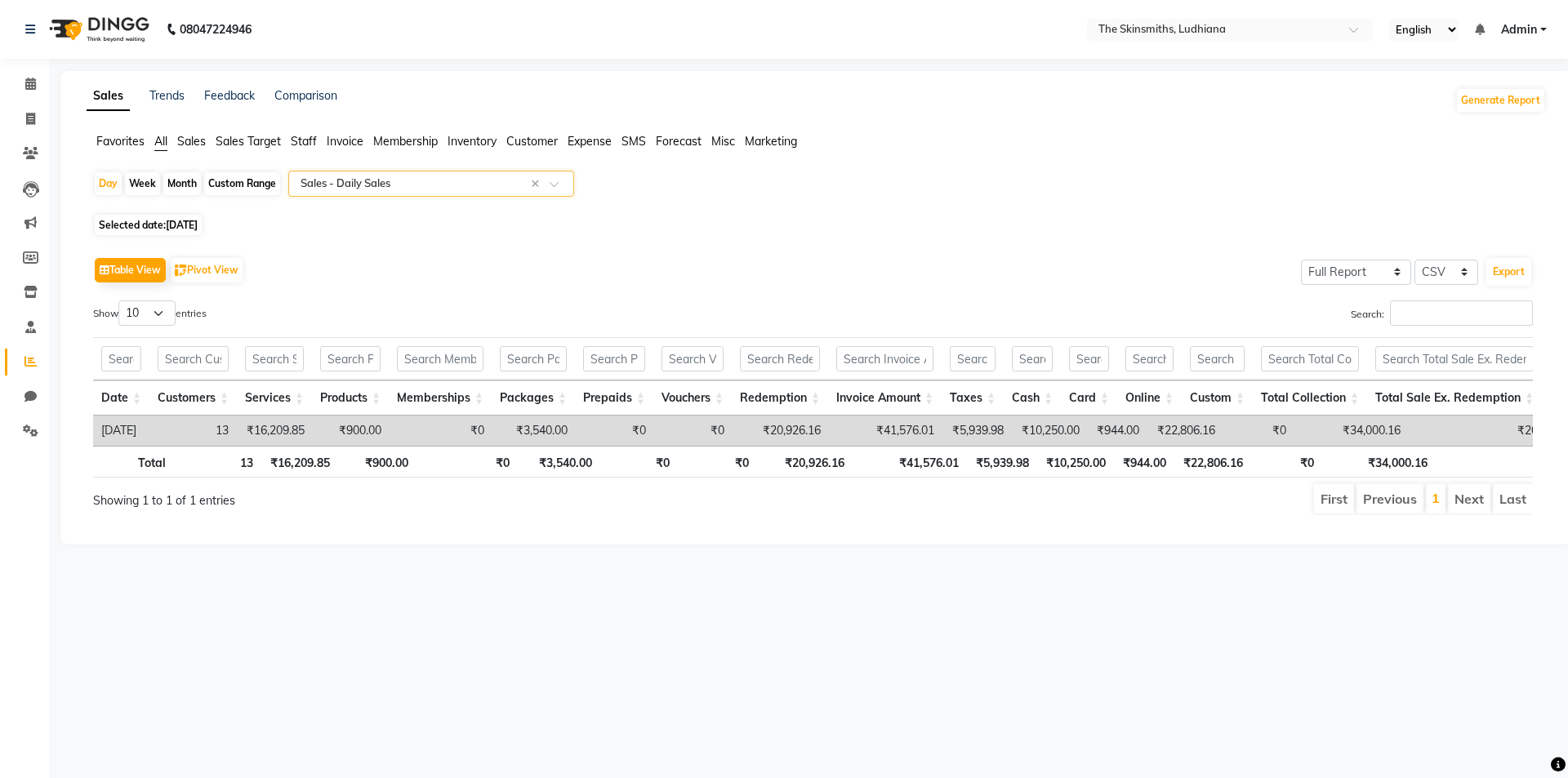
click at [388, 184] on input "text" at bounding box center [415, 184] width 235 height 17
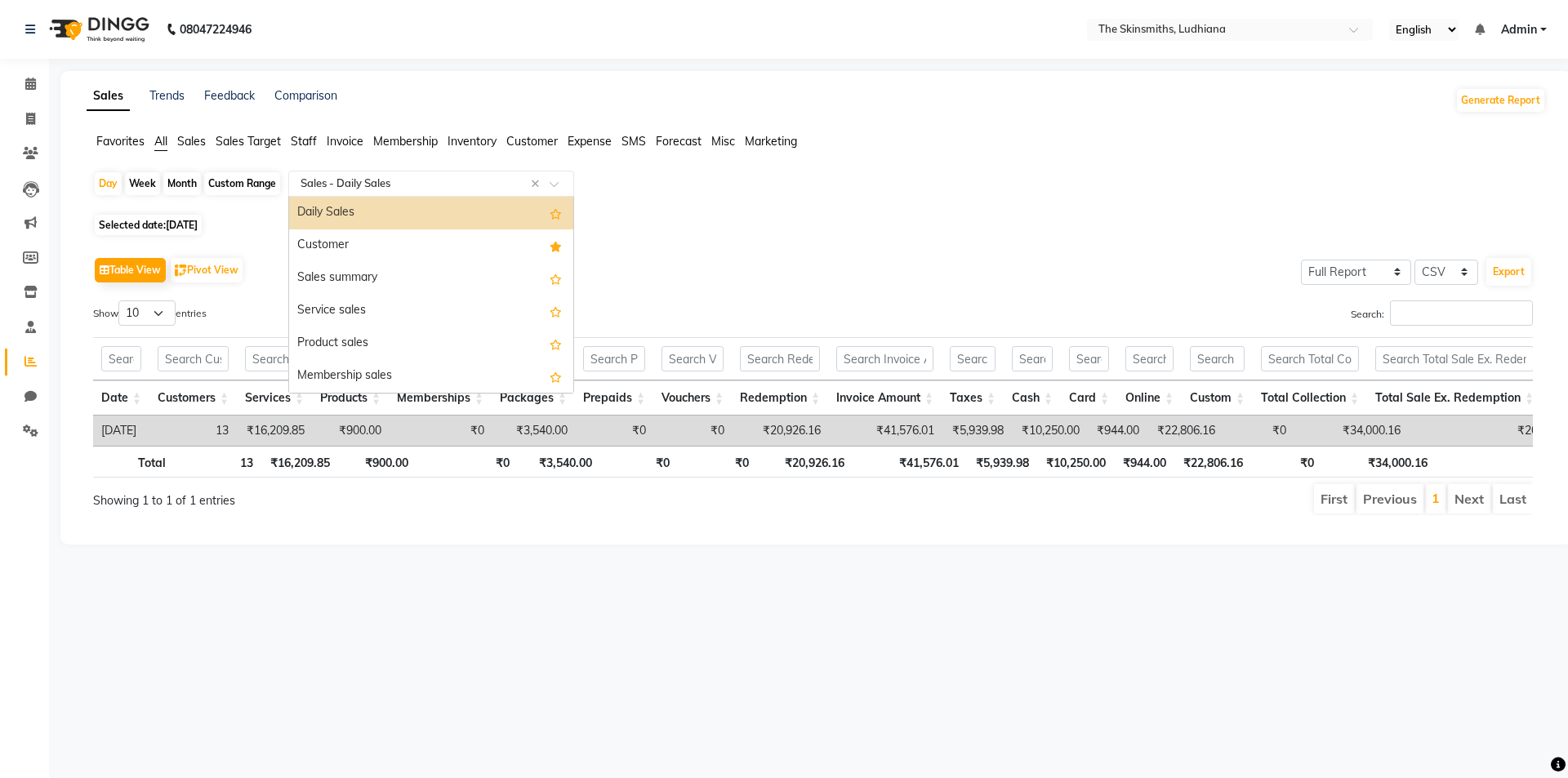
click at [338, 256] on div "Customer" at bounding box center [432, 246] width 284 height 33
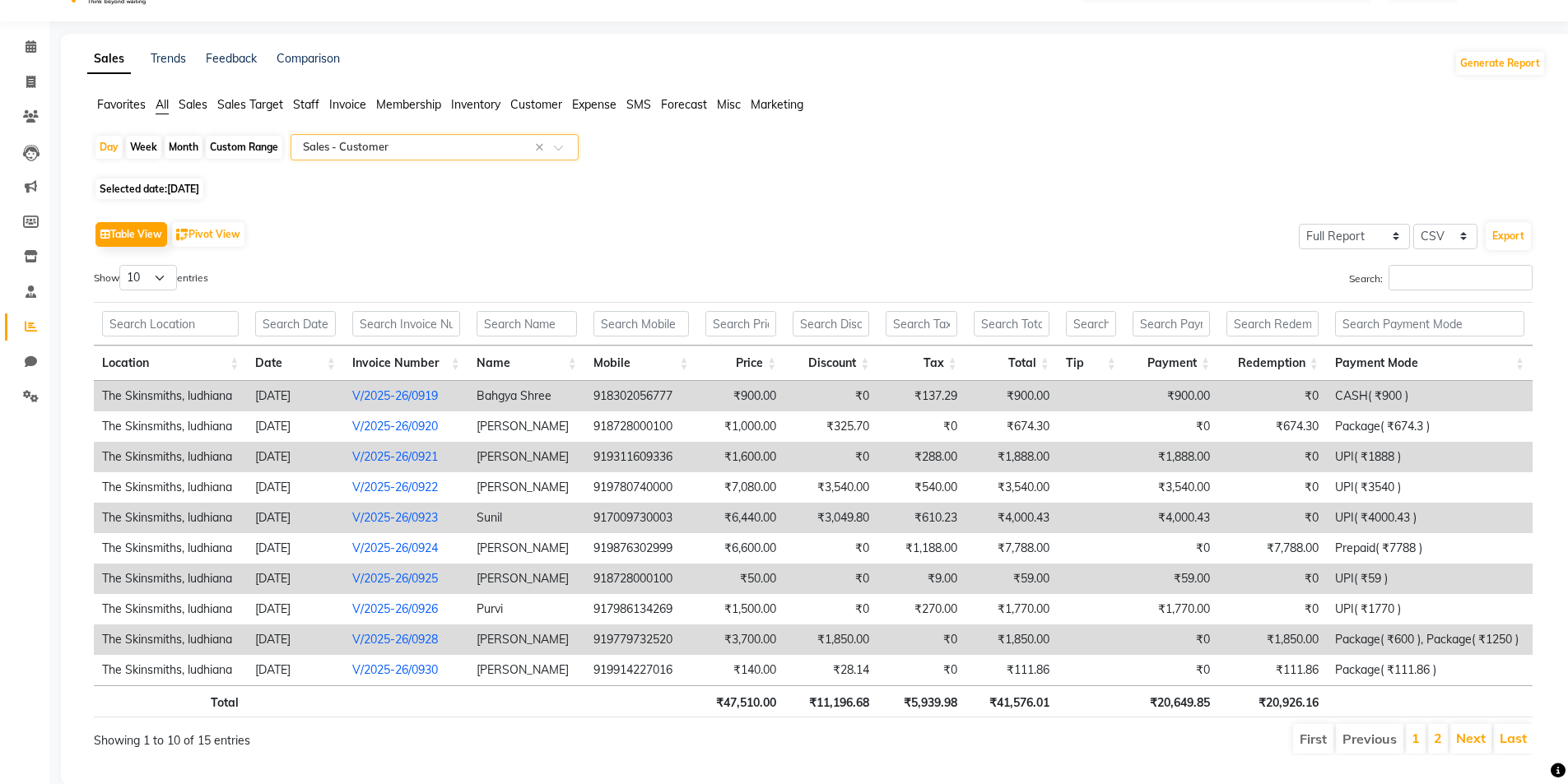
scroll to position [76, 0]
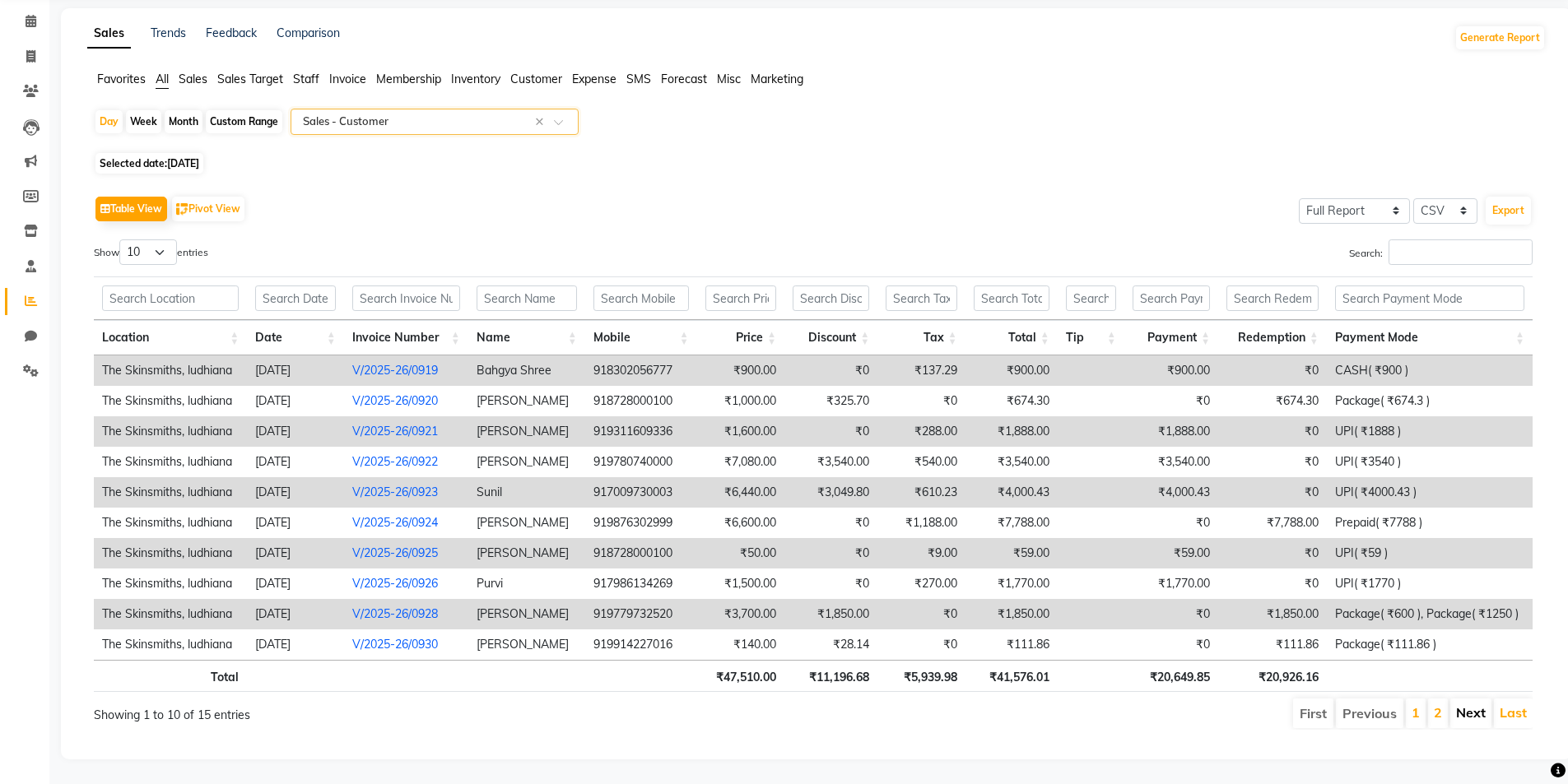
click at [1486, 704] on link "Next" at bounding box center [1471, 712] width 30 height 17
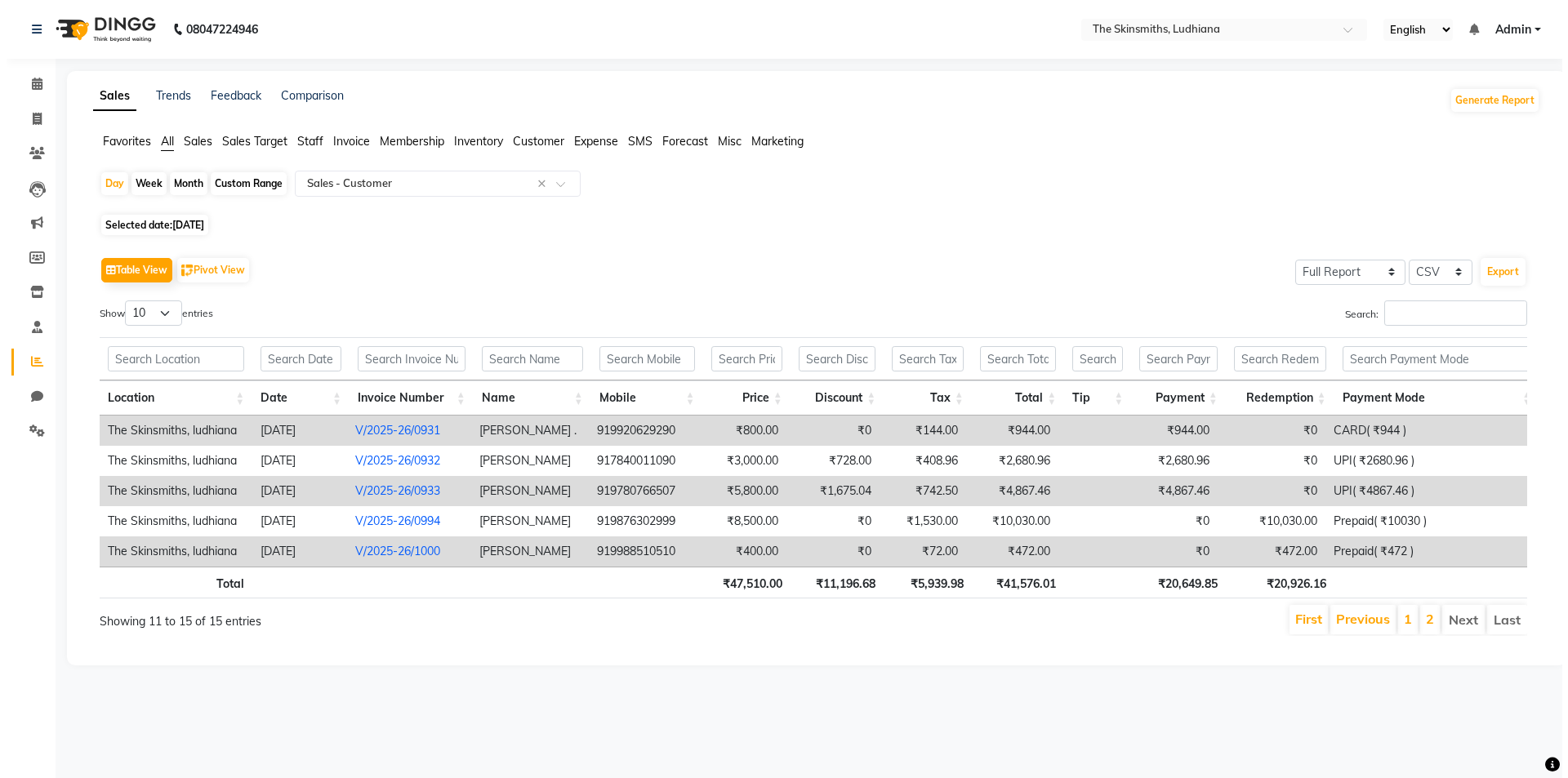
scroll to position [0, 0]
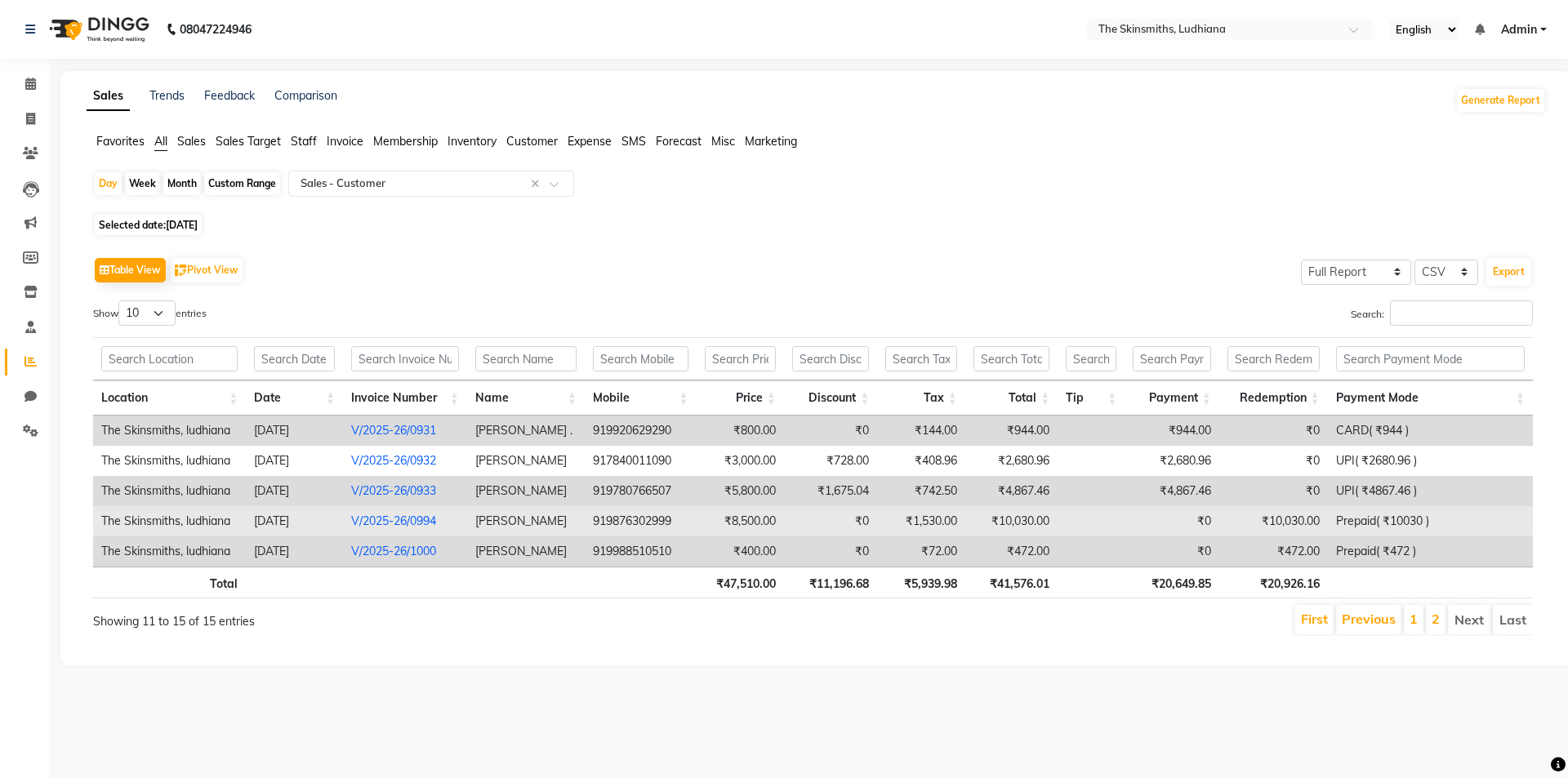
click at [1416, 517] on td "Prepaid( ₹10030 )" at bounding box center [1431, 521] width 205 height 31
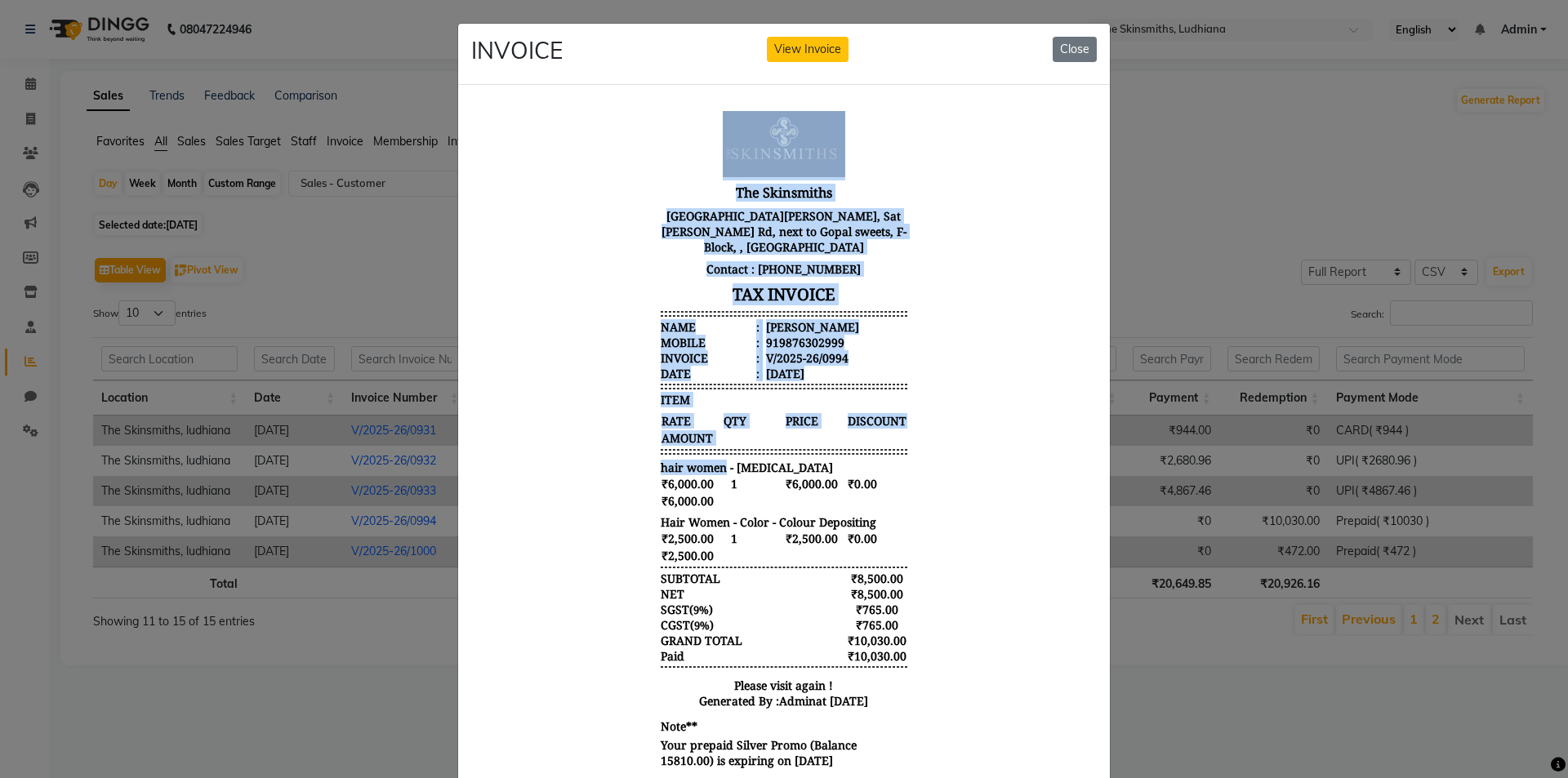
drag, startPoint x: 715, startPoint y: 455, endPoint x: 1072, endPoint y: 65, distance: 528.7
click at [1072, 98] on html "The Skinsmiths [STREET_ADDRESS][PERSON_NAME][PERSON_NAME] Contact : [PHONE_NUMB…" at bounding box center [784, 441] width 626 height 687
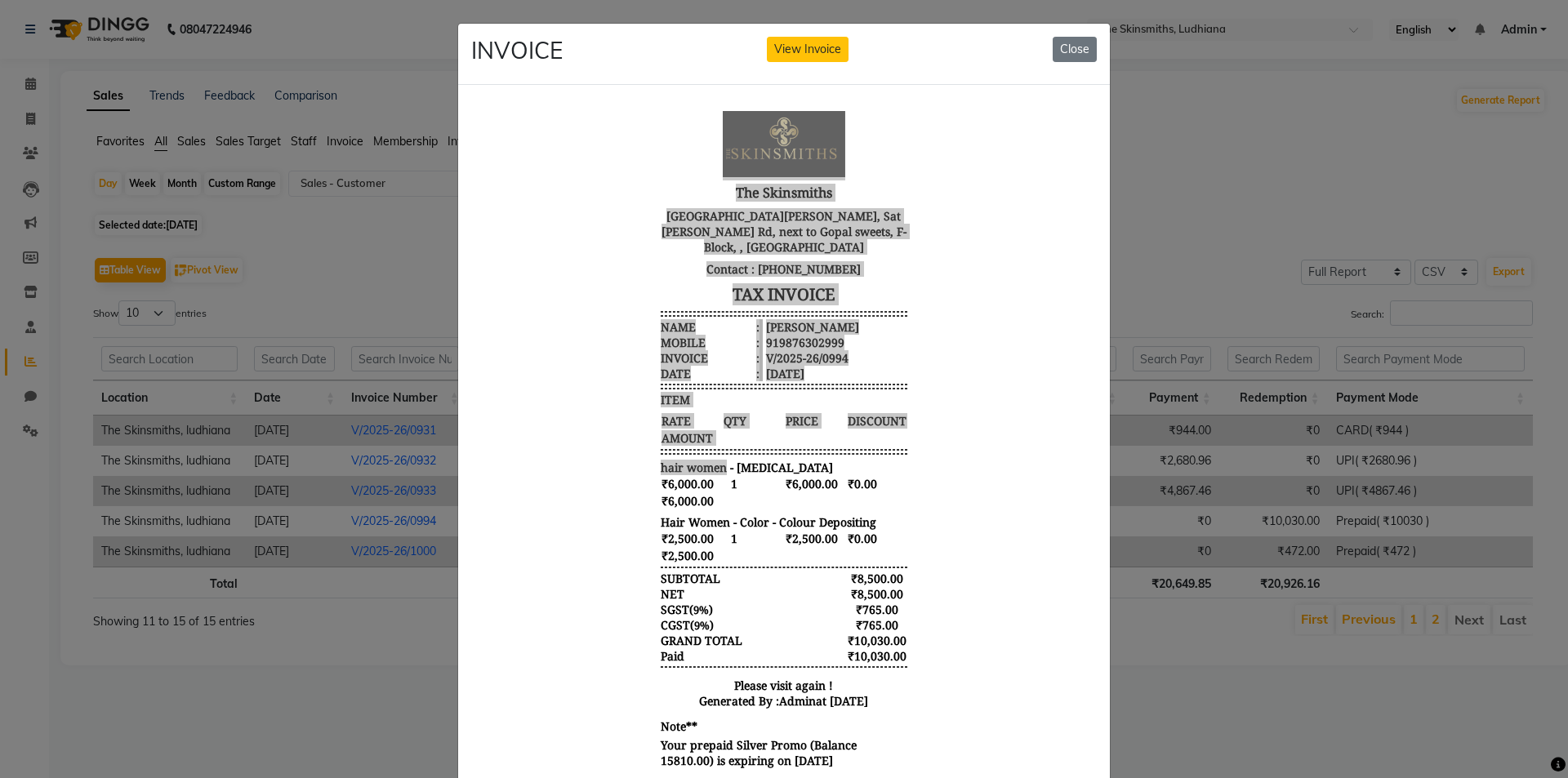
drag, startPoint x: 1246, startPoint y: 137, endPoint x: 1178, endPoint y: 94, distance: 80.5
click at [1241, 136] on ngb-modal-window "INVOICE View Invoice Close" at bounding box center [784, 389] width 1568 height 778
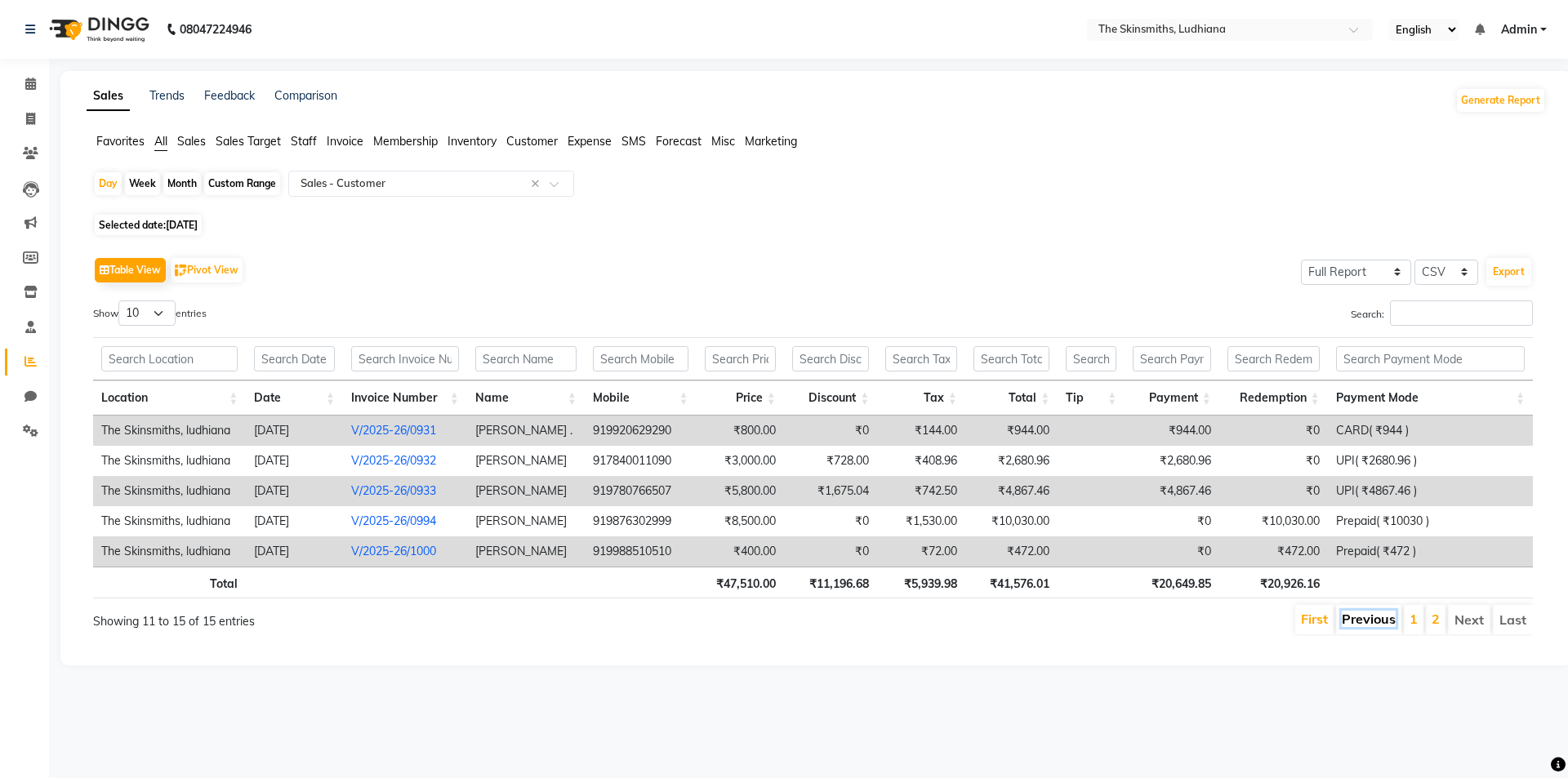
click at [1365, 625] on link "Previous" at bounding box center [1369, 619] width 54 height 17
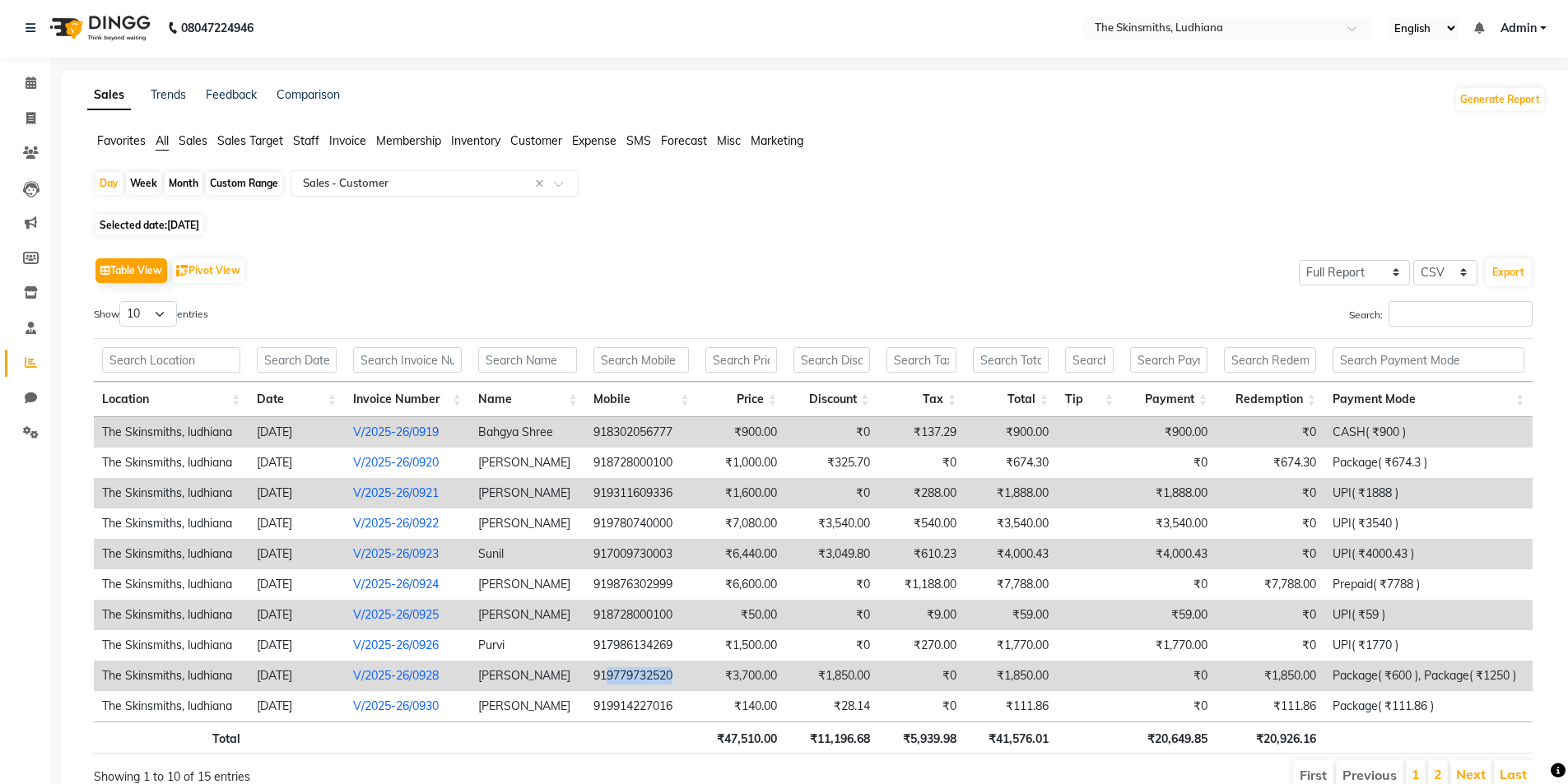
drag, startPoint x: 606, startPoint y: 673, endPoint x: 687, endPoint y: 678, distance: 81.2
click at [687, 678] on td "919779732520" at bounding box center [641, 676] width 112 height 31
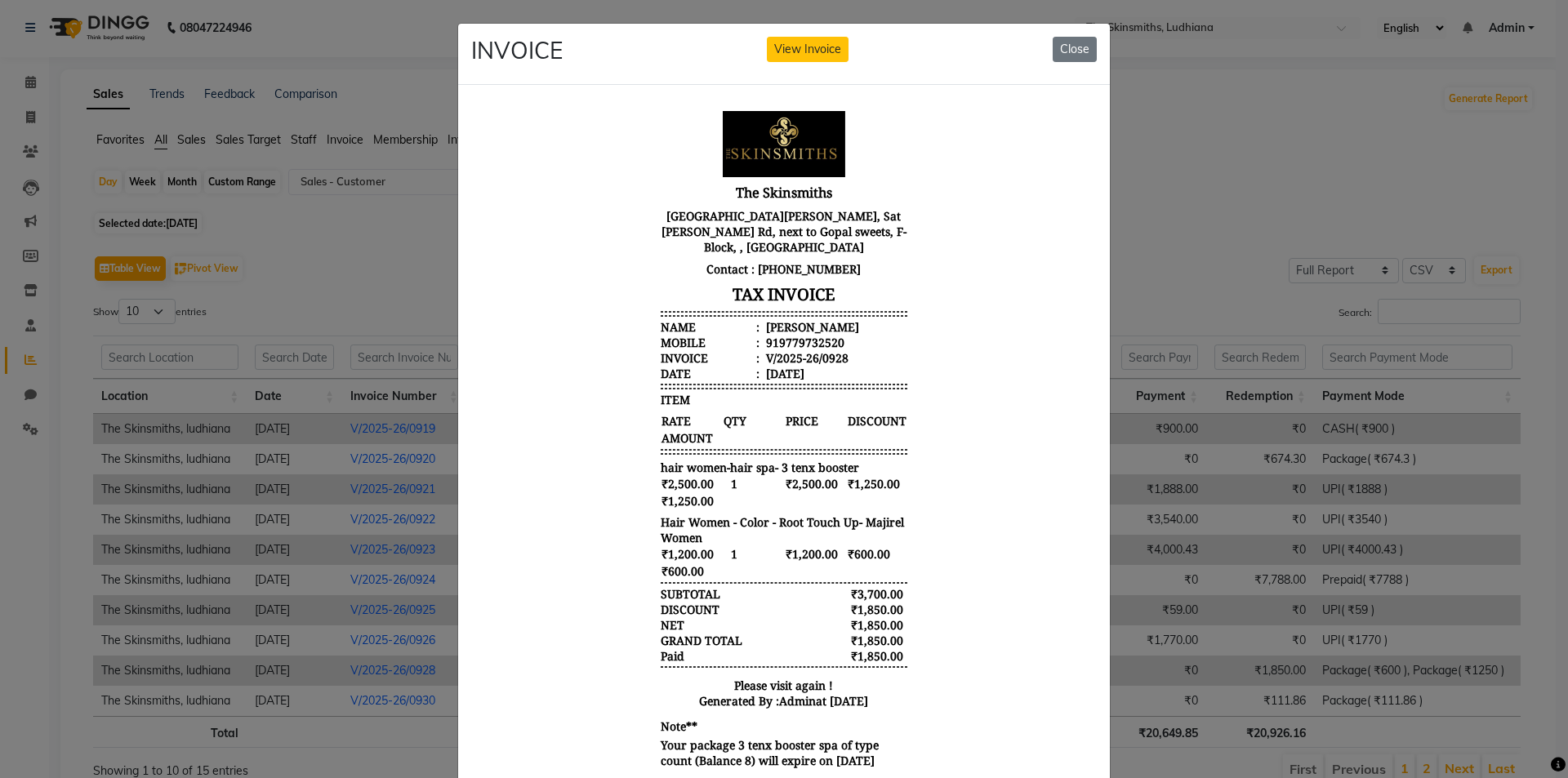
scroll to position [85, 0]
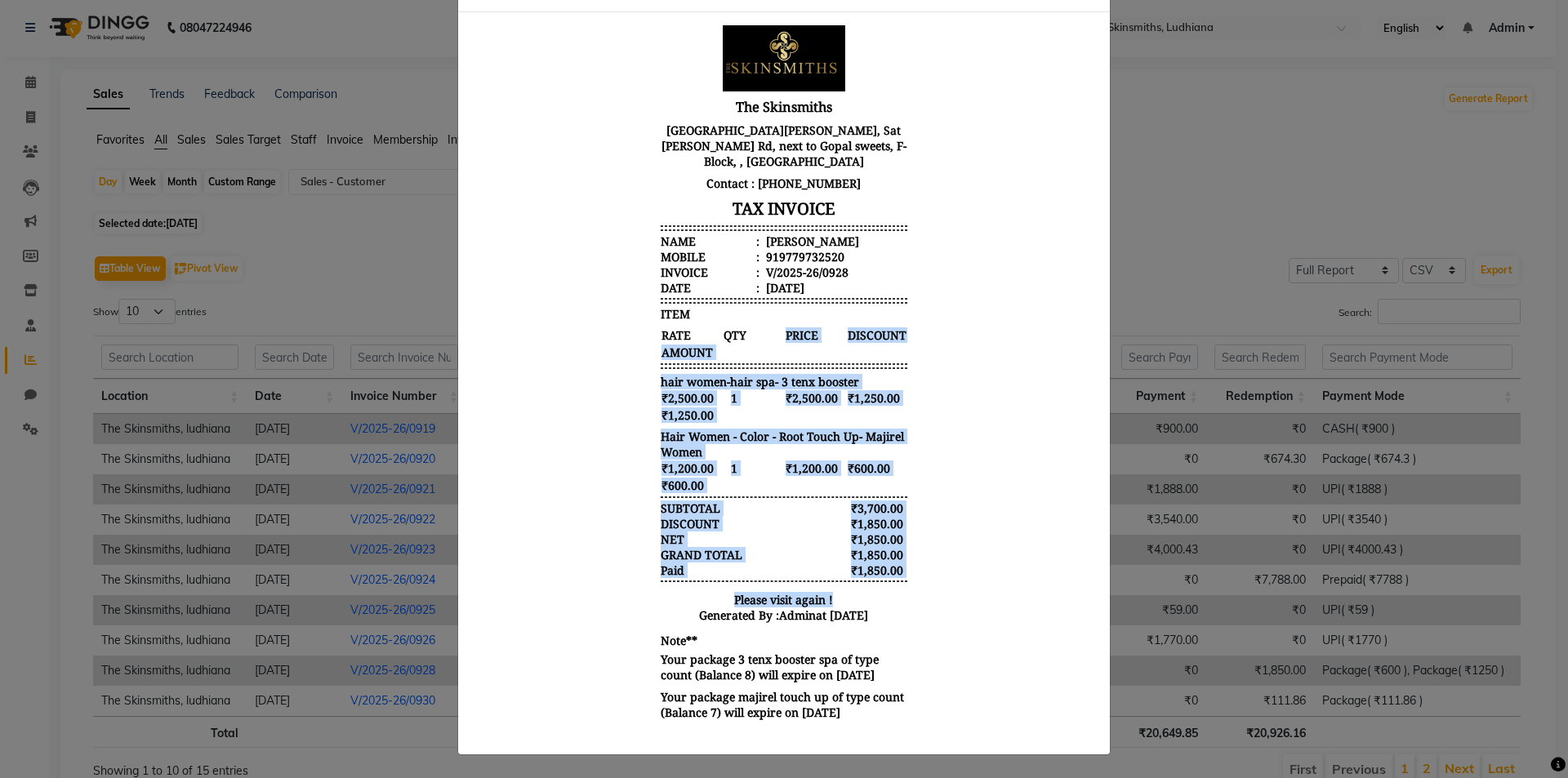
drag, startPoint x: 762, startPoint y: 441, endPoint x: 984, endPoint y: 599, distance: 272.5
click at [984, 599] on body "The Skinsmiths [STREET_ADDRESS][PERSON_NAME][PERSON_NAME] Contact : [PHONE_NUMB…" at bounding box center [784, 374] width 613 height 711
click at [984, 600] on body "The Skinsmiths [STREET_ADDRESS][PERSON_NAME][PERSON_NAME] Contact : [PHONE_NUMB…" at bounding box center [784, 374] width 613 height 711
